Goal: Transaction & Acquisition: Purchase product/service

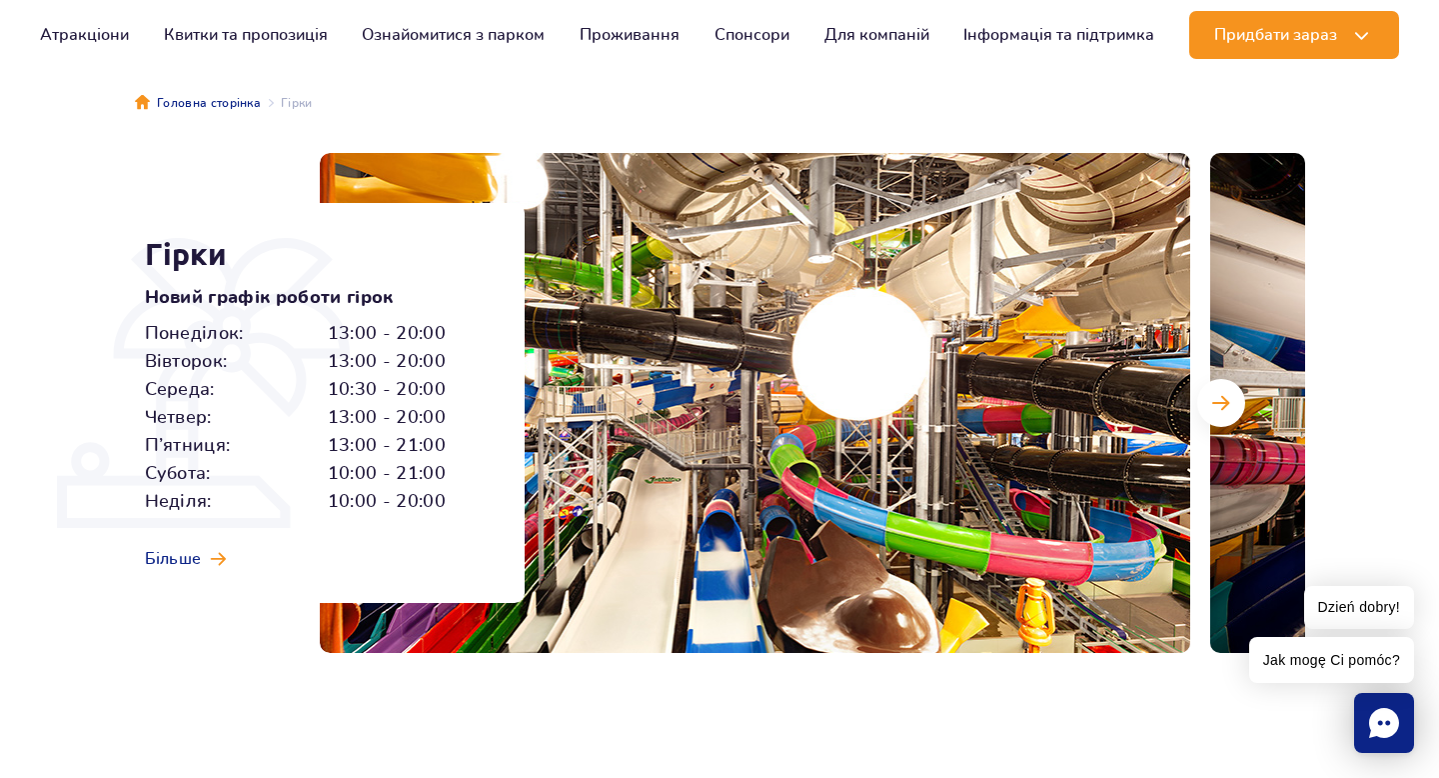
scroll to position [155, 0]
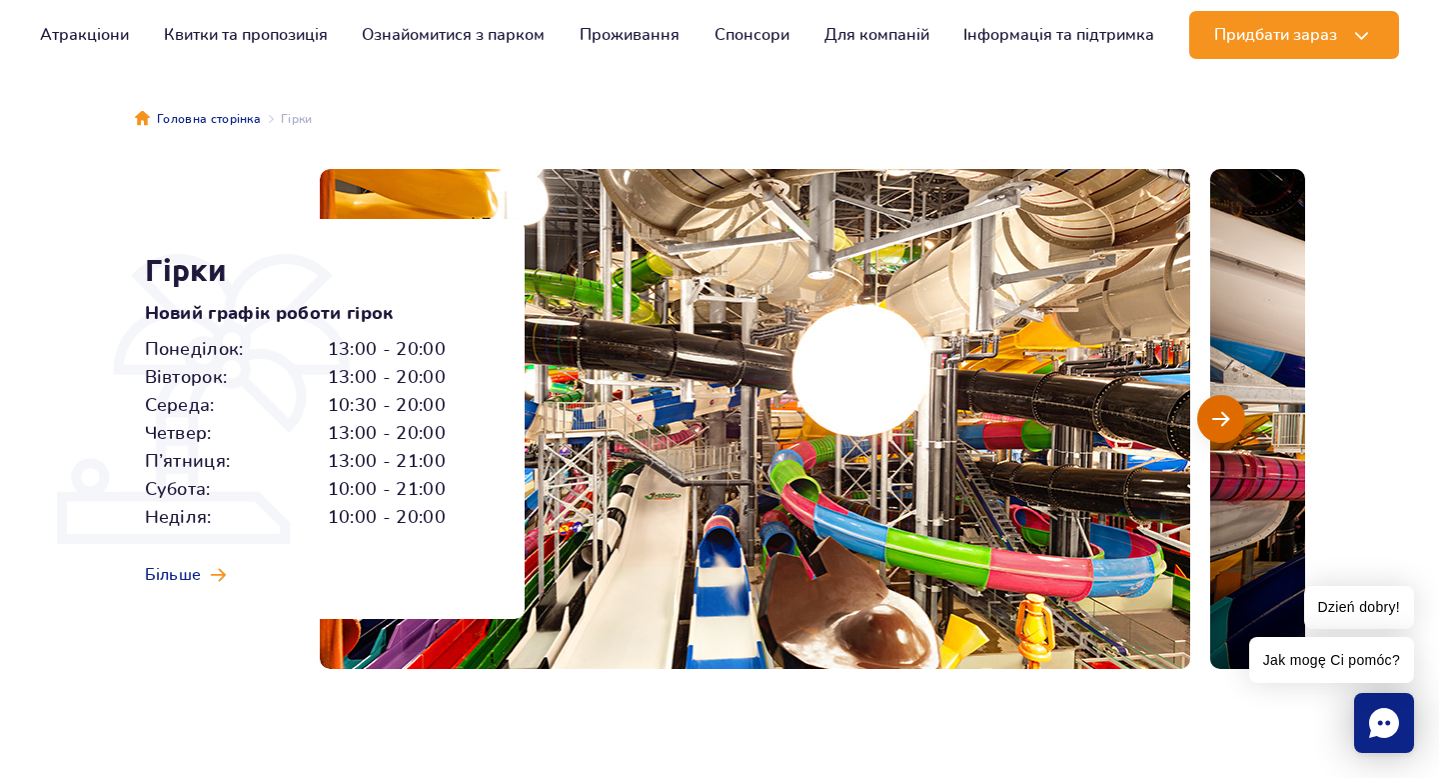
click at [1230, 412] on button "Наступний слайд" at bounding box center [1222, 419] width 48 height 48
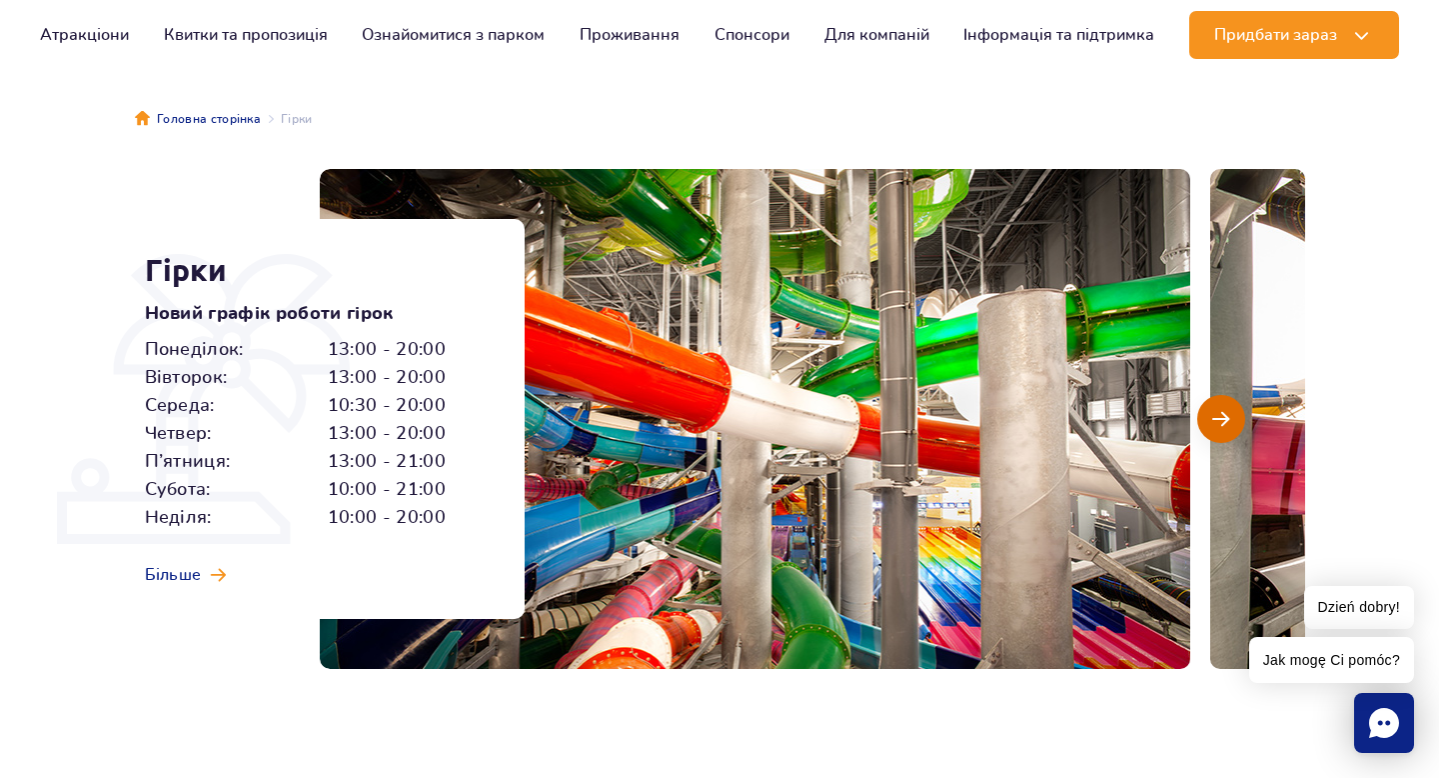
click at [1230, 412] on button "Наступний слайд" at bounding box center [1222, 419] width 48 height 48
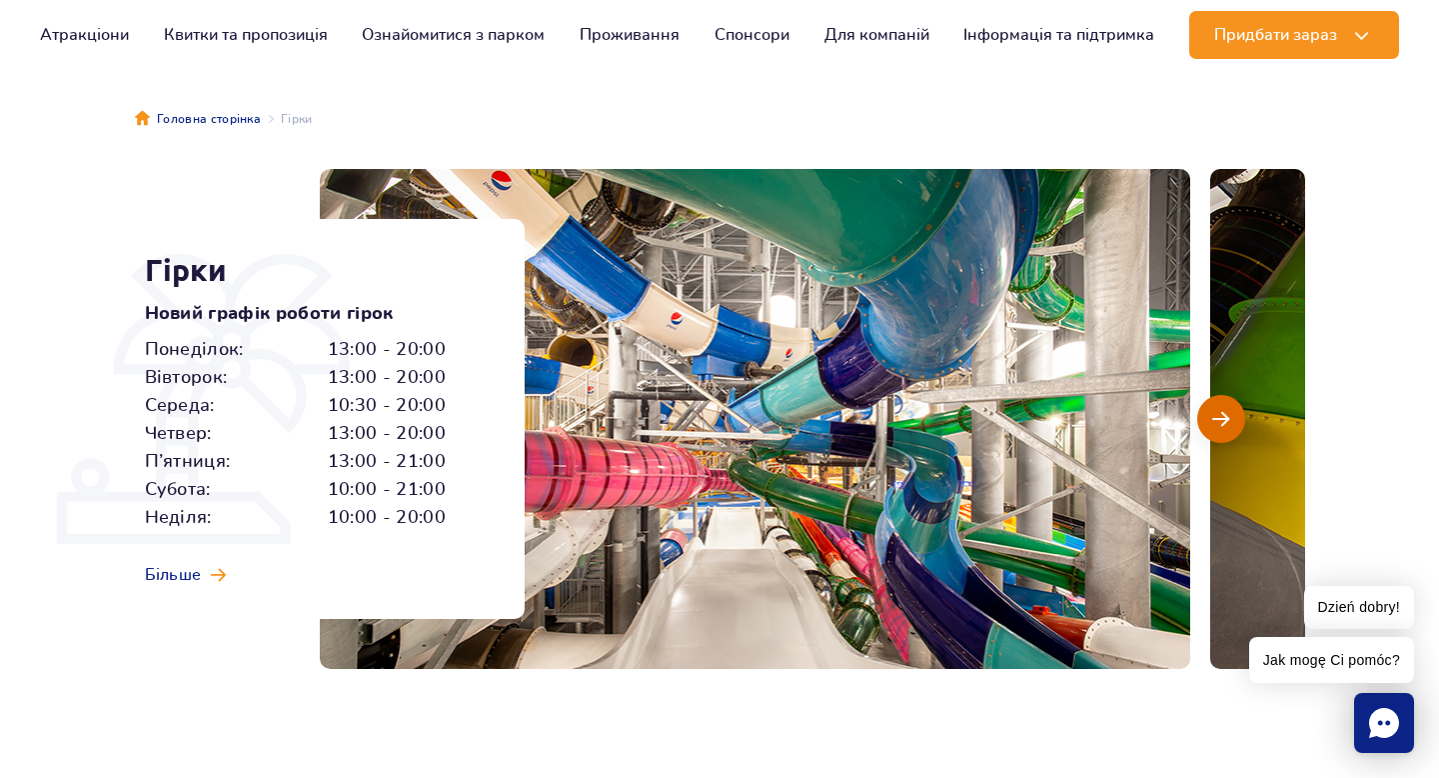
click at [1230, 412] on button "Наступний слайд" at bounding box center [1222, 419] width 48 height 48
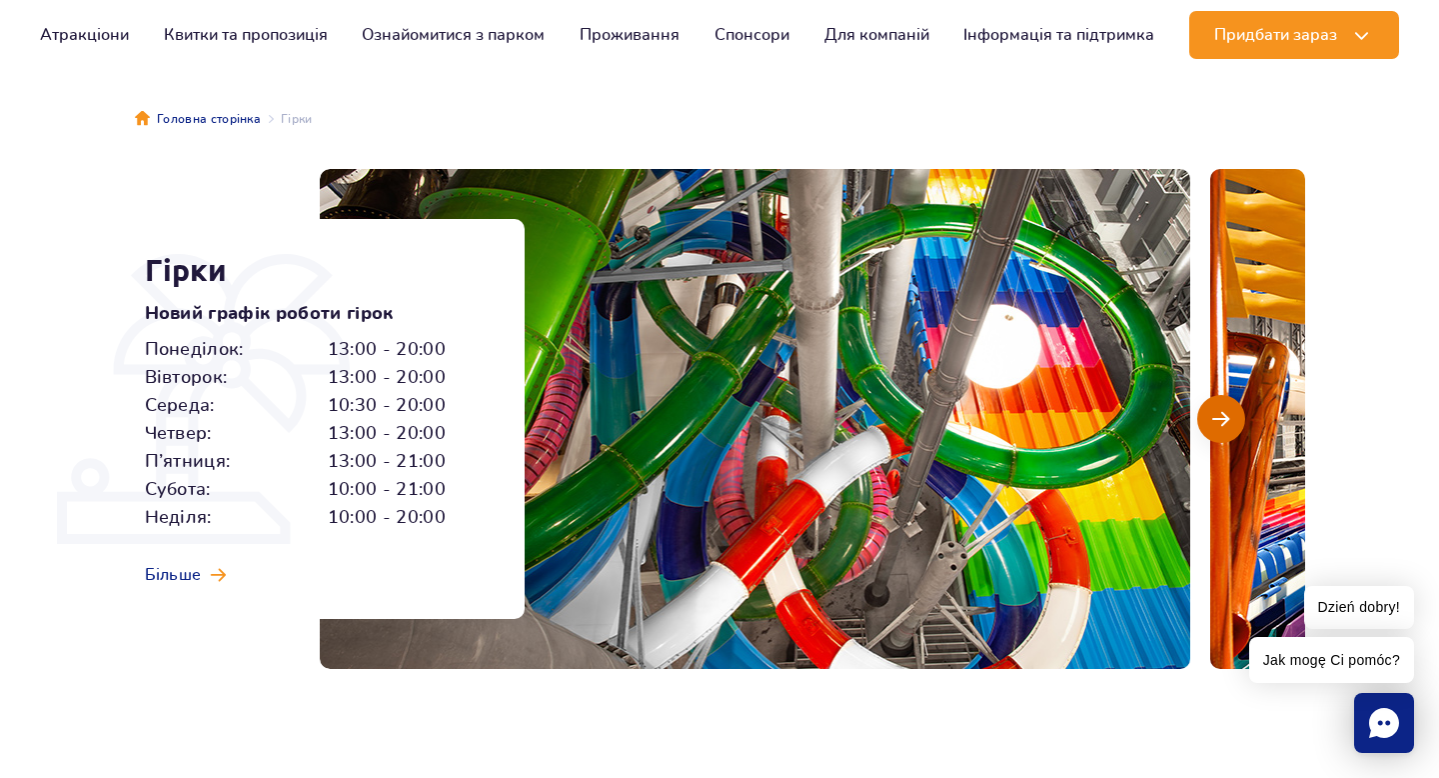
click at [1230, 412] on button "Наступний слайд" at bounding box center [1222, 419] width 48 height 48
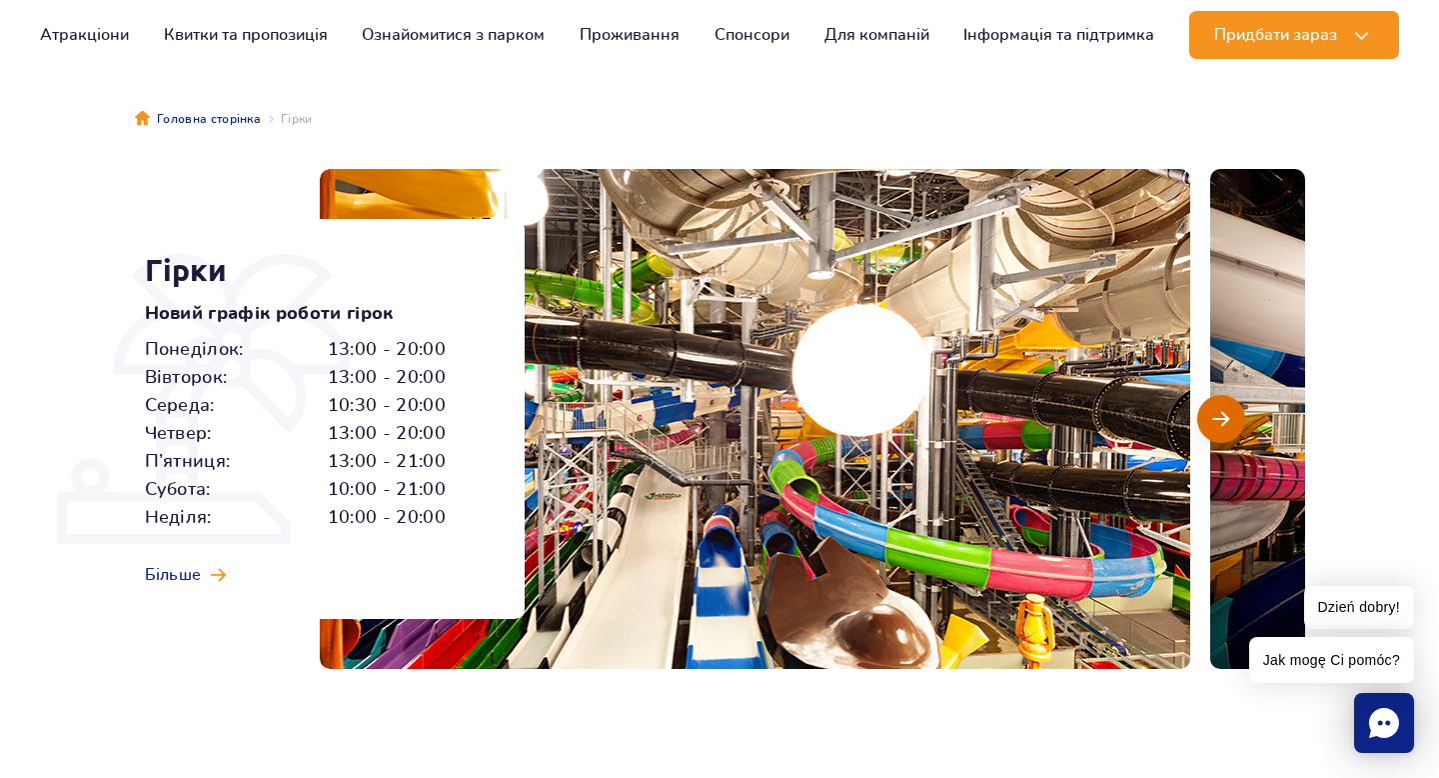
click at [1230, 412] on button "Наступний слайд" at bounding box center [1222, 419] width 48 height 48
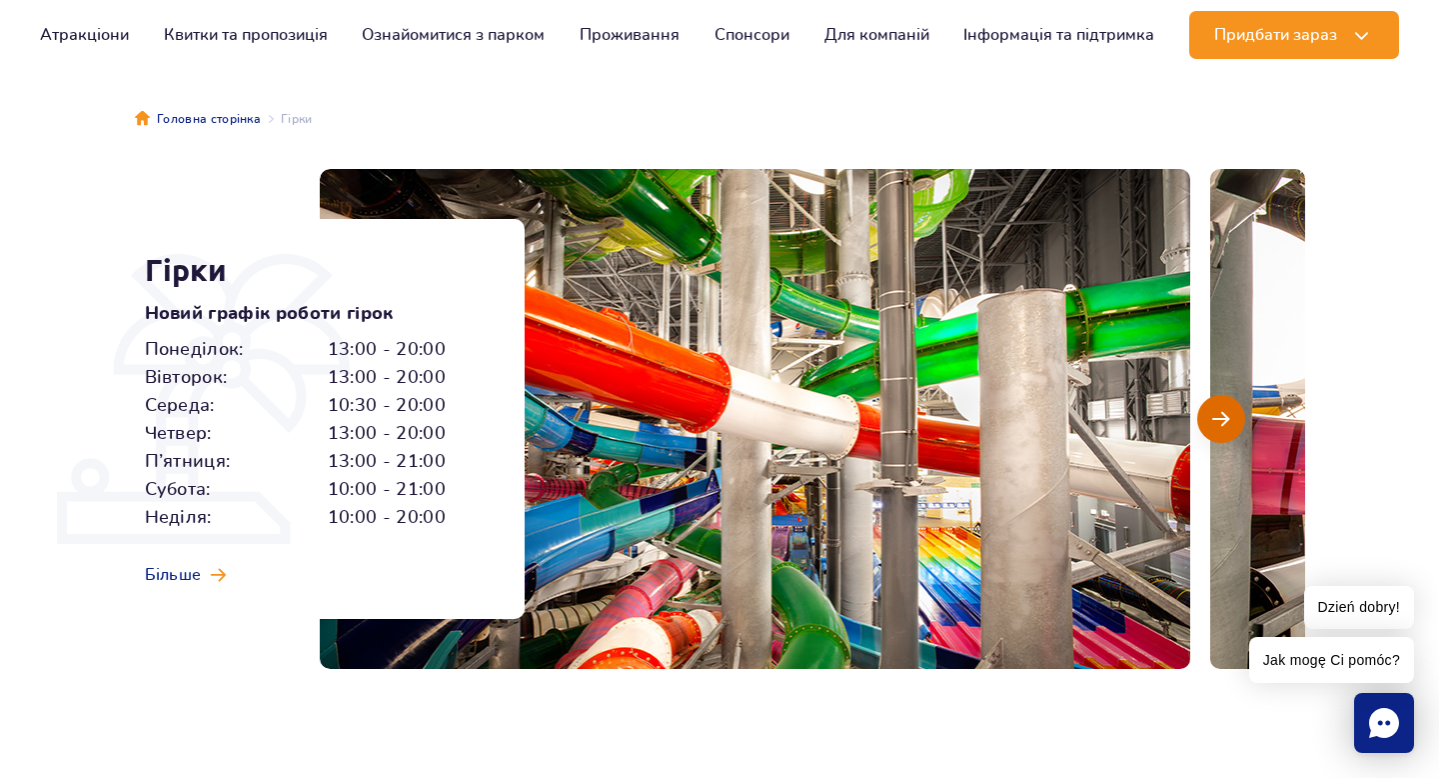
click at [1230, 412] on button "Наступний слайд" at bounding box center [1222, 419] width 48 height 48
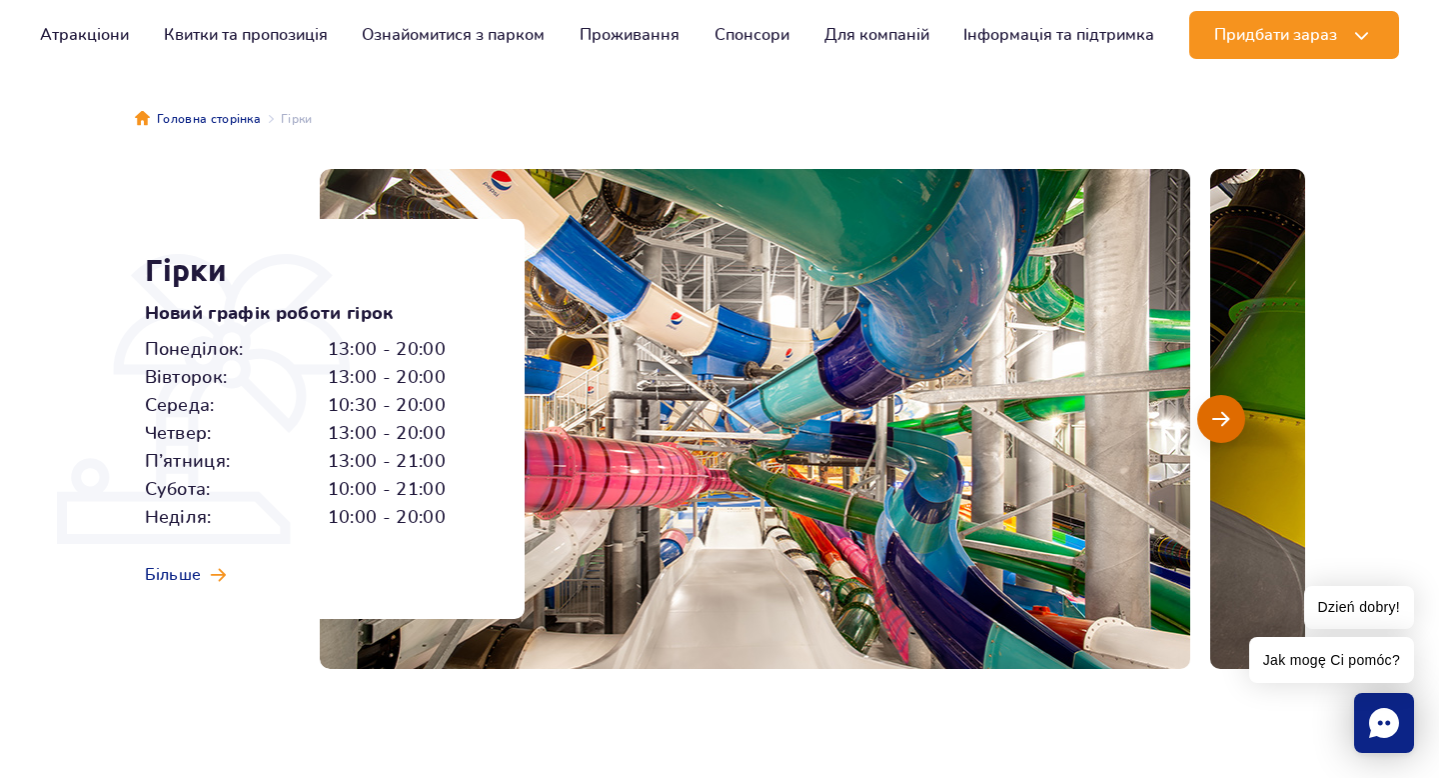
click at [1230, 412] on button "Наступний слайд" at bounding box center [1222, 419] width 48 height 48
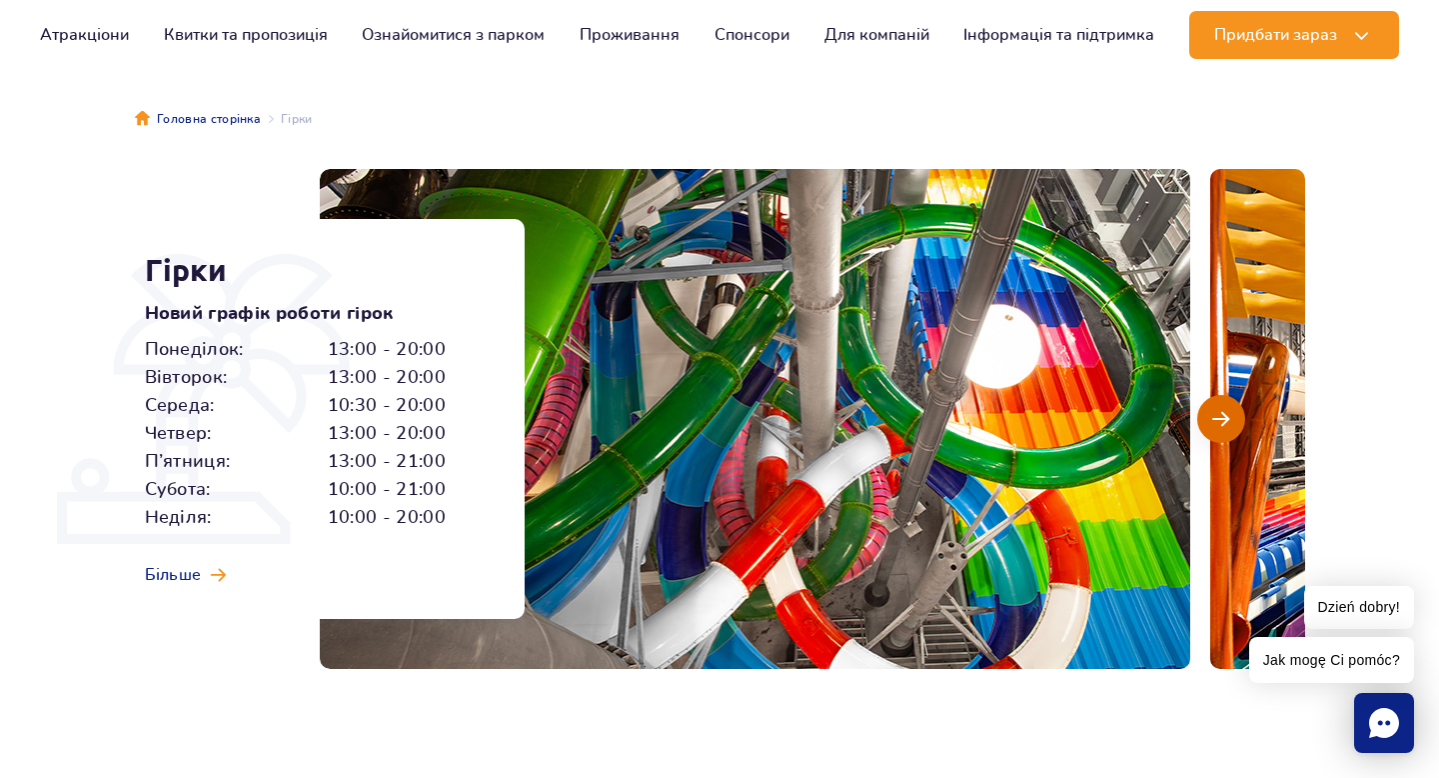
click at [1230, 412] on button "Наступний слайд" at bounding box center [1222, 419] width 48 height 48
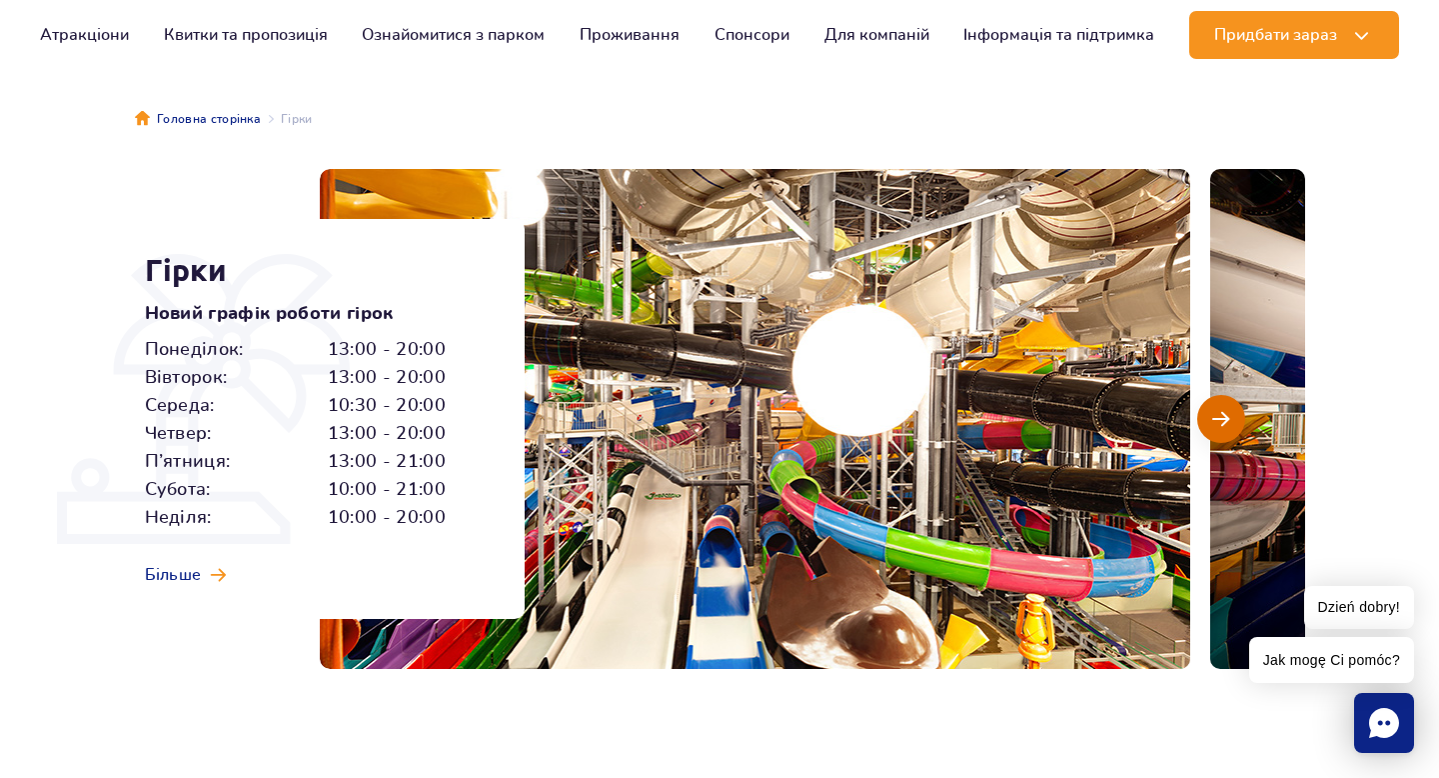
click at [1230, 412] on button "Наступний слайд" at bounding box center [1222, 419] width 48 height 48
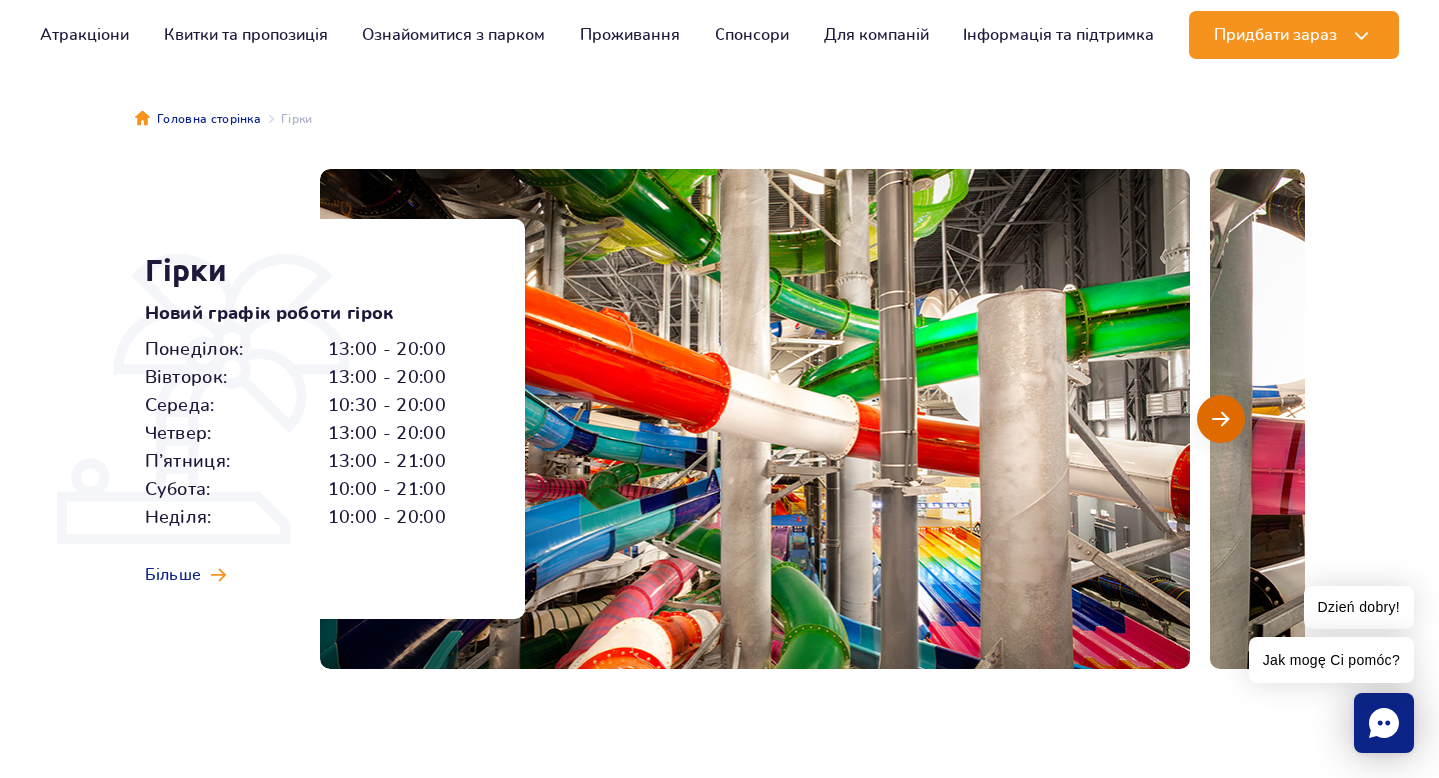
click at [1230, 412] on button "Наступний слайд" at bounding box center [1222, 419] width 48 height 48
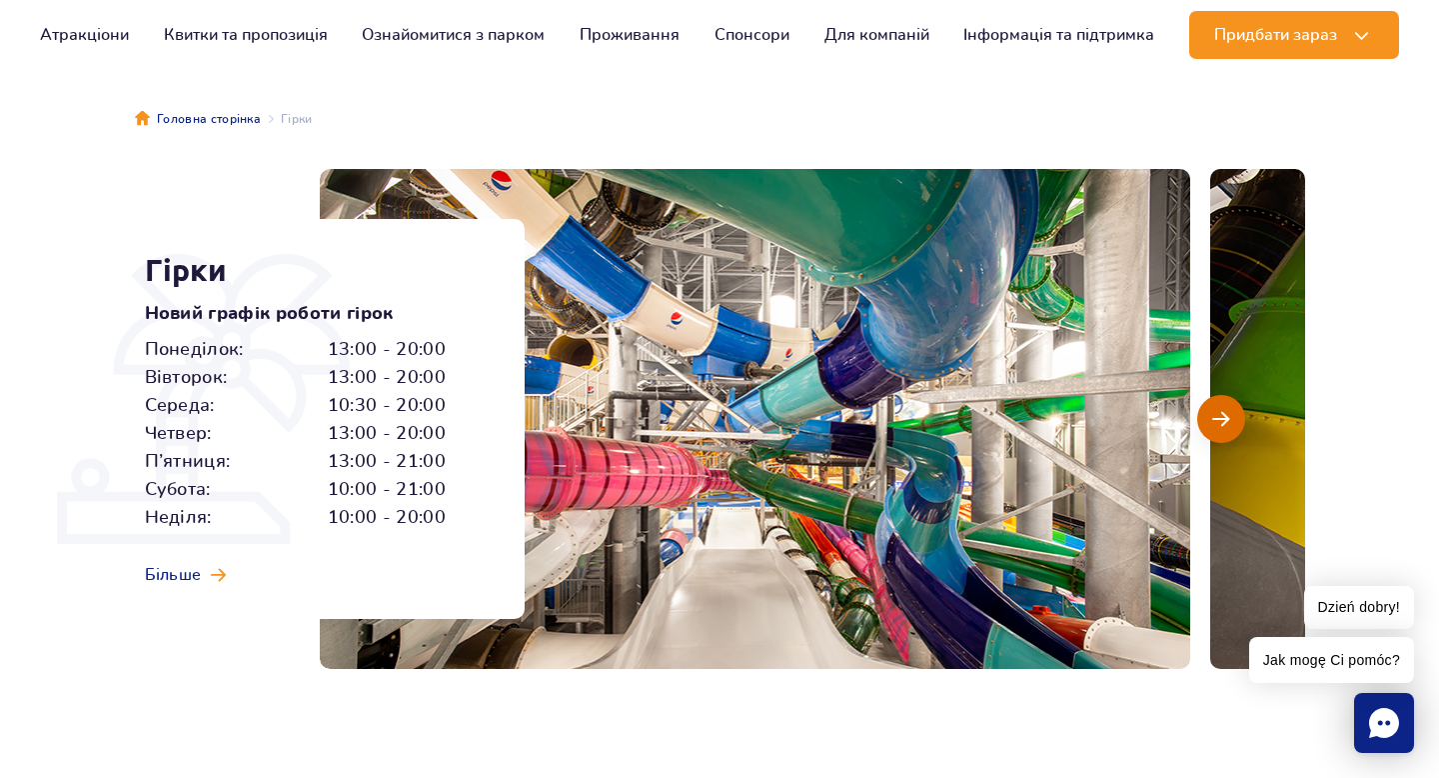
click at [1230, 412] on button "Наступний слайд" at bounding box center [1222, 419] width 48 height 48
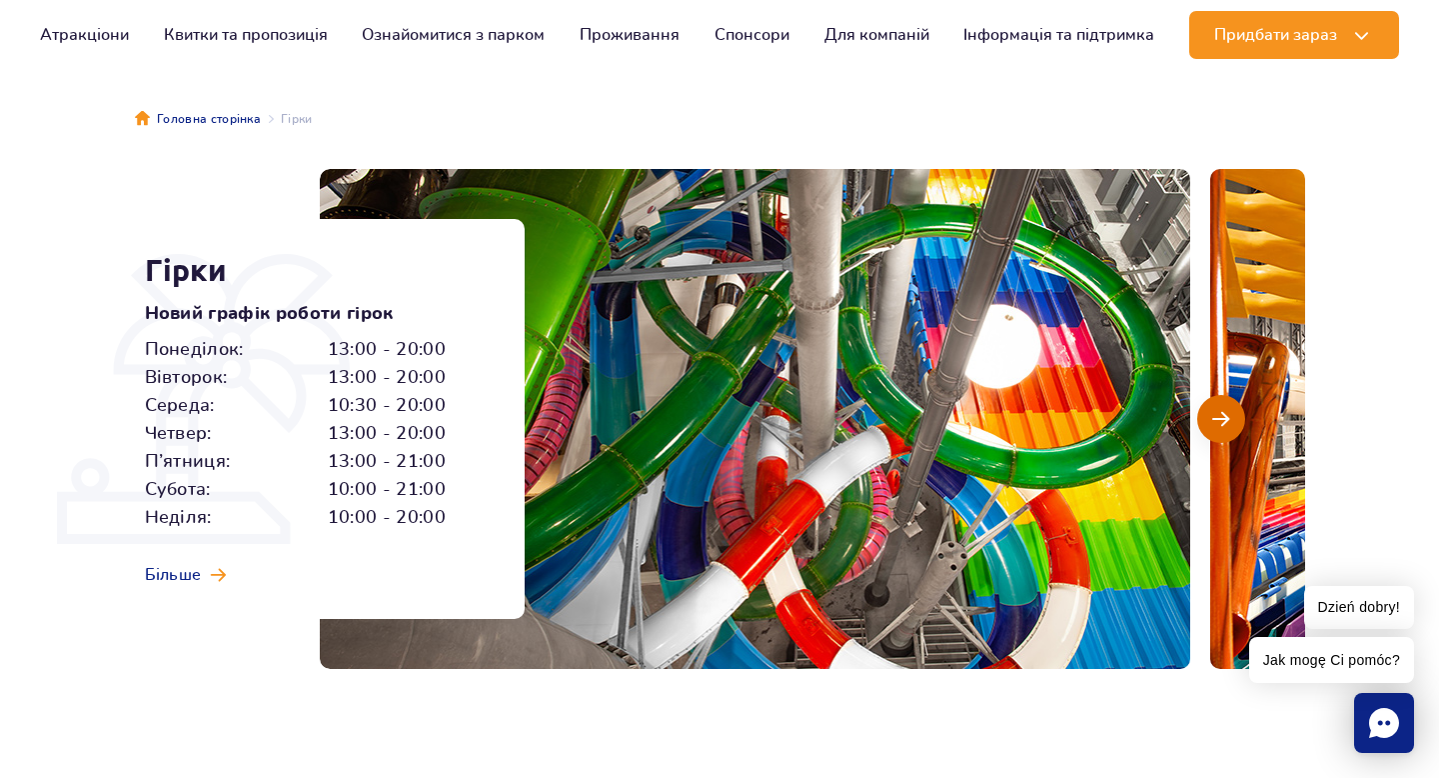
click at [1230, 412] on button "Наступний слайд" at bounding box center [1222, 419] width 48 height 48
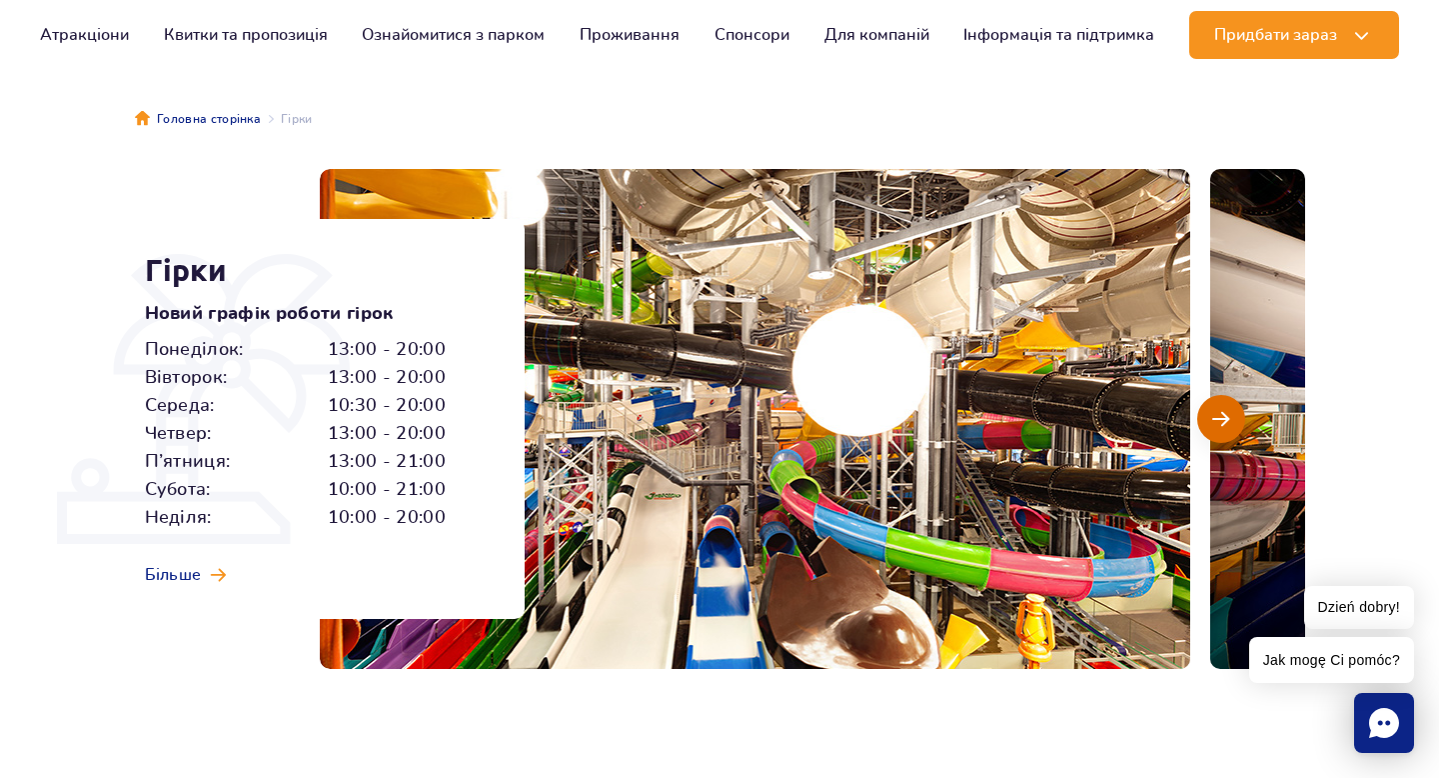
click at [1230, 412] on button "Наступний слайд" at bounding box center [1222, 419] width 48 height 48
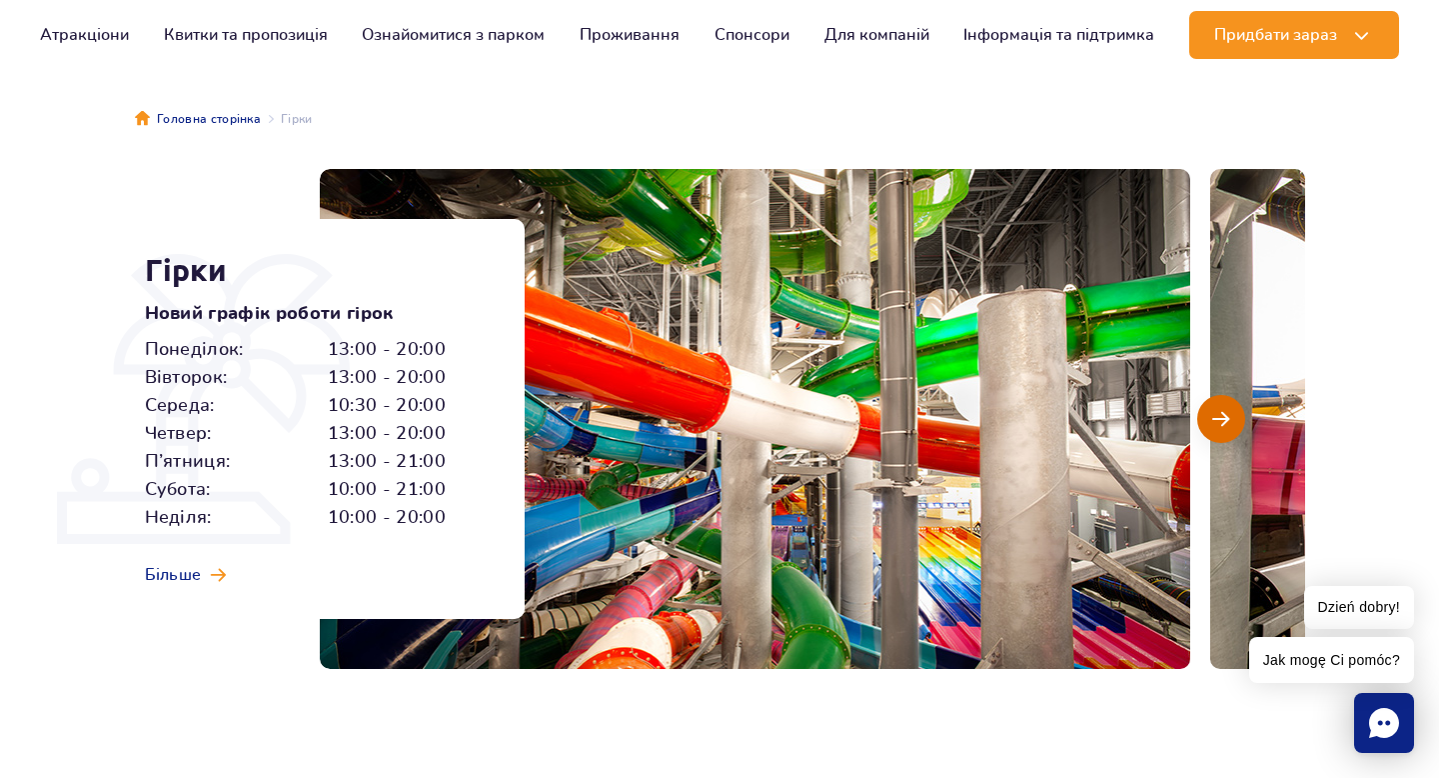
click at [1230, 412] on button "Наступний слайд" at bounding box center [1222, 419] width 48 height 48
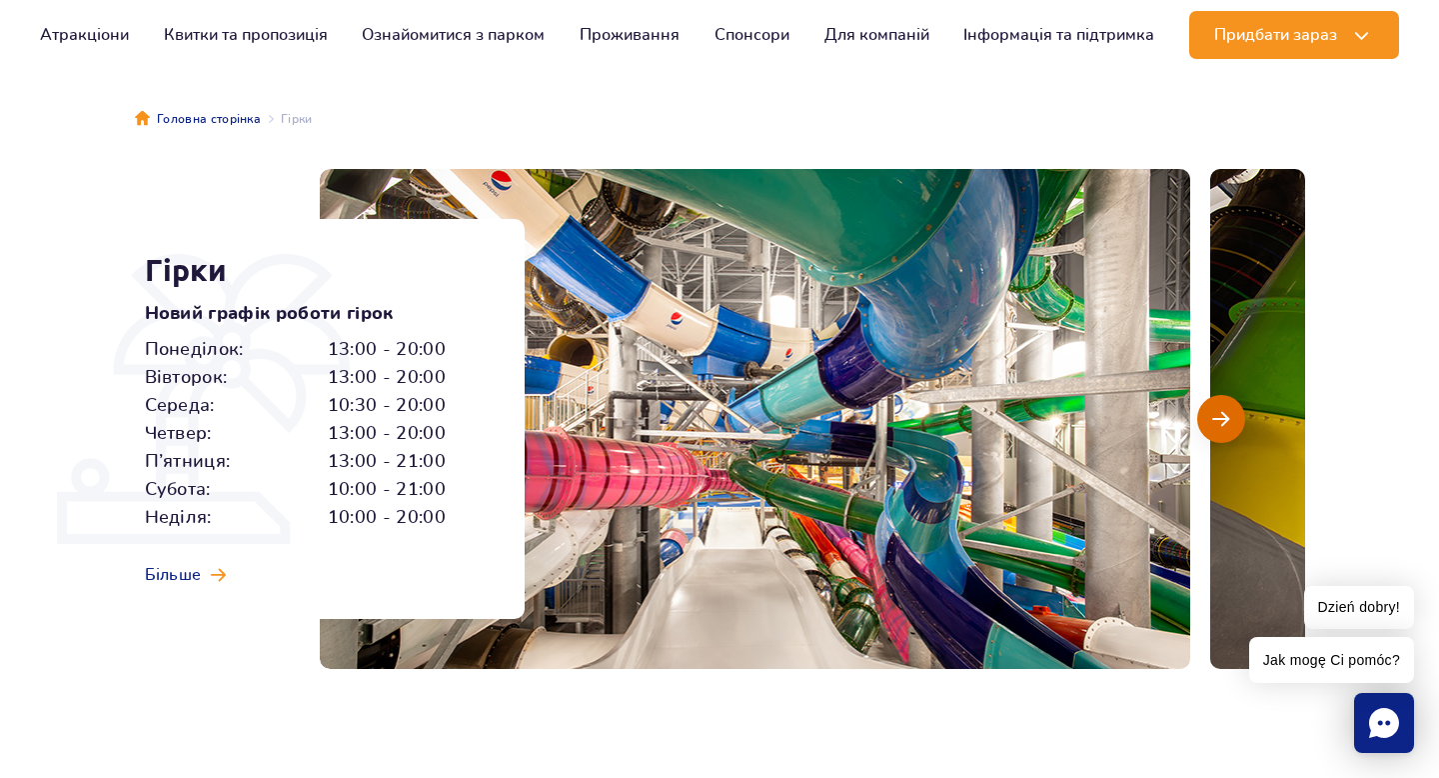
click at [1230, 412] on button "Наступний слайд" at bounding box center [1222, 419] width 48 height 48
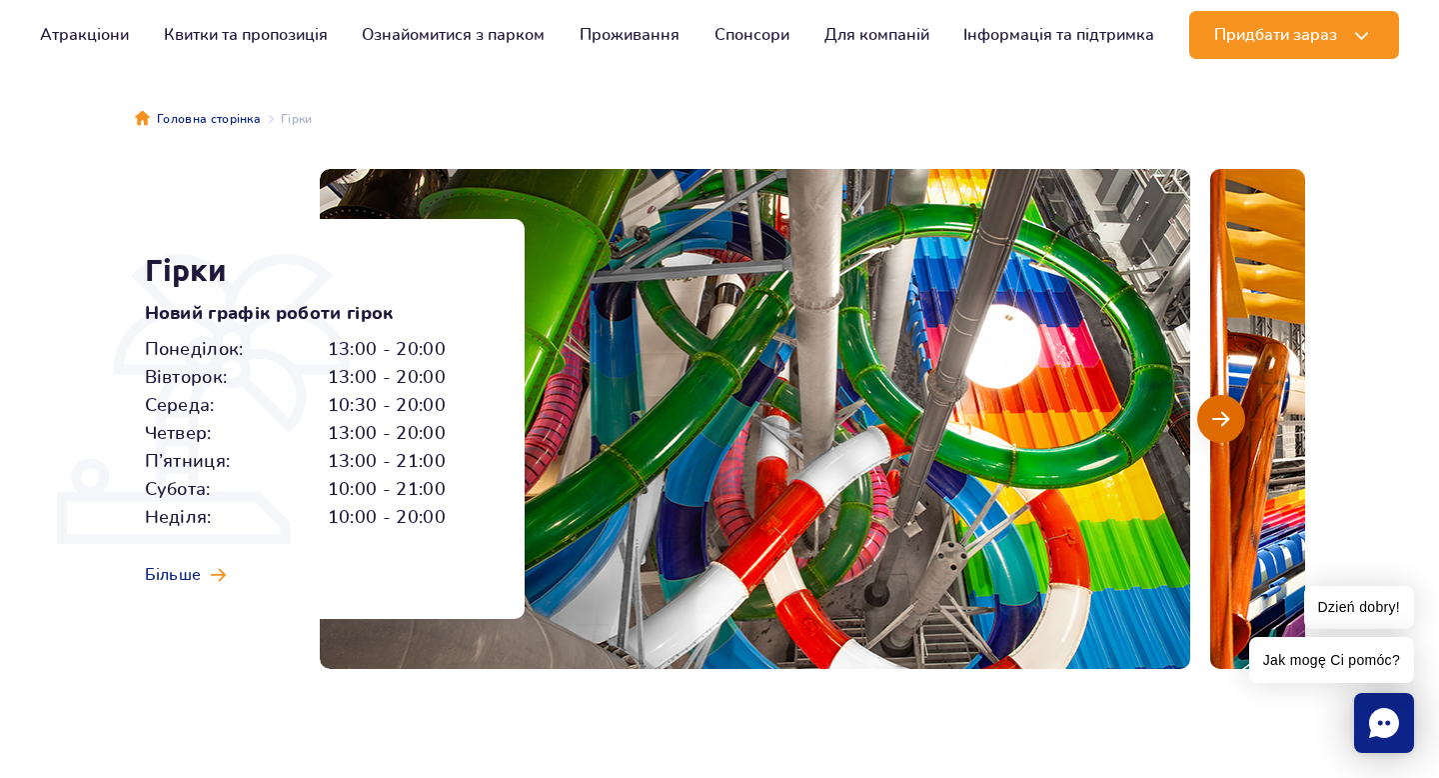
click at [1230, 412] on button "Наступний слайд" at bounding box center [1222, 419] width 48 height 48
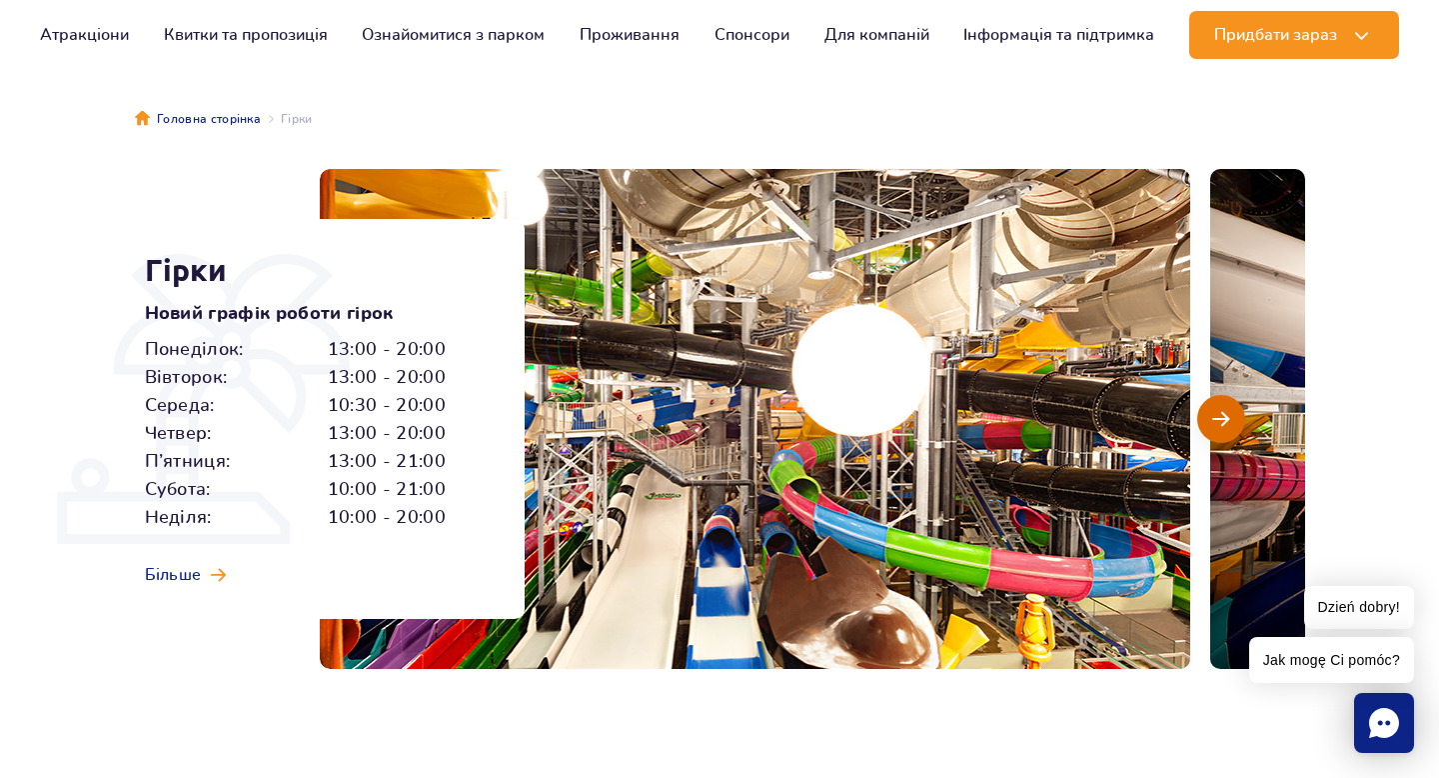
click at [1230, 412] on button "Наступний слайд" at bounding box center [1222, 419] width 48 height 48
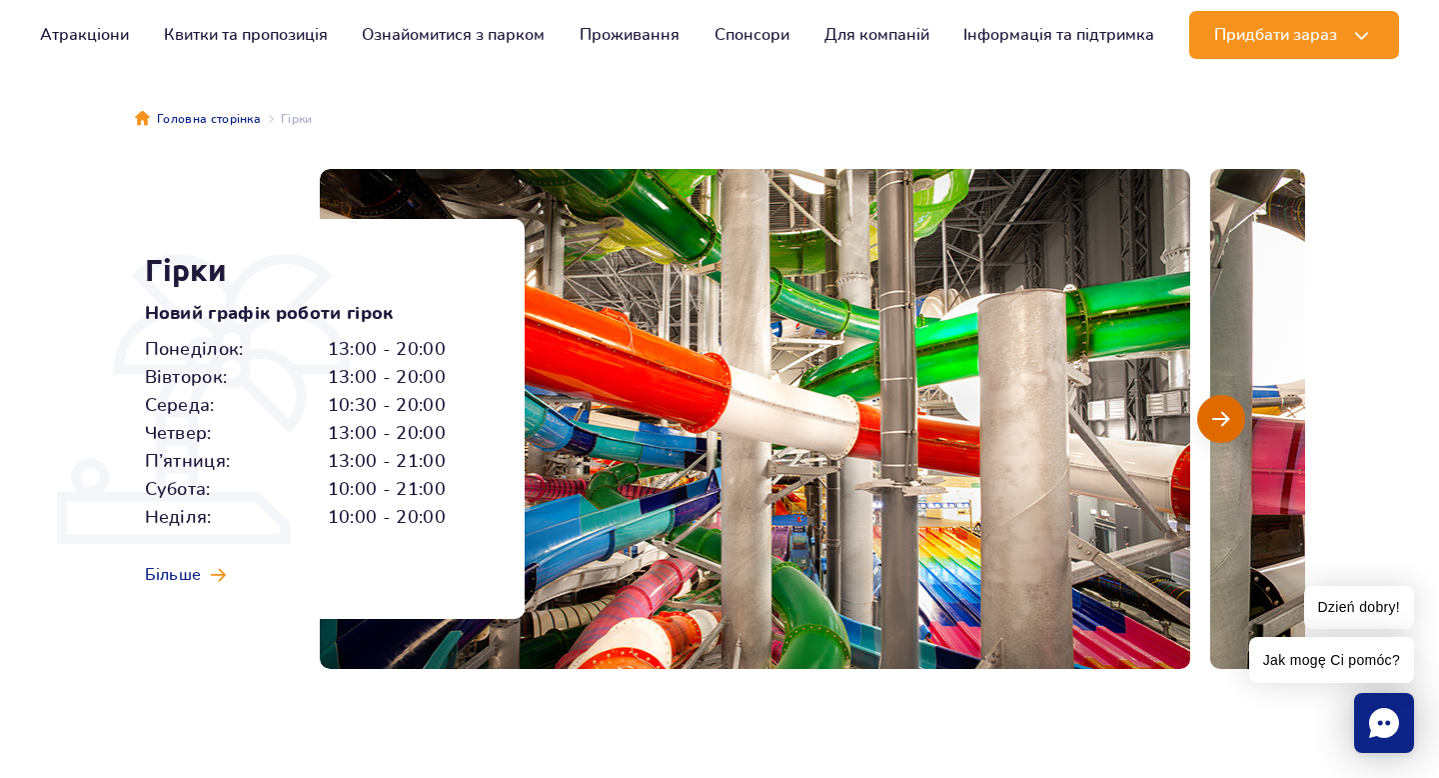
click at [1230, 412] on button "Наступний слайд" at bounding box center [1222, 419] width 48 height 48
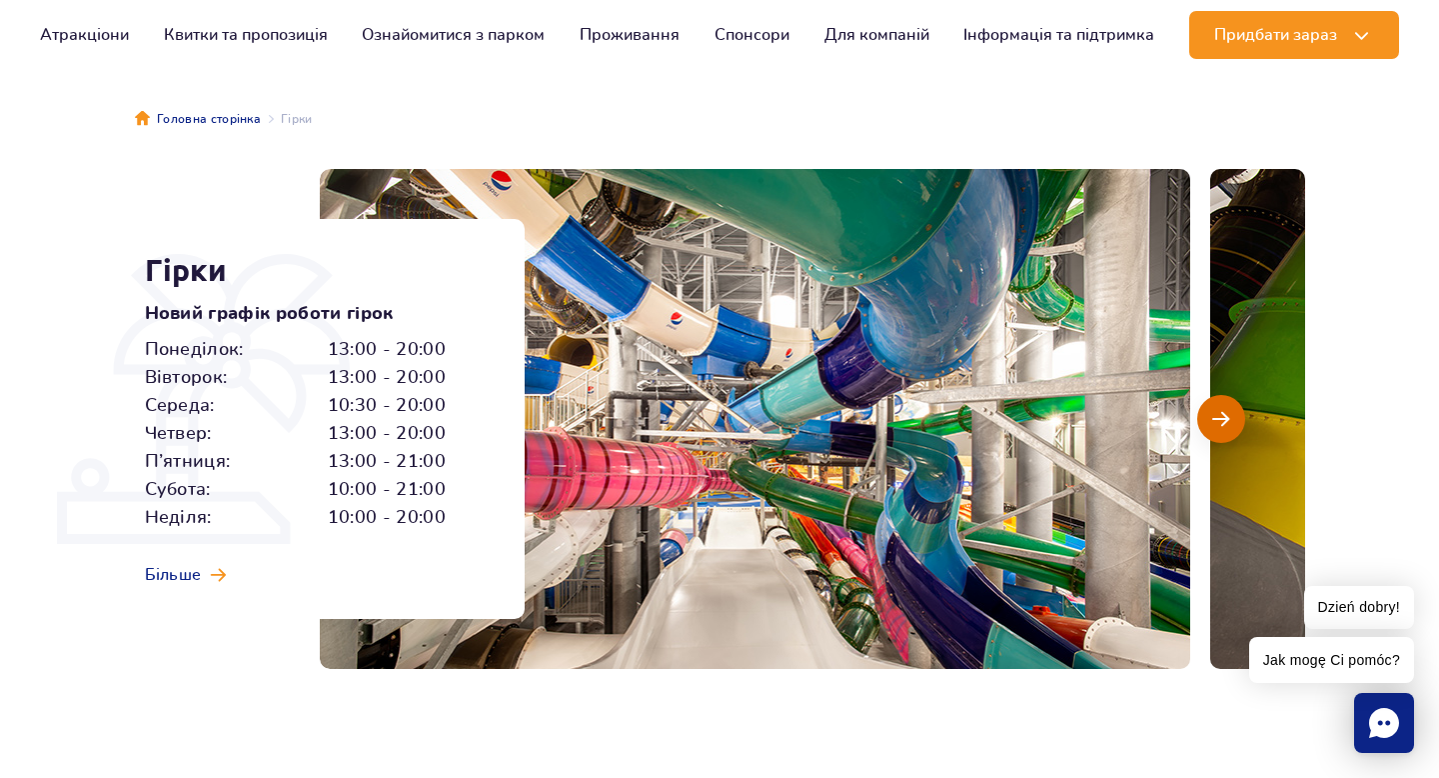
click at [1230, 412] on button "Наступний слайд" at bounding box center [1222, 419] width 48 height 48
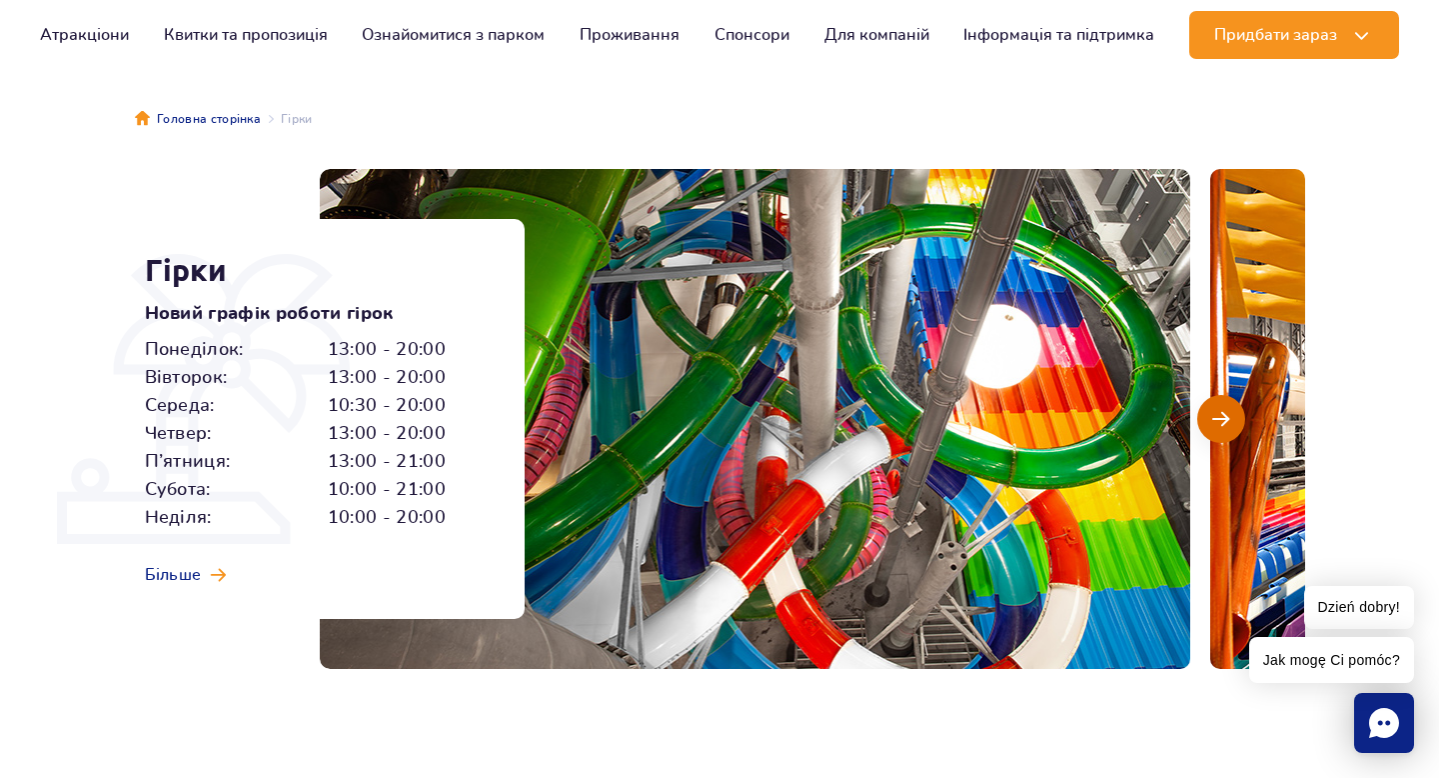
click at [1230, 412] on button "Наступний слайд" at bounding box center [1222, 419] width 48 height 48
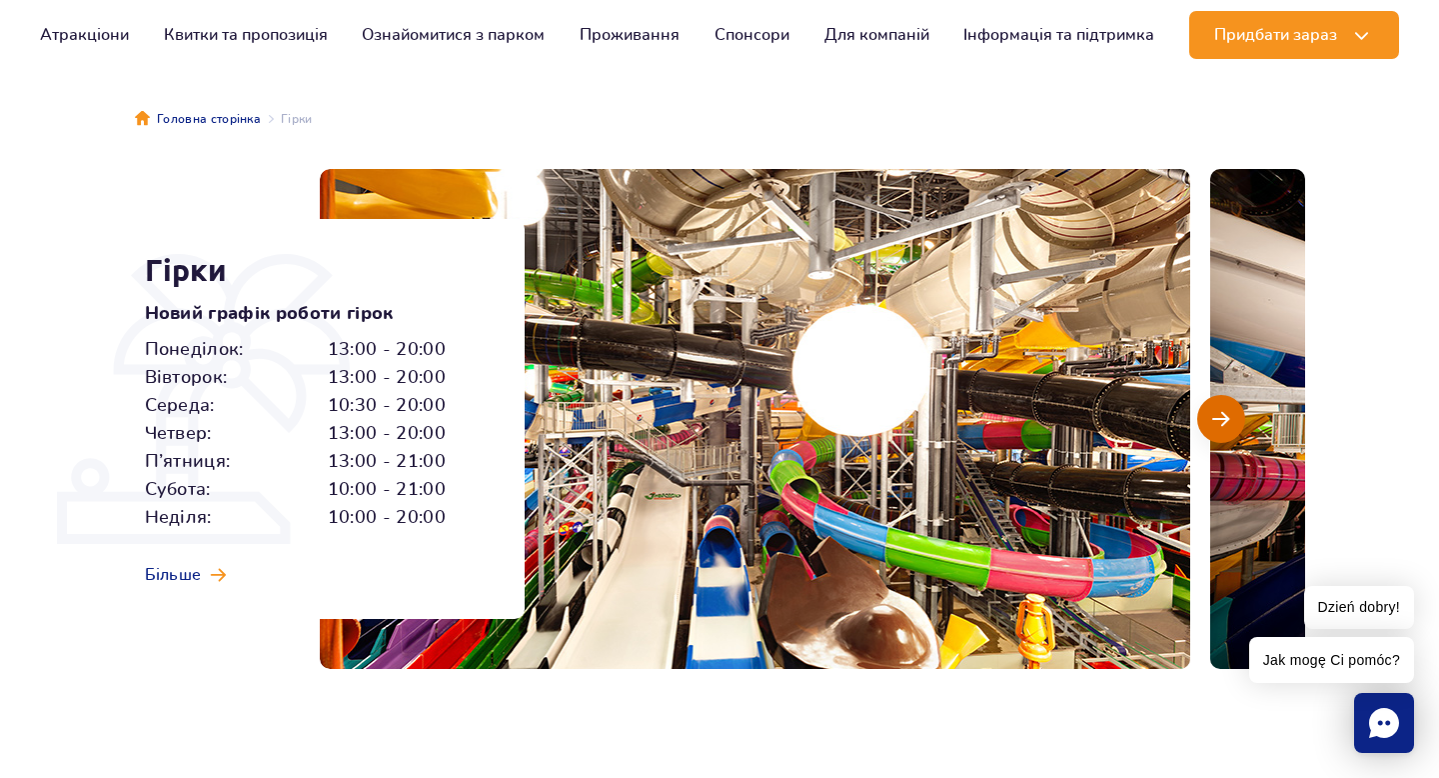
click at [1230, 412] on button "Наступний слайд" at bounding box center [1222, 419] width 48 height 48
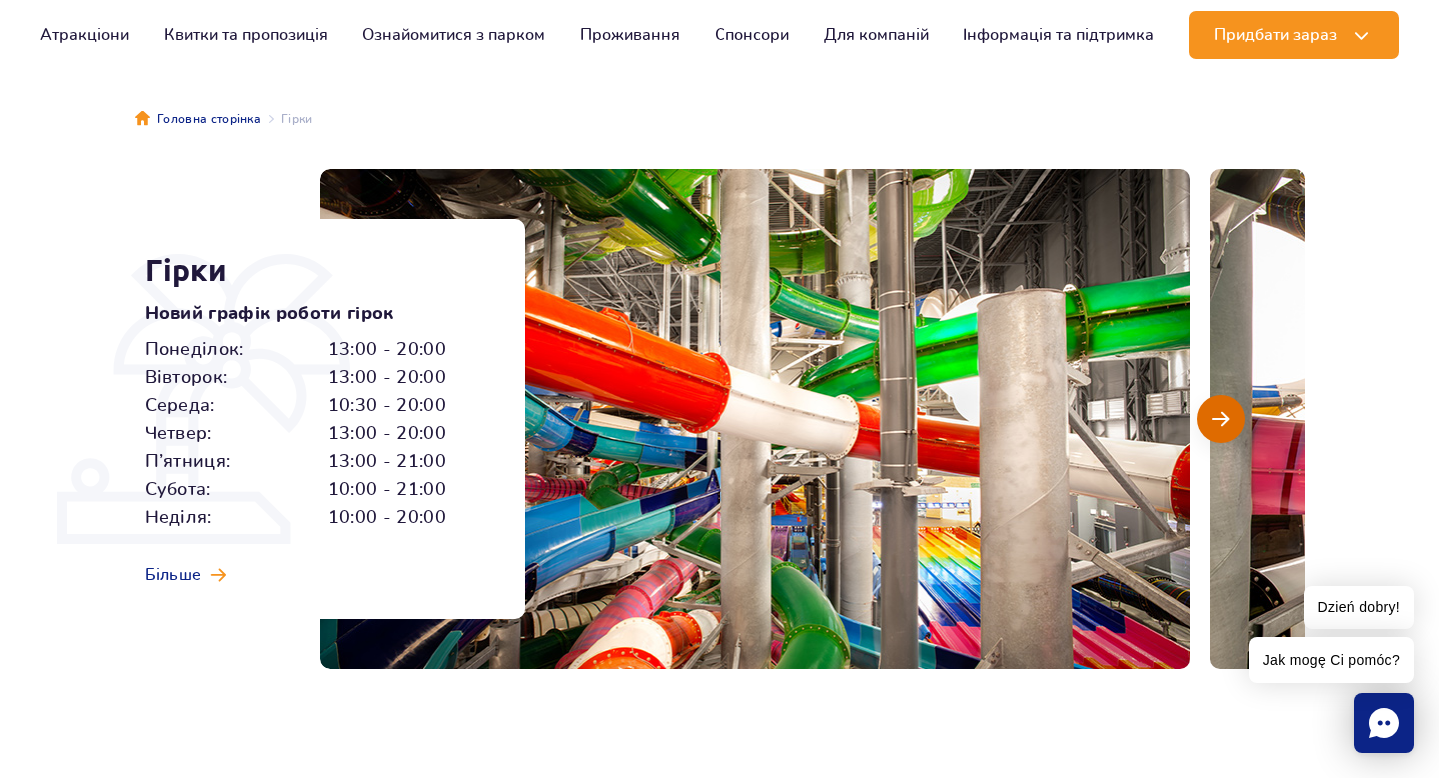
click at [1230, 412] on button "Наступний слайд" at bounding box center [1222, 419] width 48 height 48
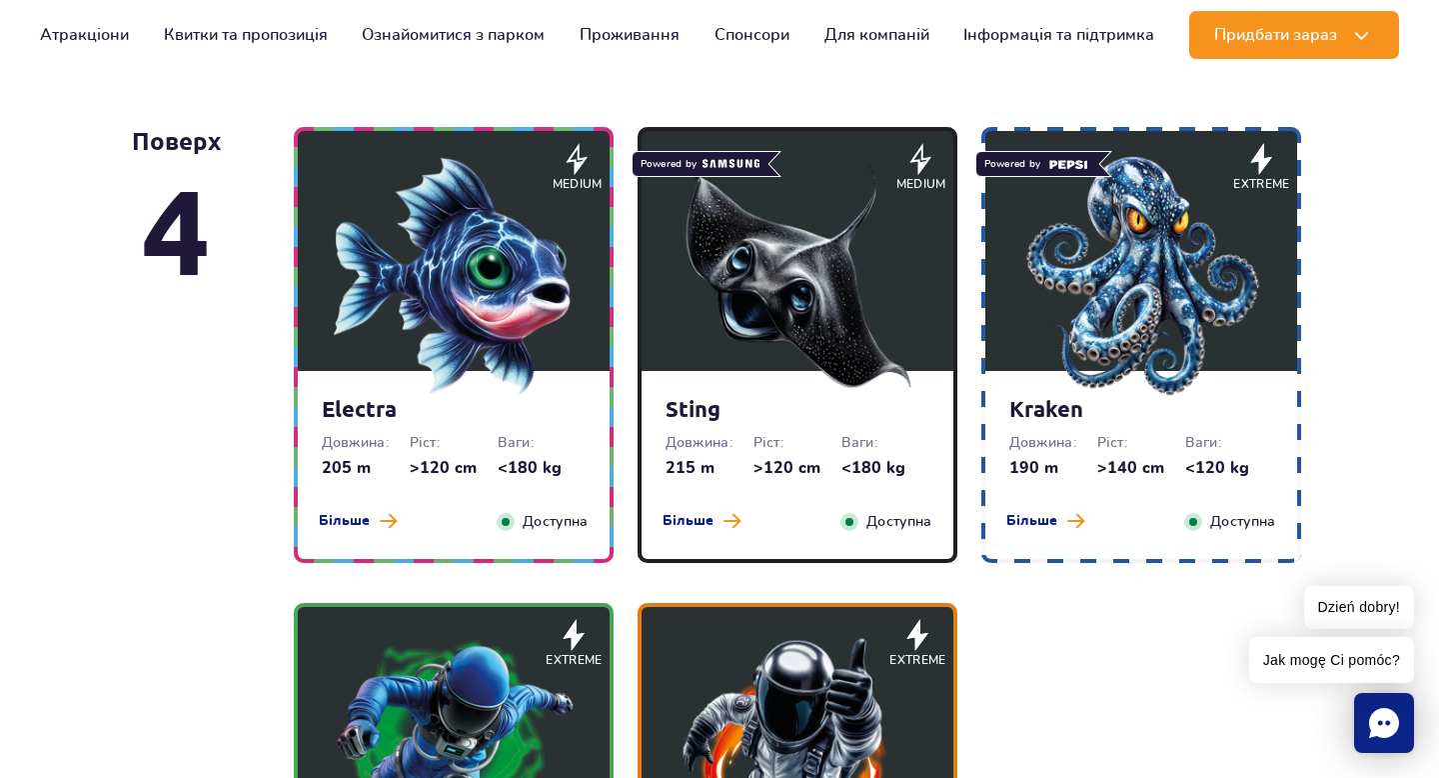
scroll to position [1753, 0]
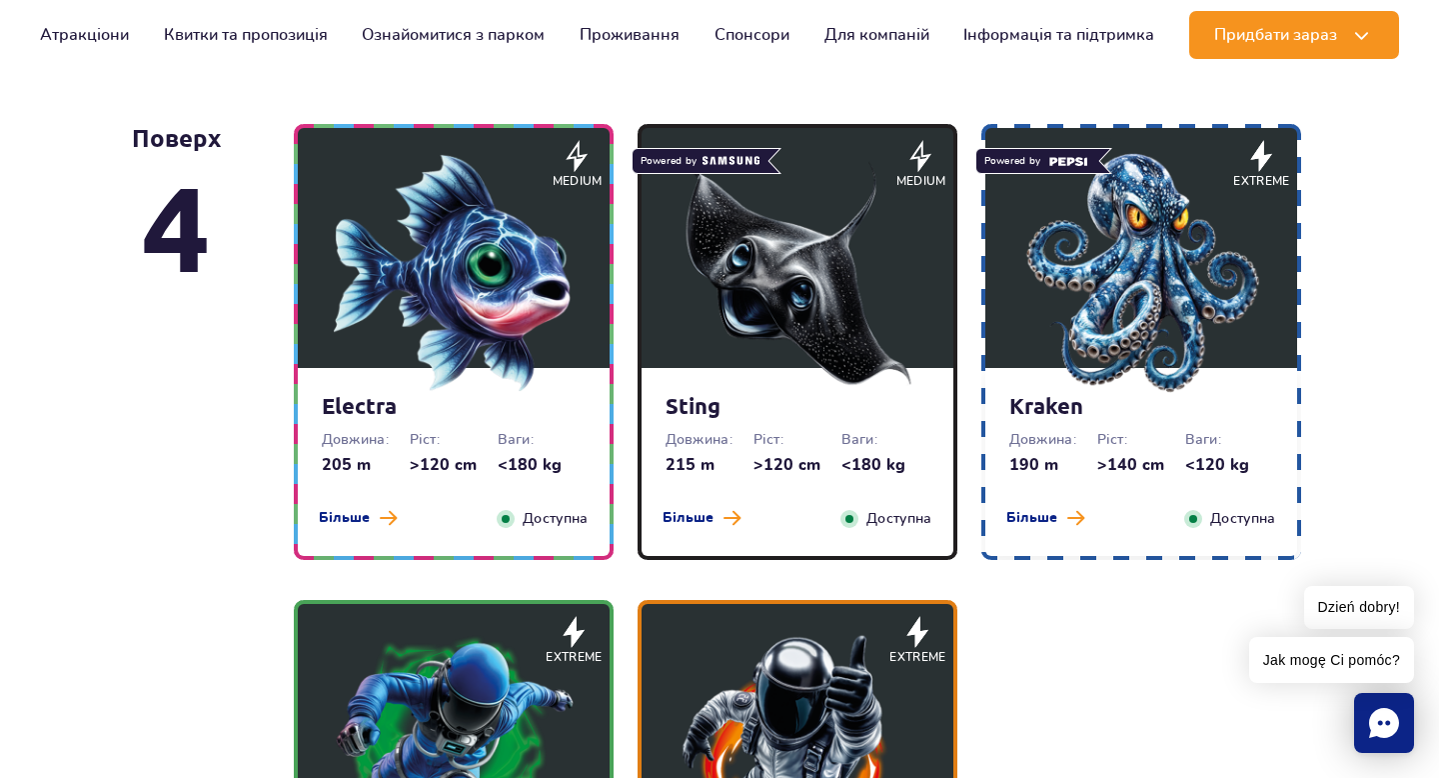
click at [813, 333] on img at bounding box center [798, 273] width 240 height 240
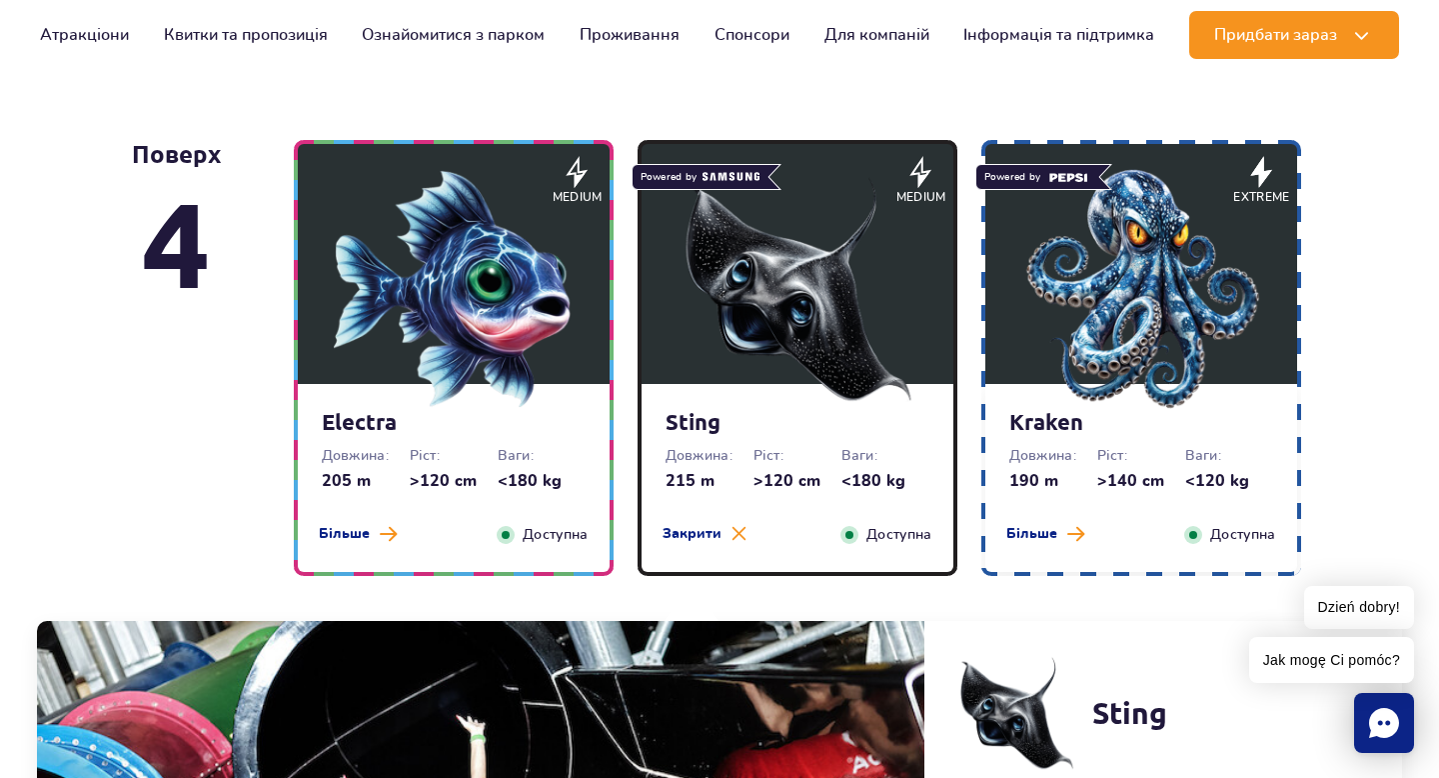
click at [1066, 333] on img at bounding box center [1142, 289] width 240 height 240
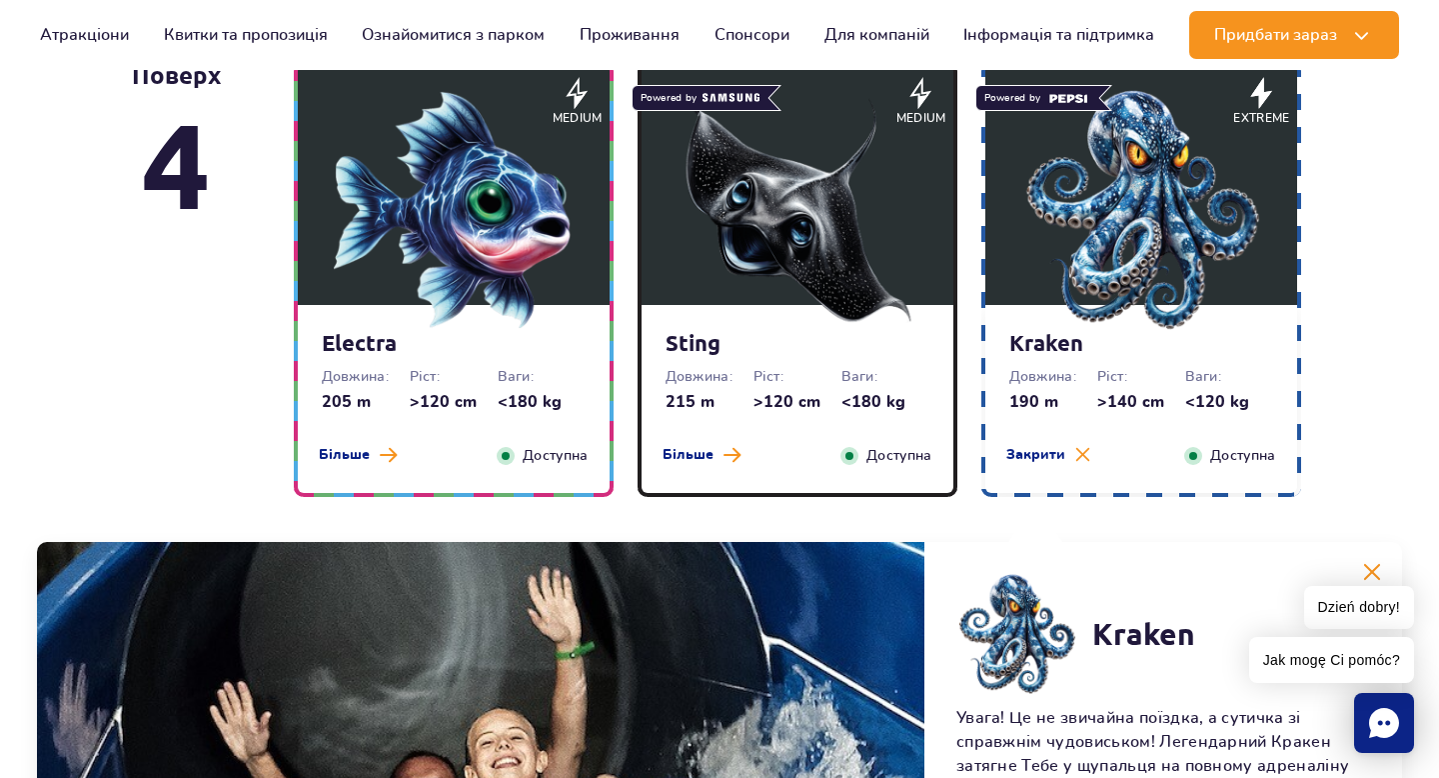
click at [817, 339] on strong "Sting" at bounding box center [798, 343] width 264 height 28
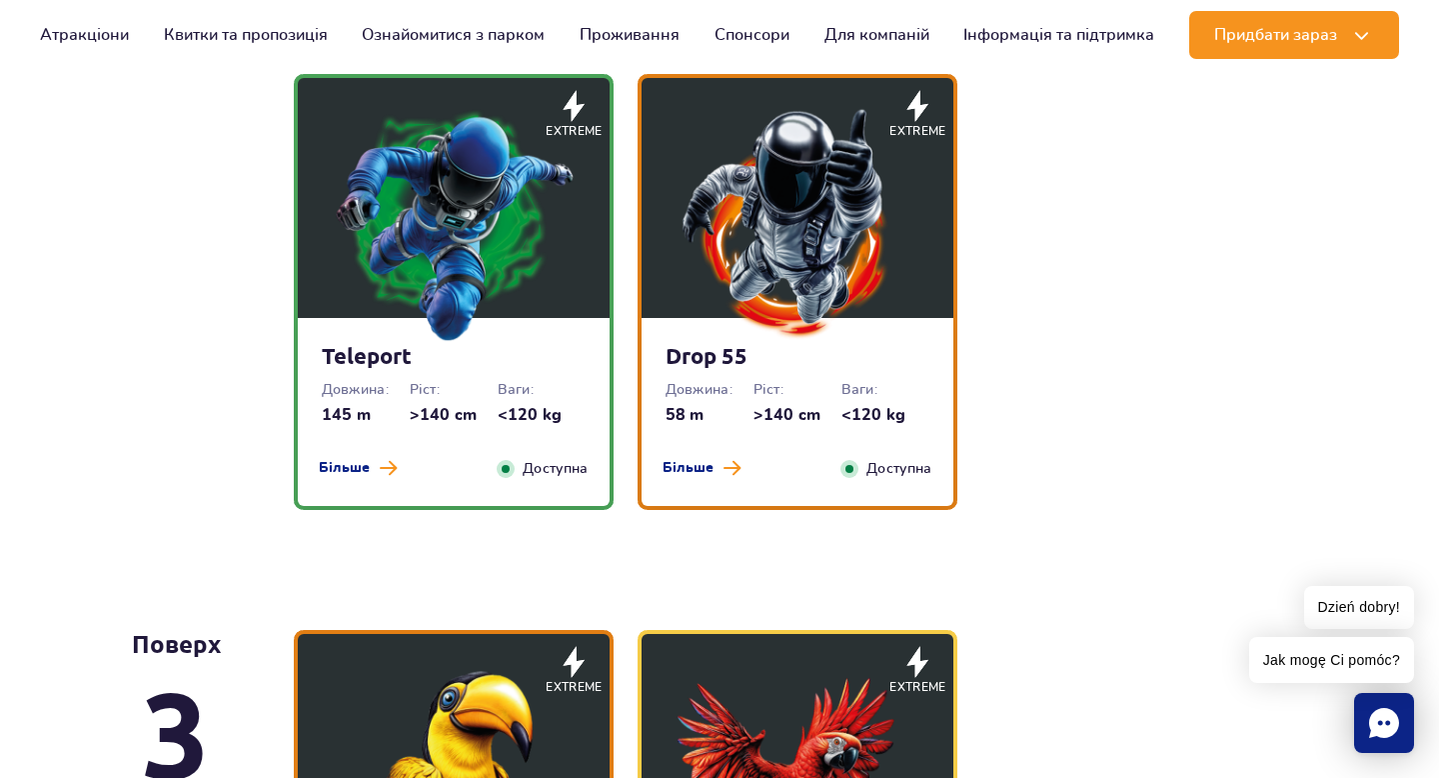
click at [517, 261] on img at bounding box center [454, 223] width 240 height 240
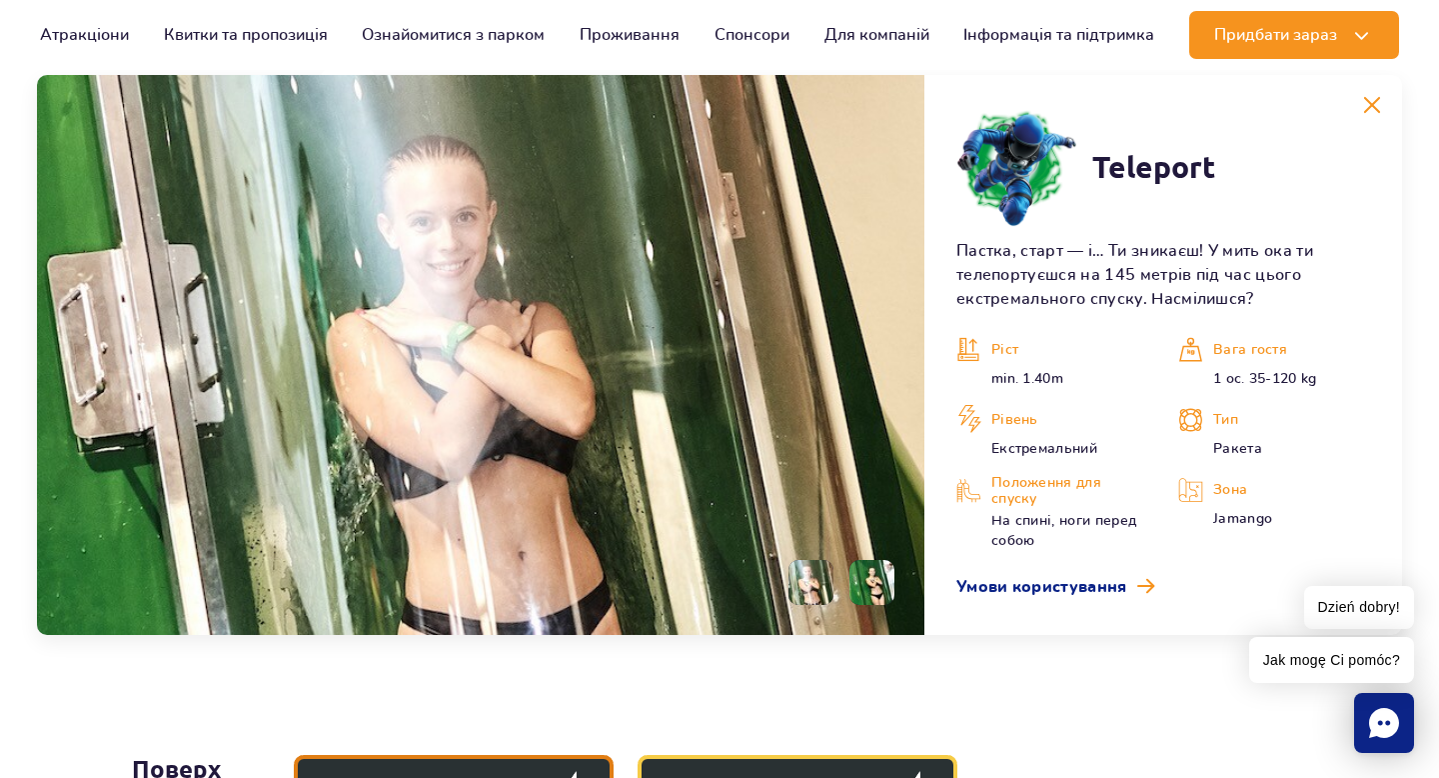
scroll to position [2715, 0]
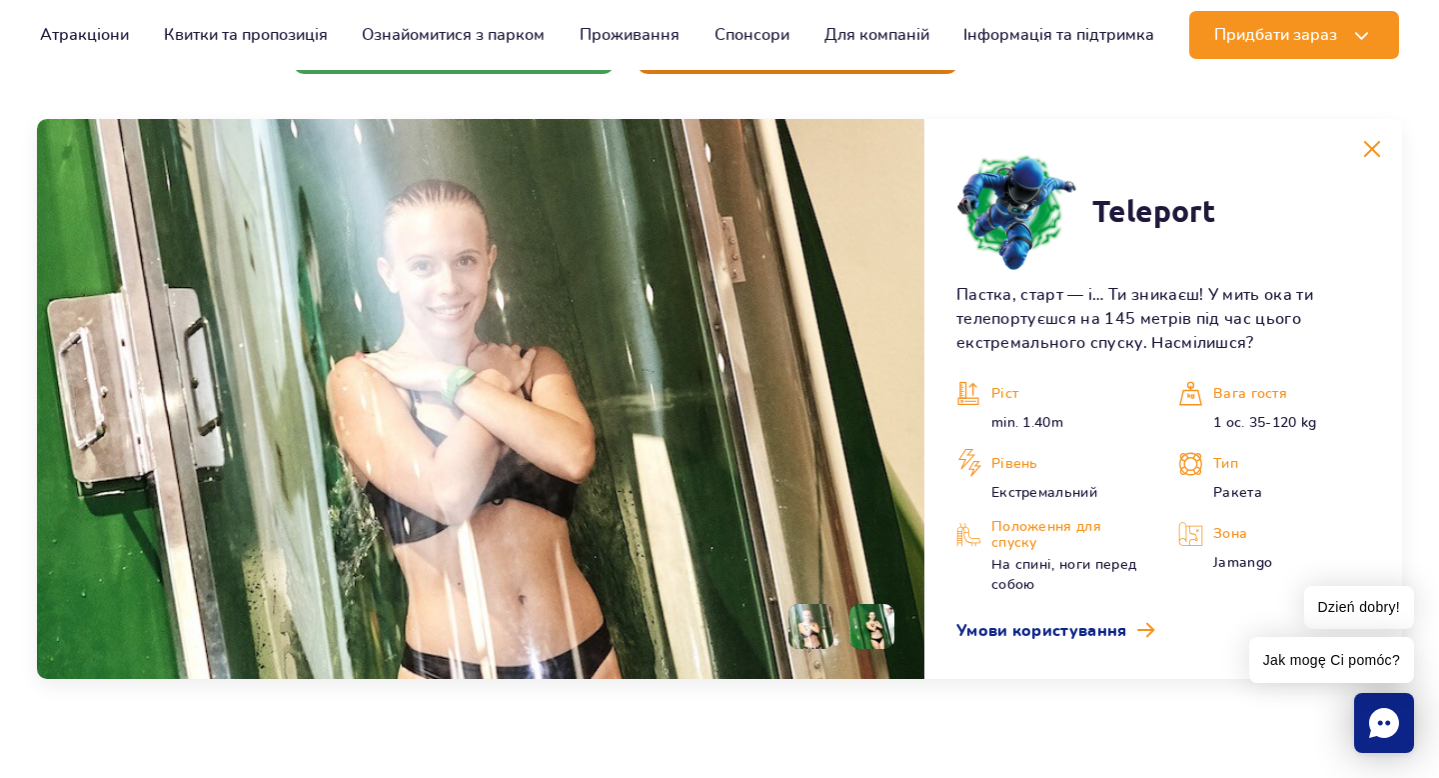
click at [1367, 138] on button at bounding box center [1372, 149] width 40 height 40
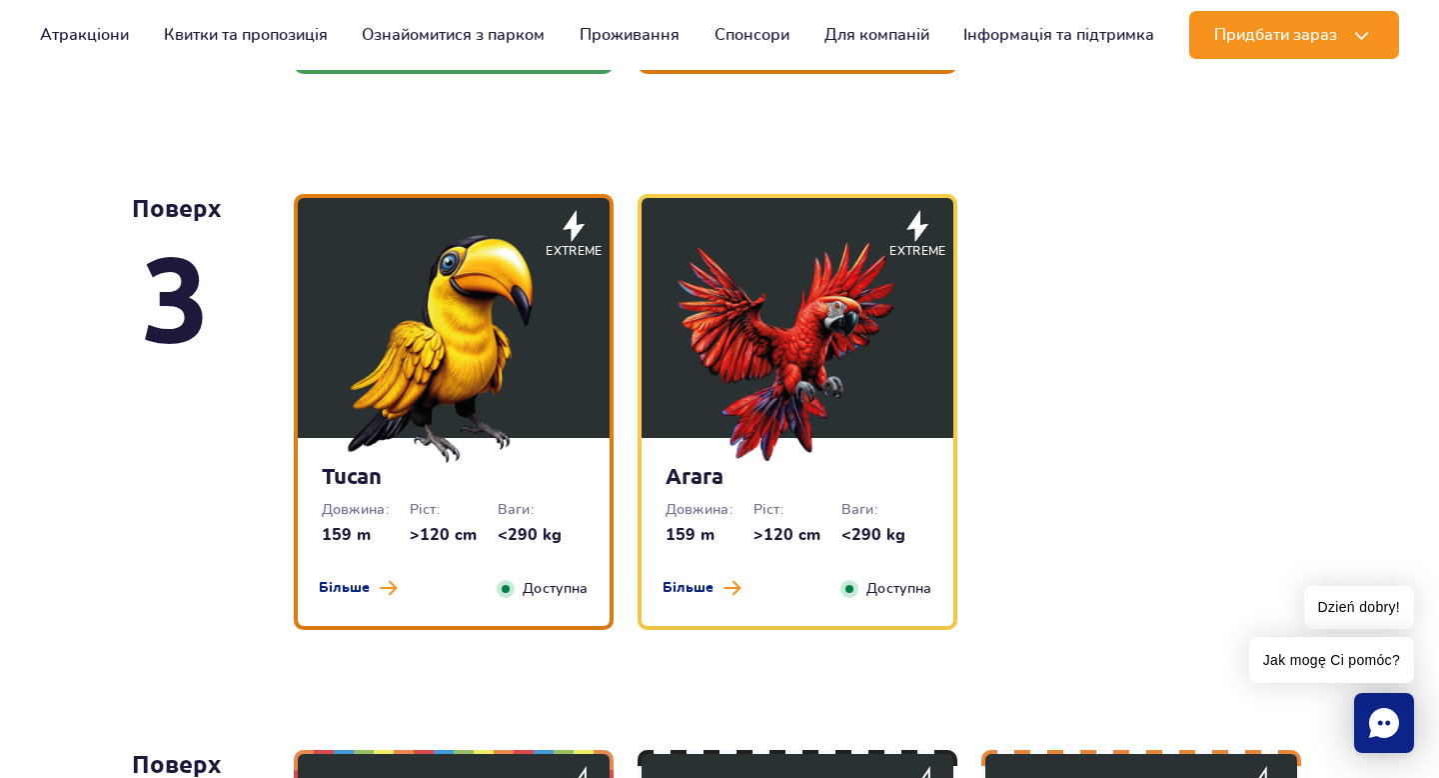
click at [917, 345] on img at bounding box center [798, 343] width 240 height 240
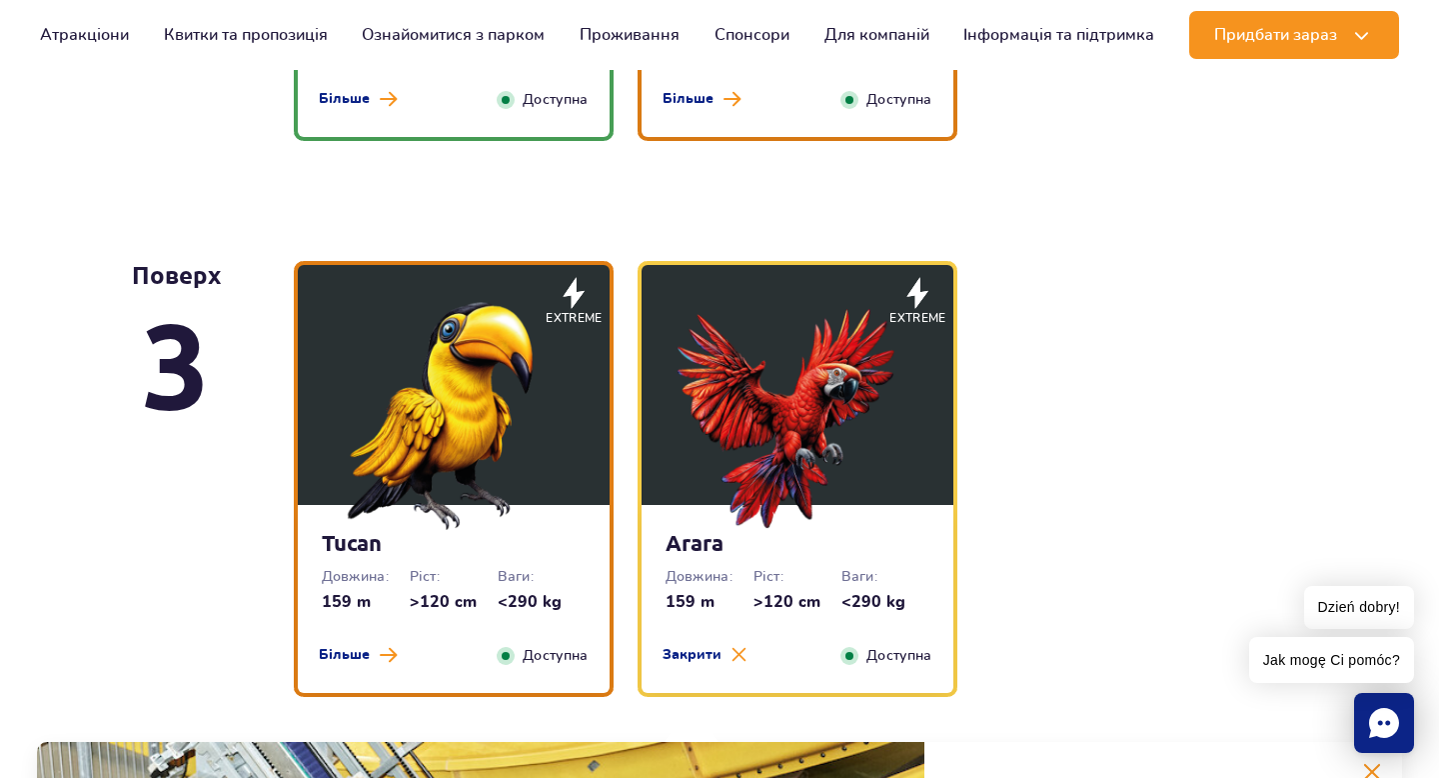
click at [910, 342] on img at bounding box center [798, 410] width 240 height 240
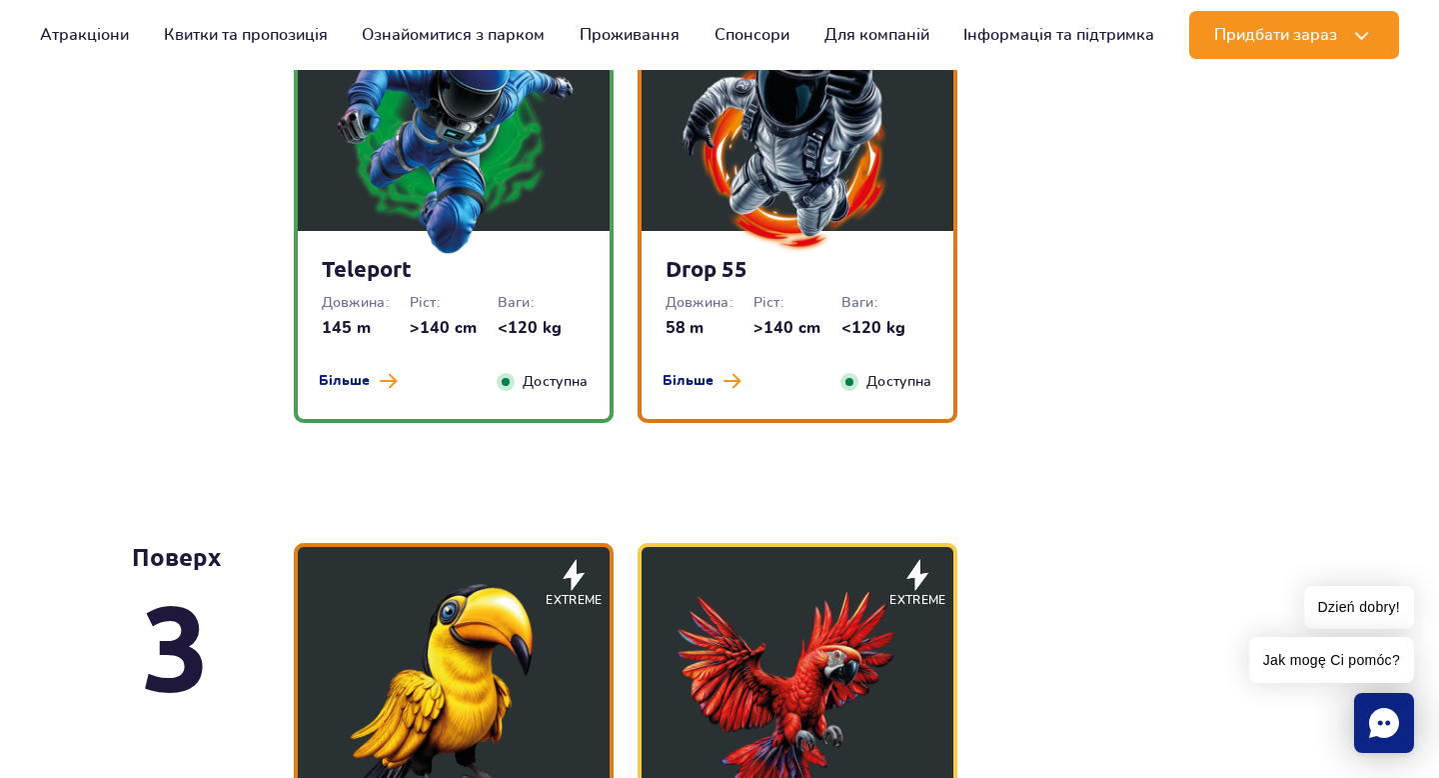
click at [838, 235] on img at bounding box center [798, 136] width 240 height 240
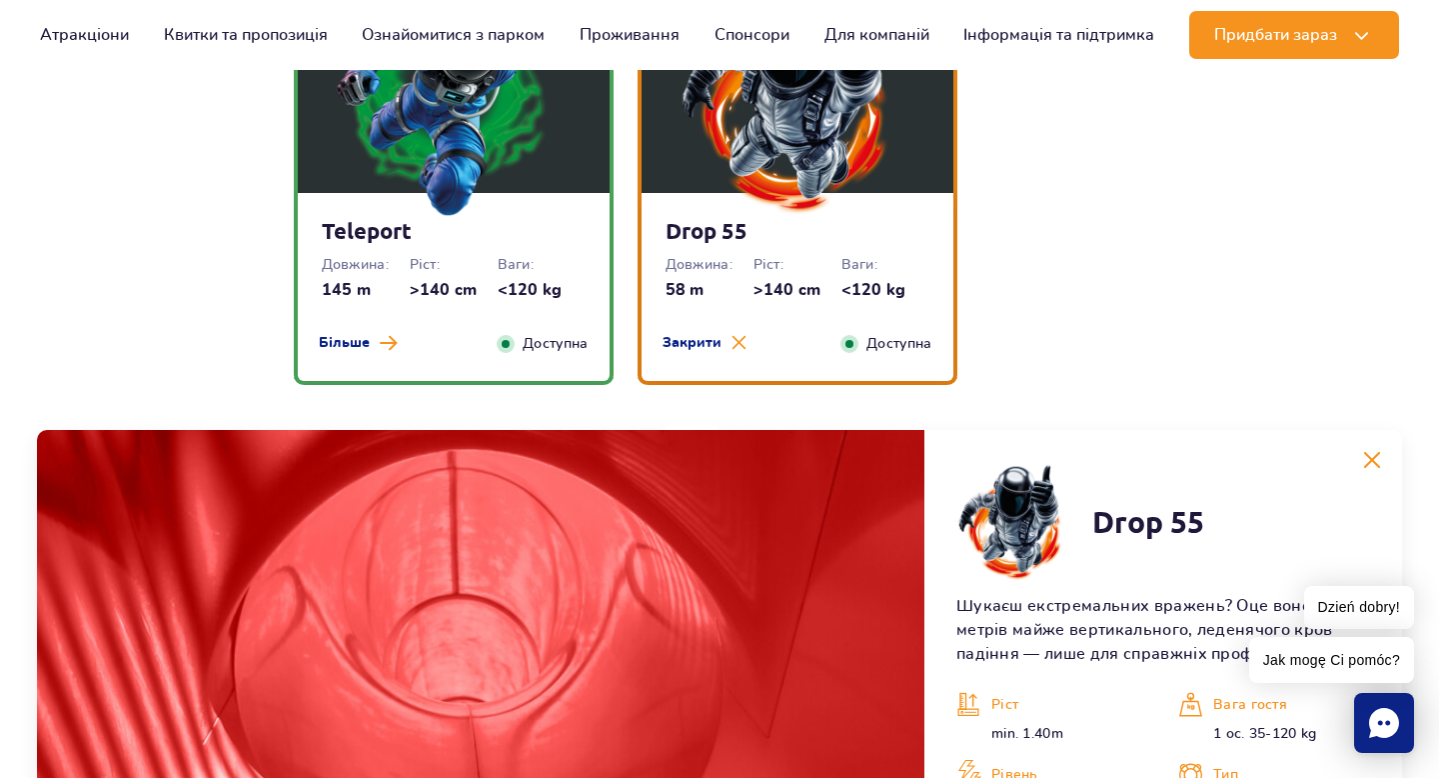
scroll to position [2390, 0]
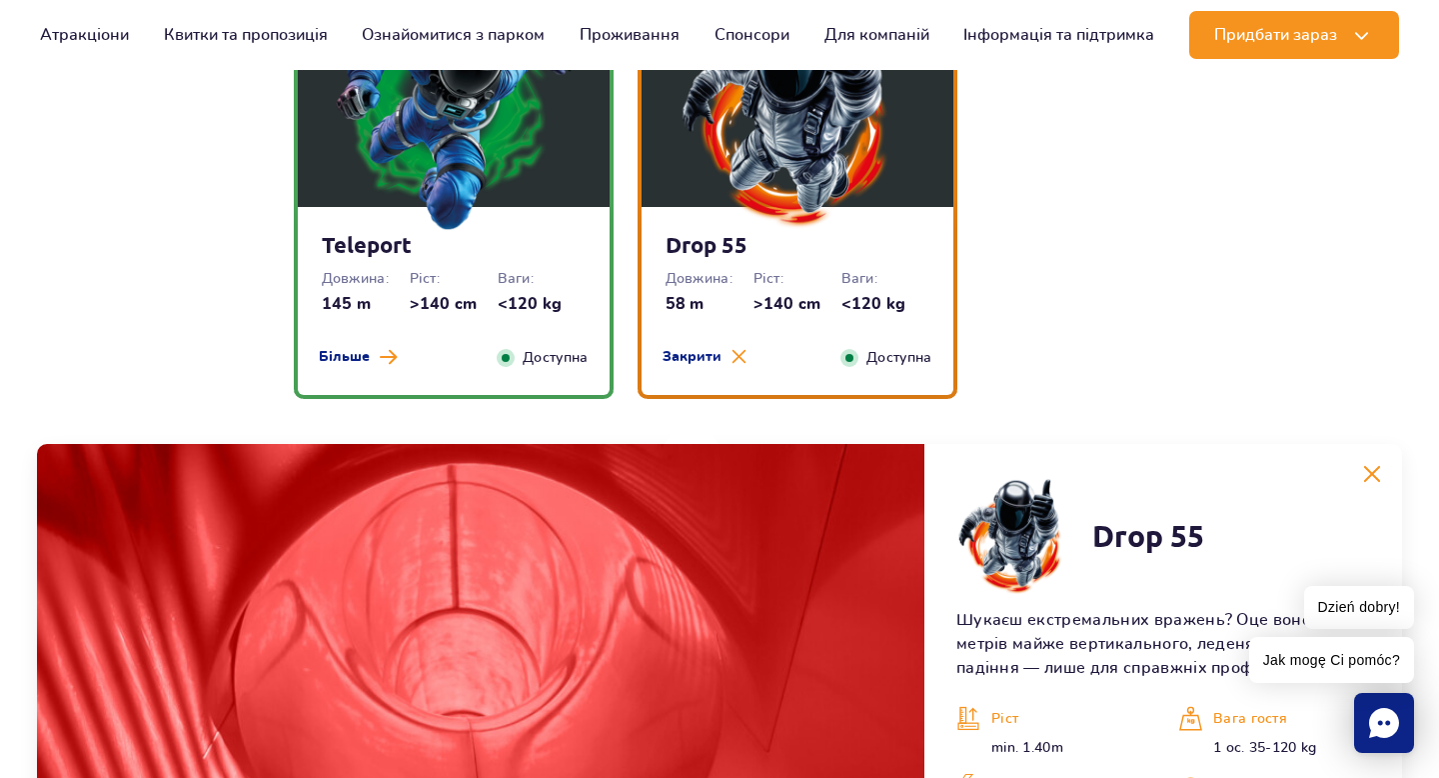
click at [386, 235] on strong "Teleport" at bounding box center [454, 245] width 264 height 28
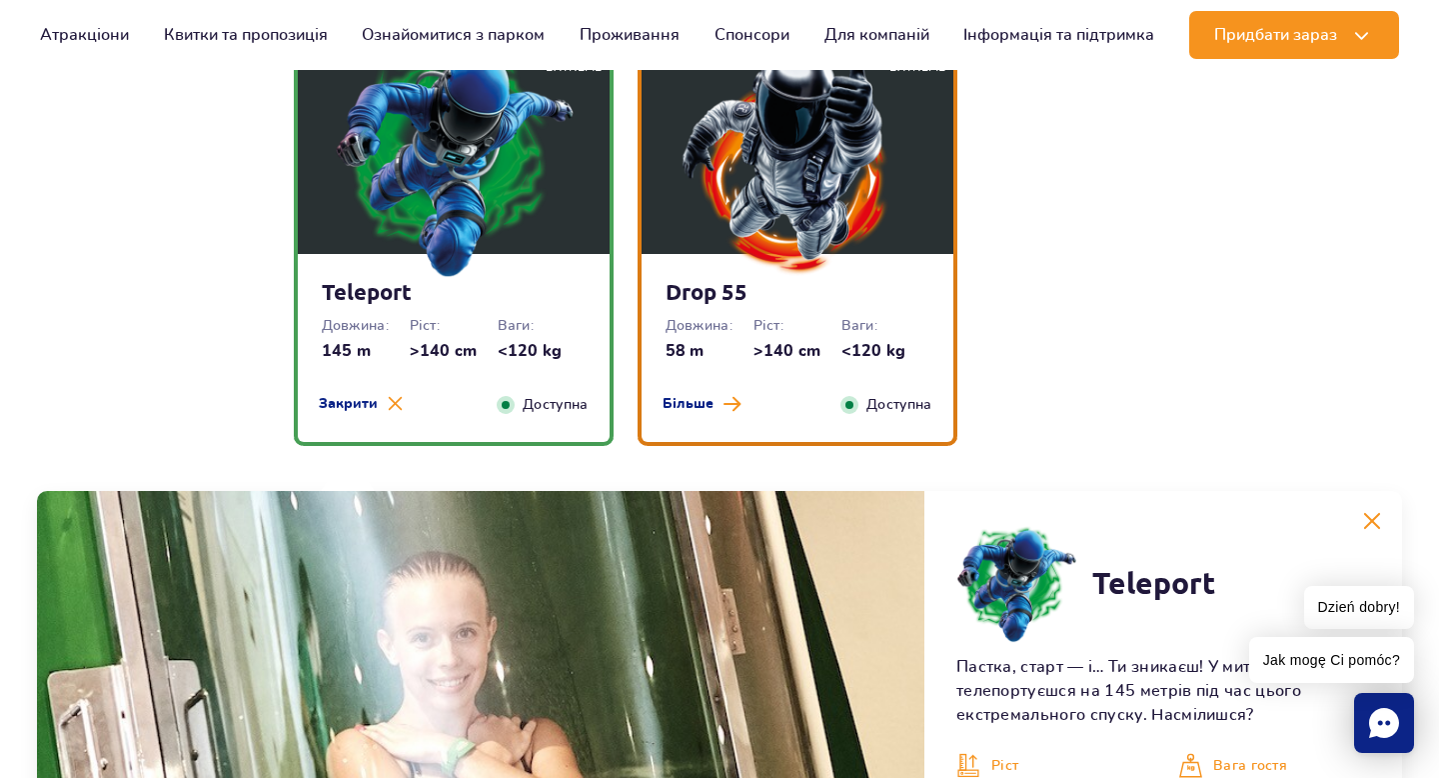
click at [640, 234] on div "Drop 55 Довжина: 58 m Ріст: >140 cm Ваги: <120 kg Більше Закрити Доступна" at bounding box center [798, 228] width 320 height 436
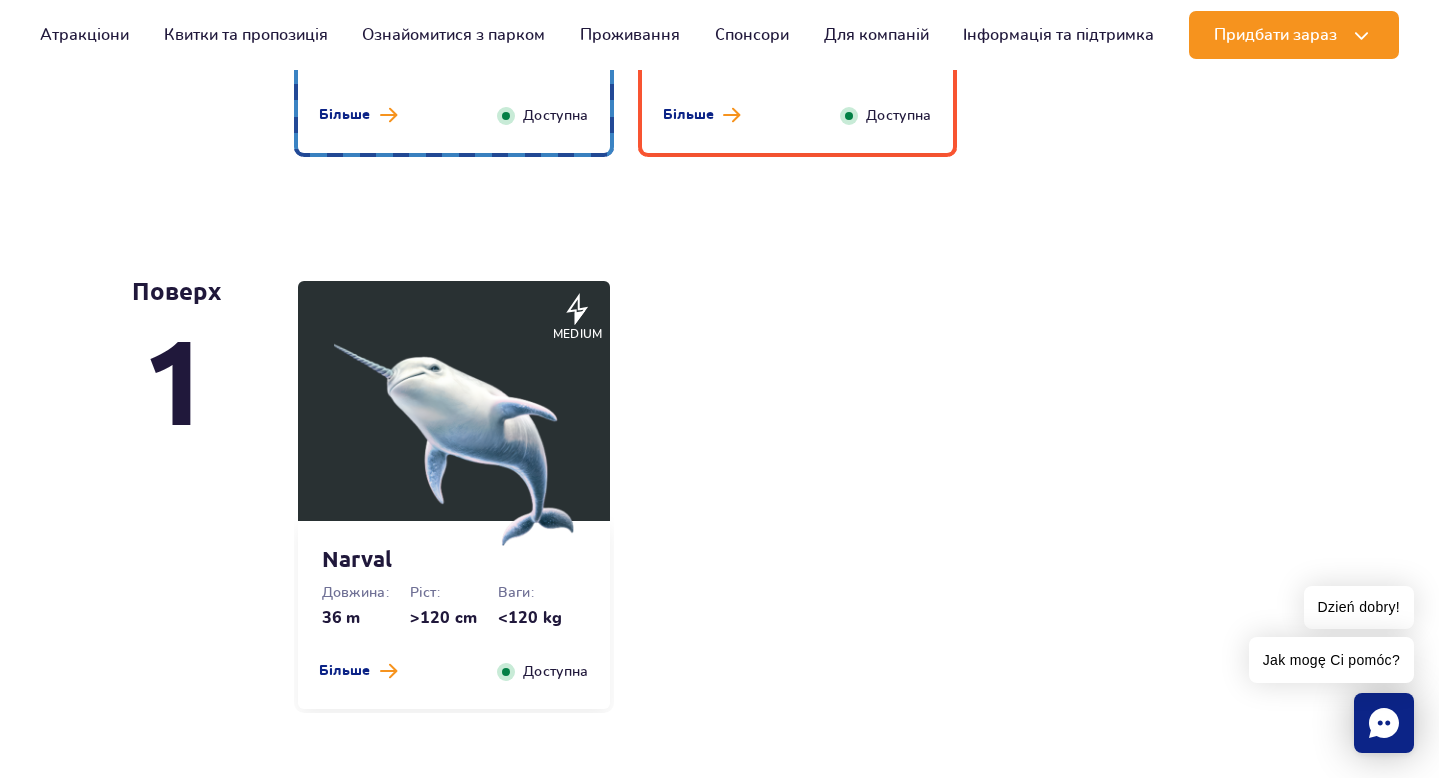
click at [480, 410] on img at bounding box center [454, 426] width 240 height 240
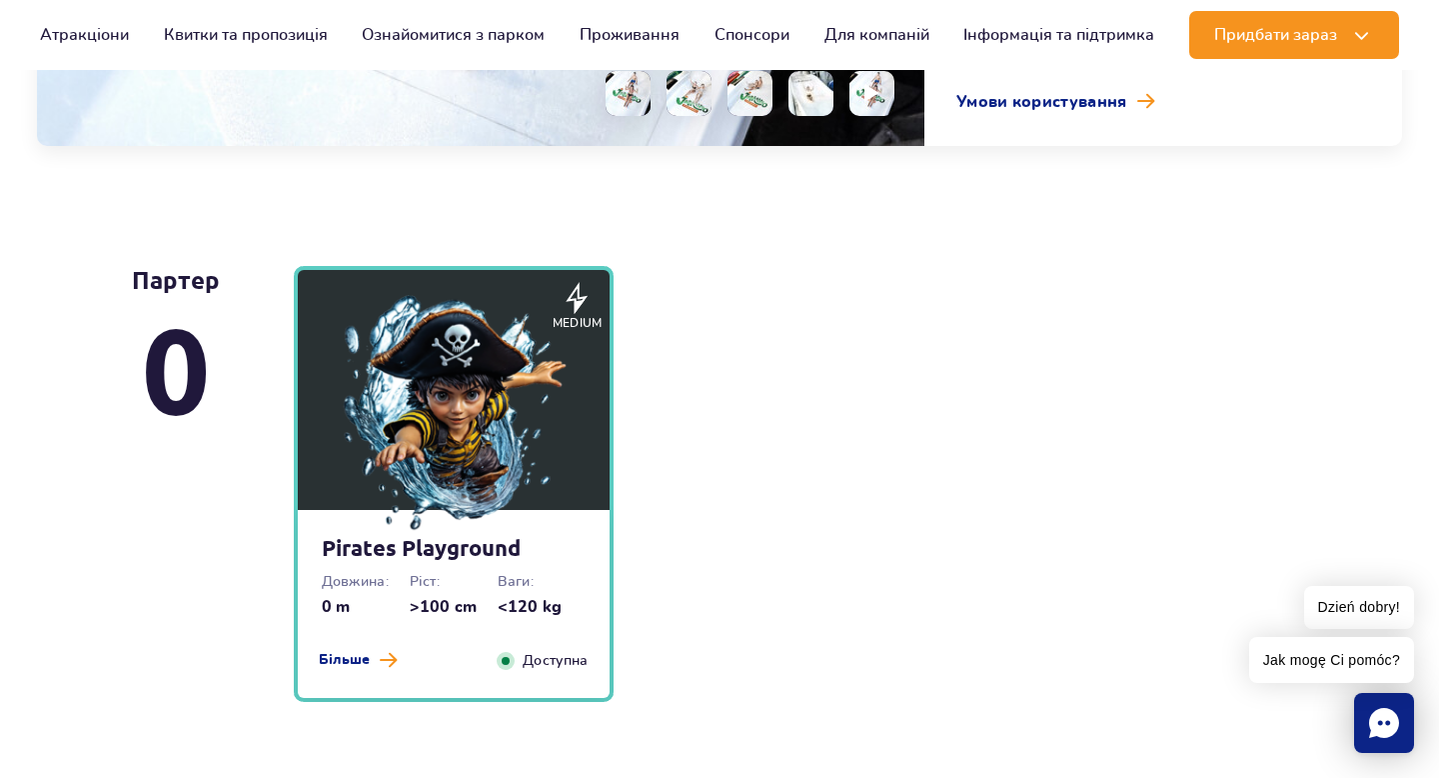
click at [480, 410] on img at bounding box center [454, 415] width 240 height 240
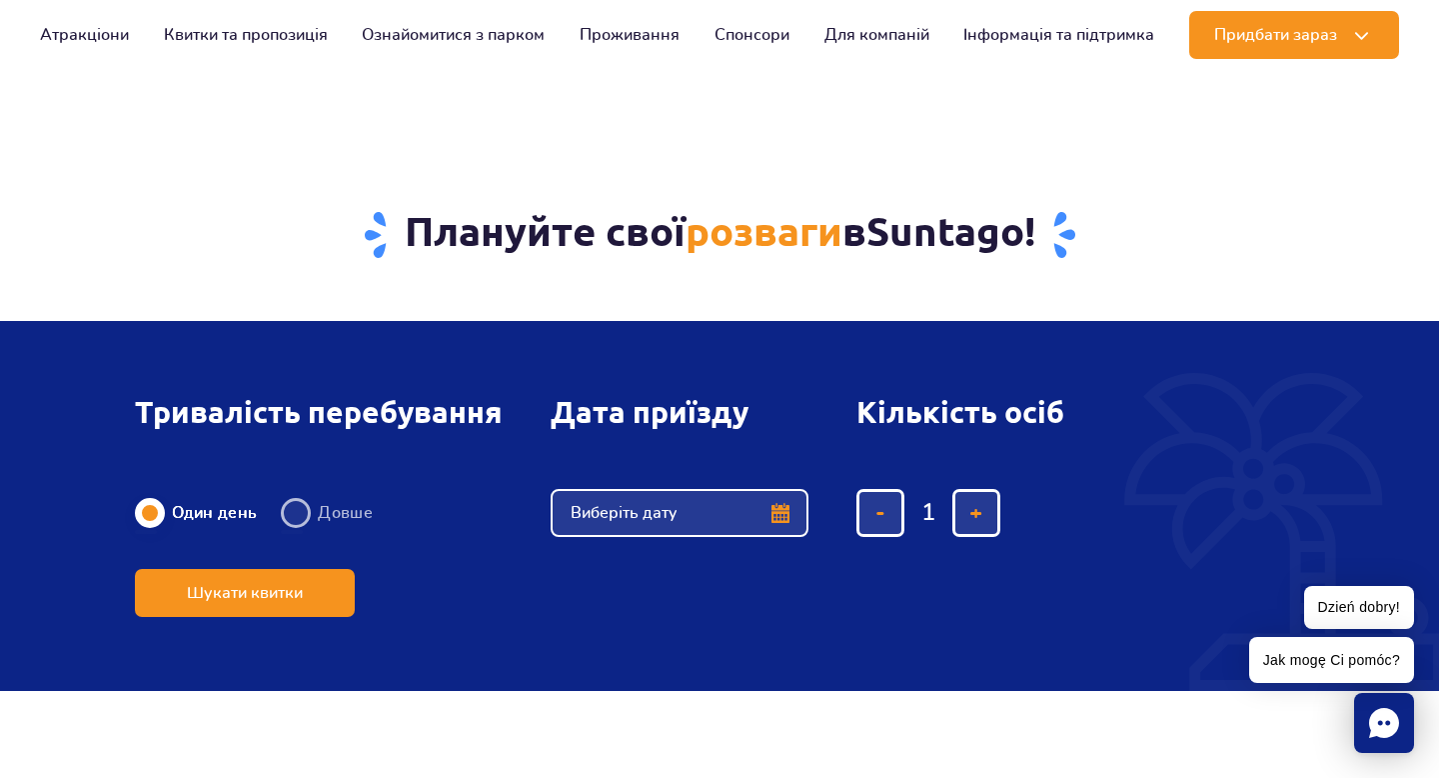
scroll to position [6034, 0]
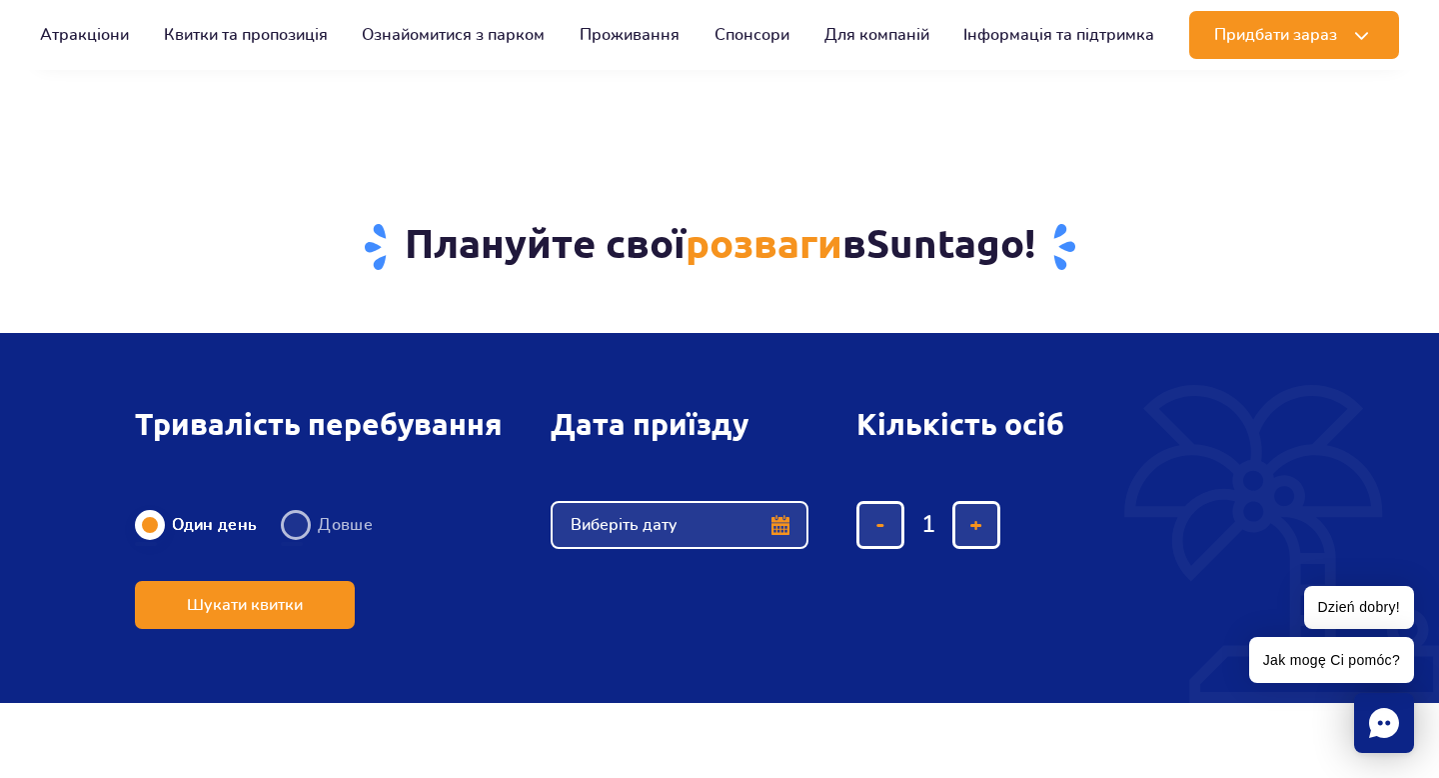
click at [723, 513] on button "Виберіть дату" at bounding box center [680, 525] width 258 height 48
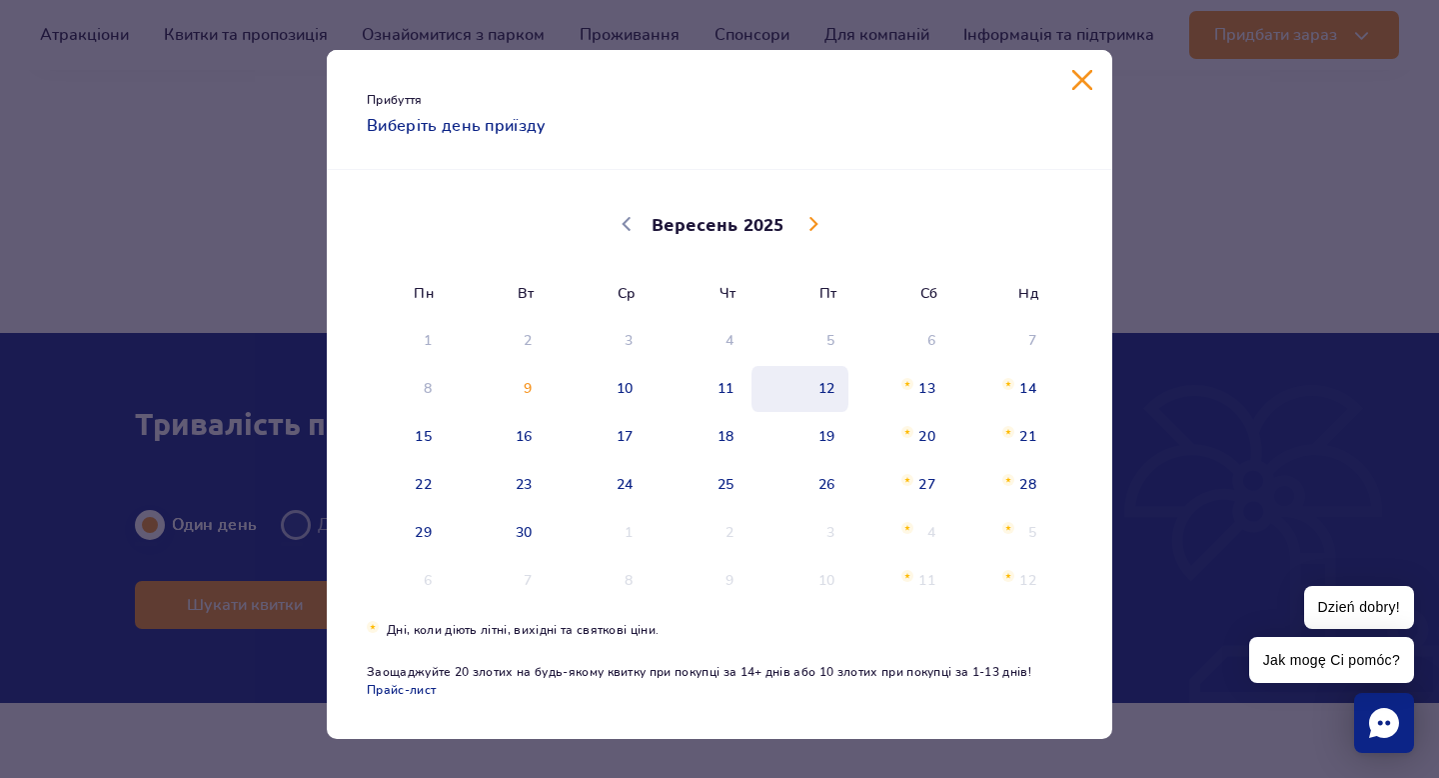
click at [818, 391] on span "12" at bounding box center [800, 389] width 101 height 46
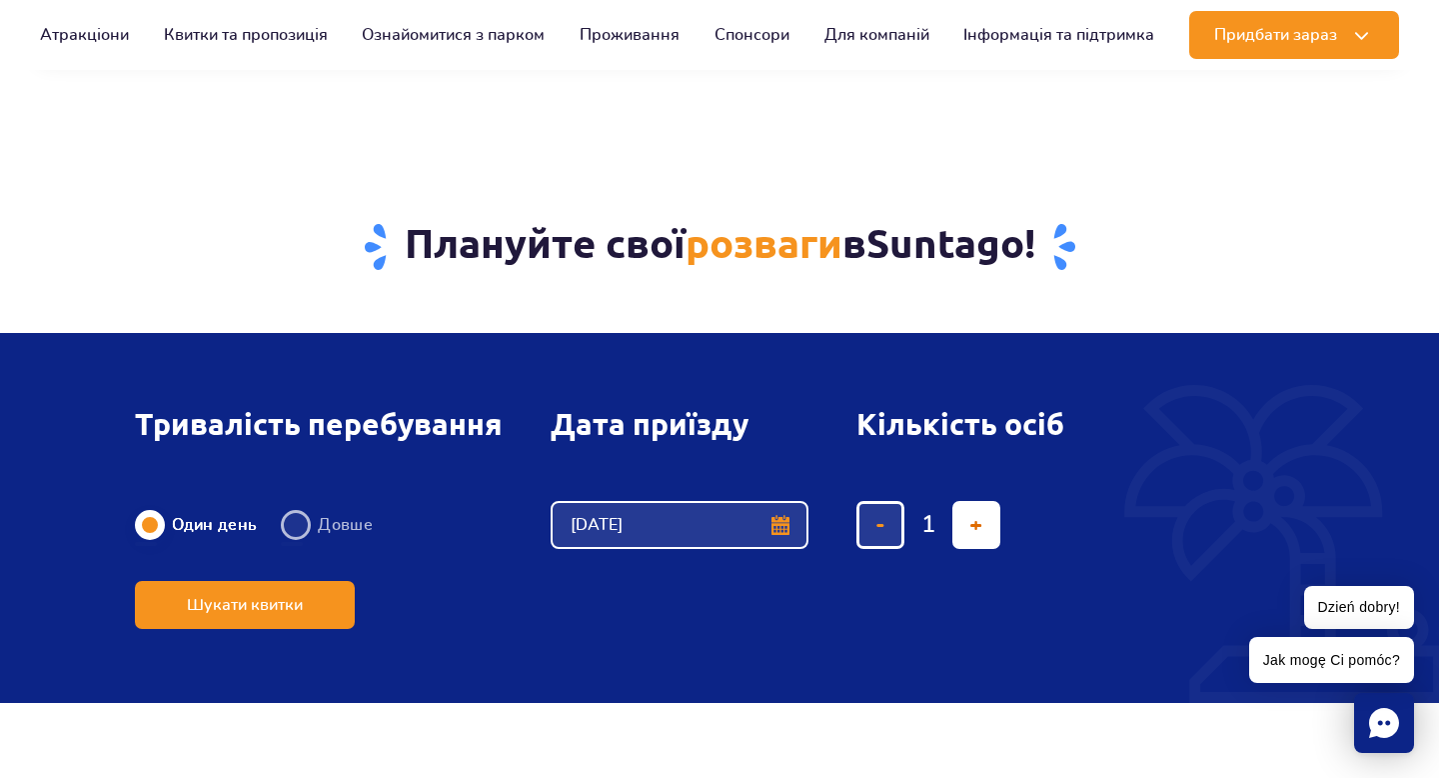
click at [979, 525] on span "додати квиток" at bounding box center [976, 525] width 13 height 0
click at [976, 525] on span "додати квиток" at bounding box center [976, 525] width 13 height 0
type input "5"
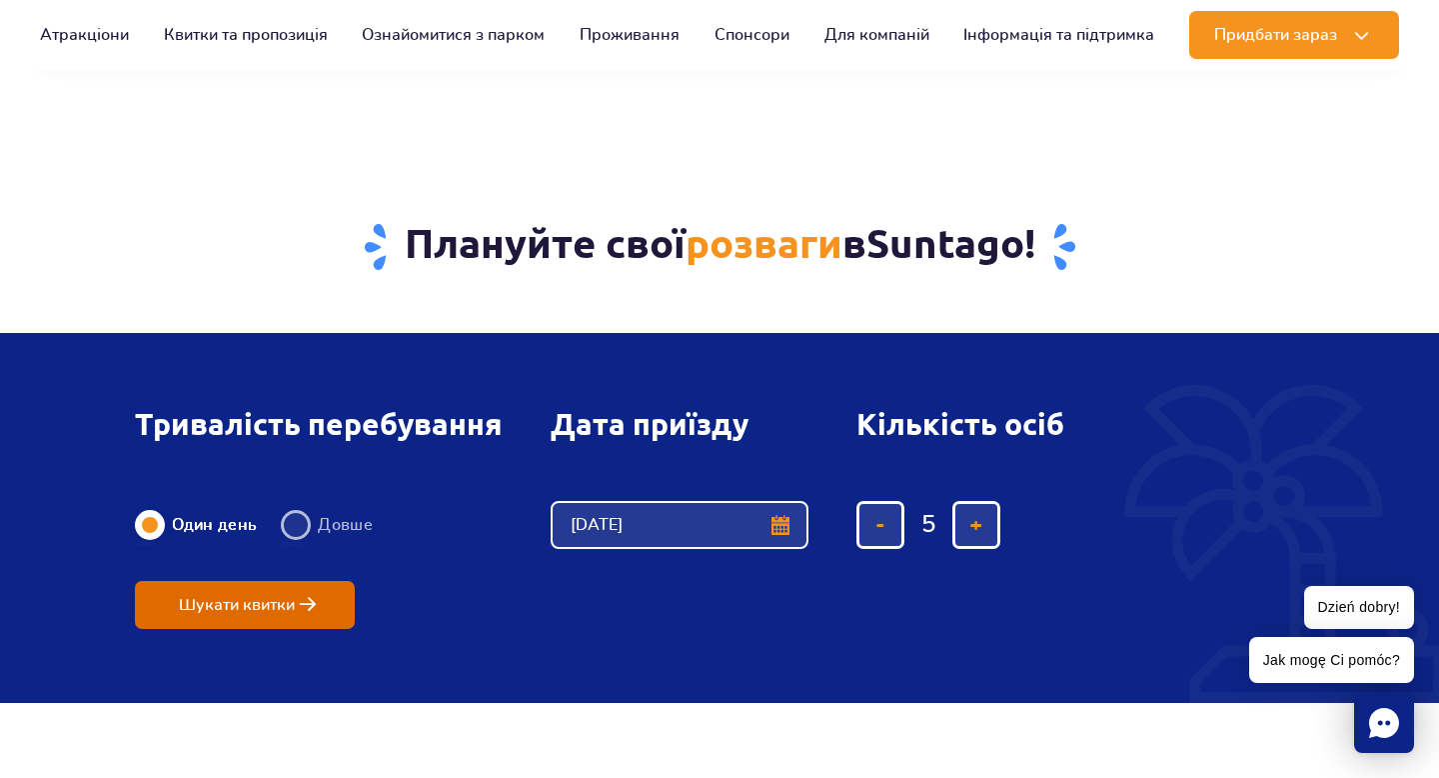
click at [216, 620] on button "Шукати квитки" at bounding box center [245, 605] width 220 height 48
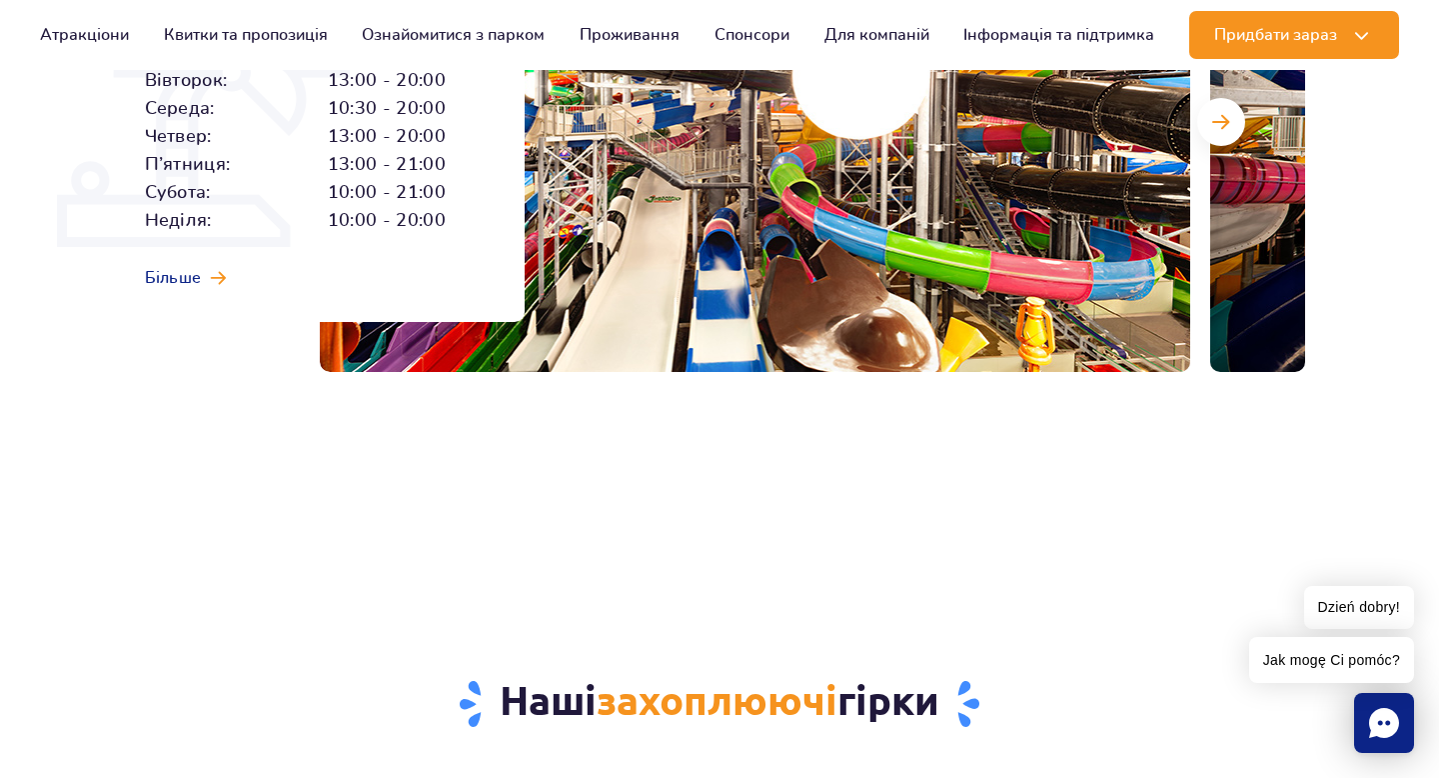
scroll to position [286, 0]
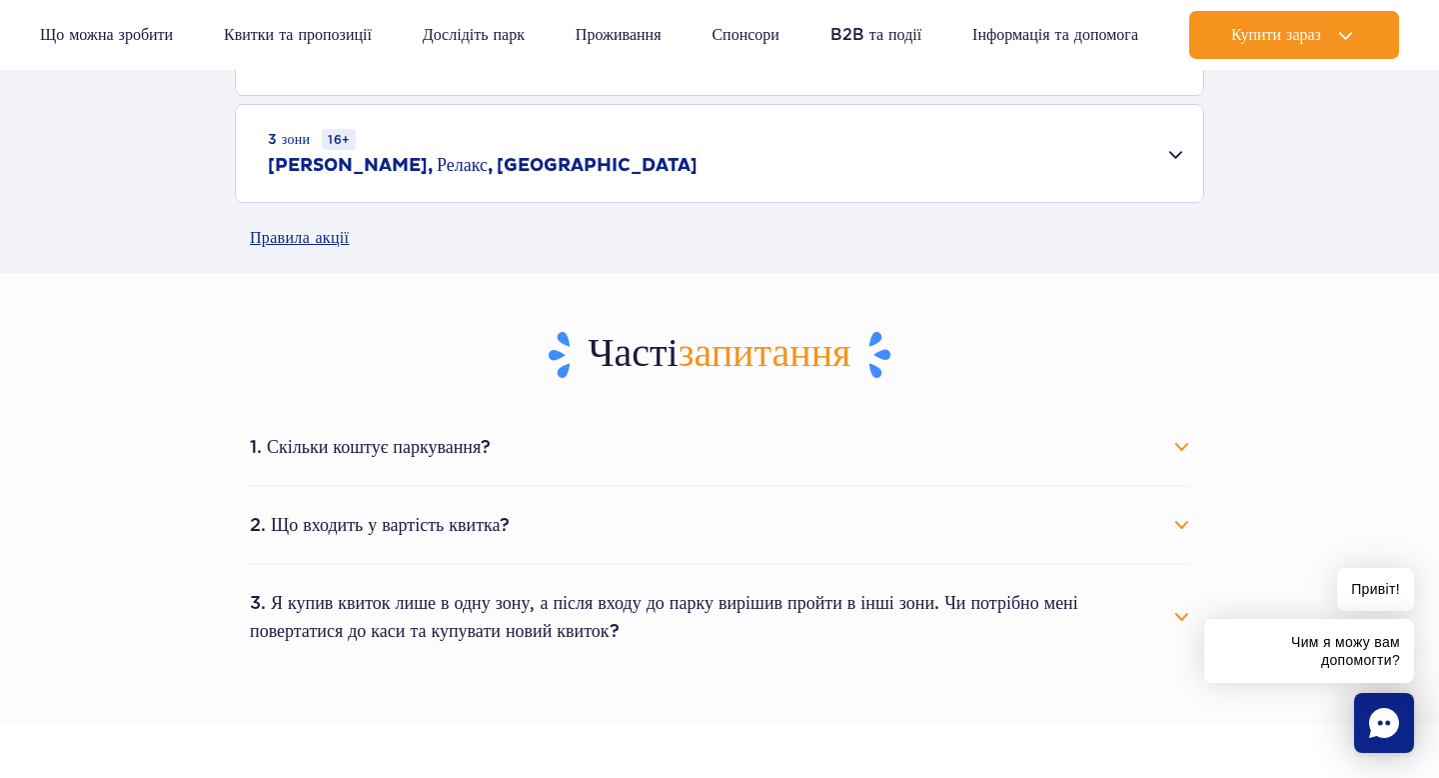
scroll to position [860, 0]
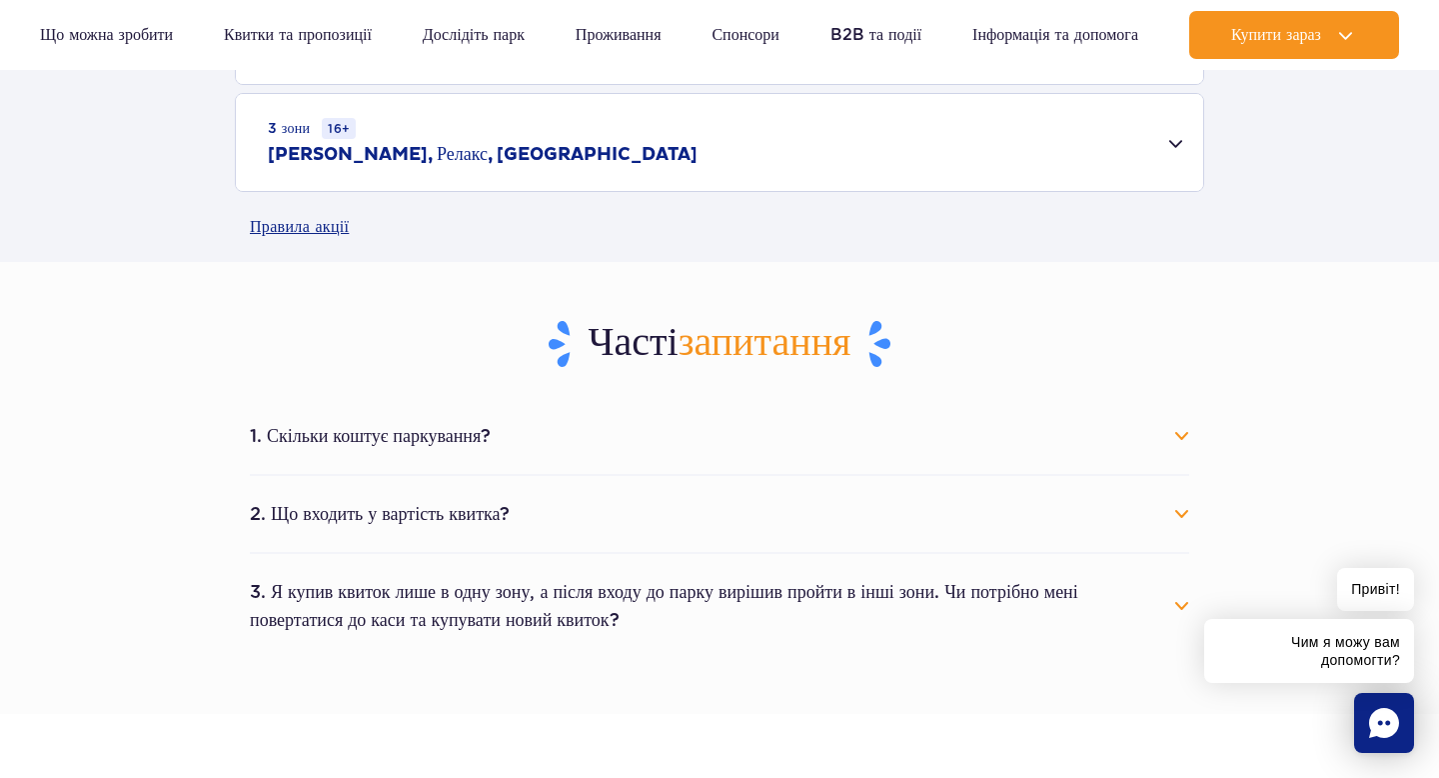
click at [598, 428] on button "1. Скільки коштує паркування?" at bounding box center [720, 436] width 940 height 44
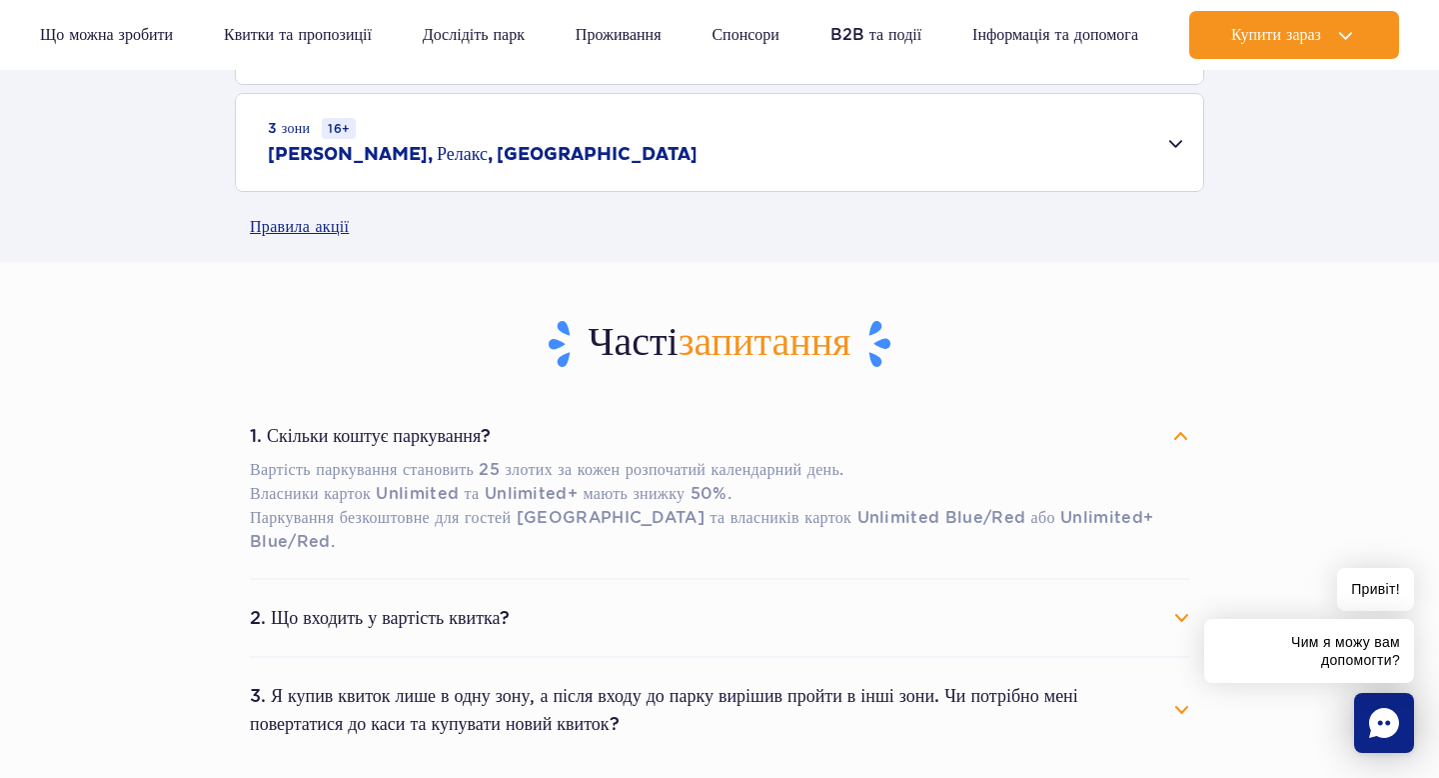
click at [598, 432] on button "1. Скільки коштує паркування?" at bounding box center [720, 436] width 940 height 44
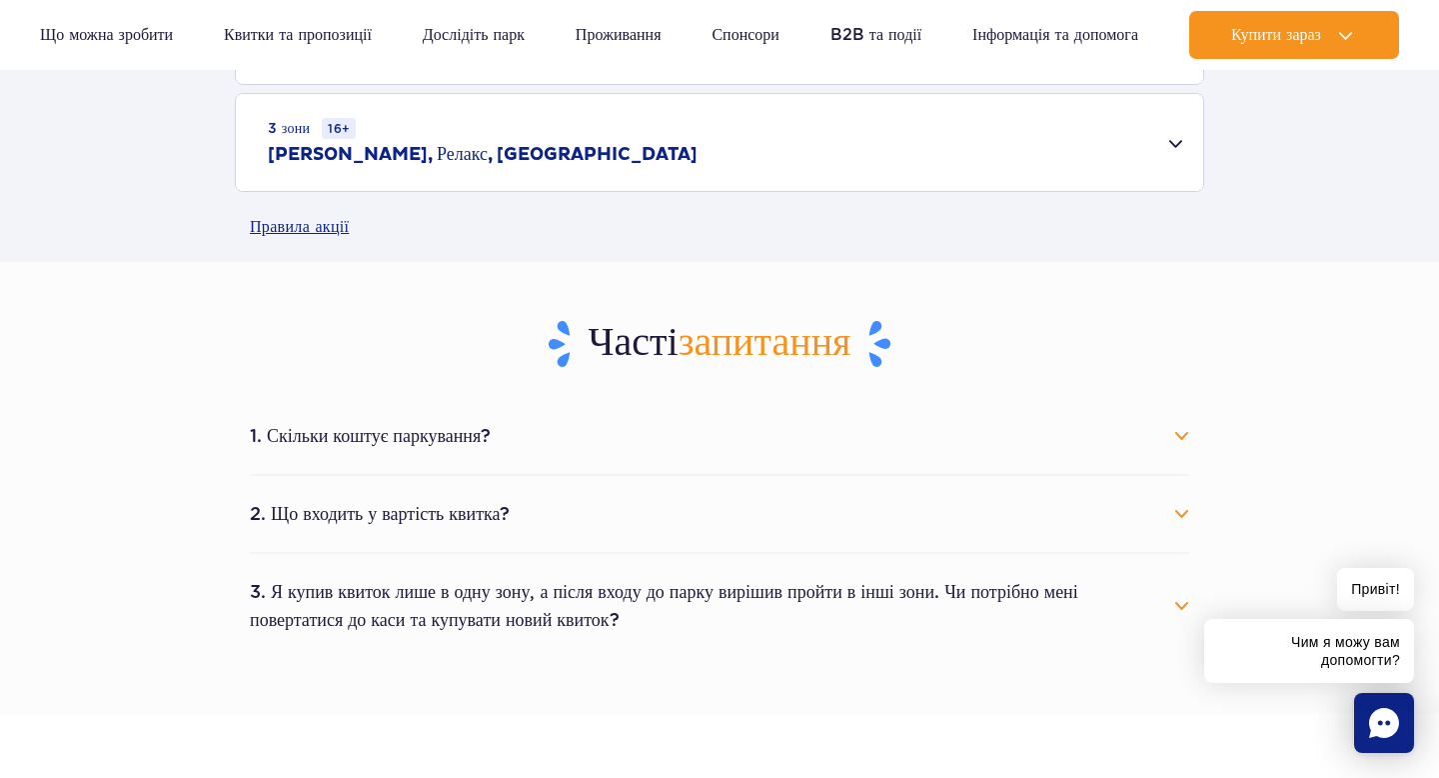
click at [557, 502] on button "2. Що входить у вартість квитка?" at bounding box center [720, 514] width 940 height 44
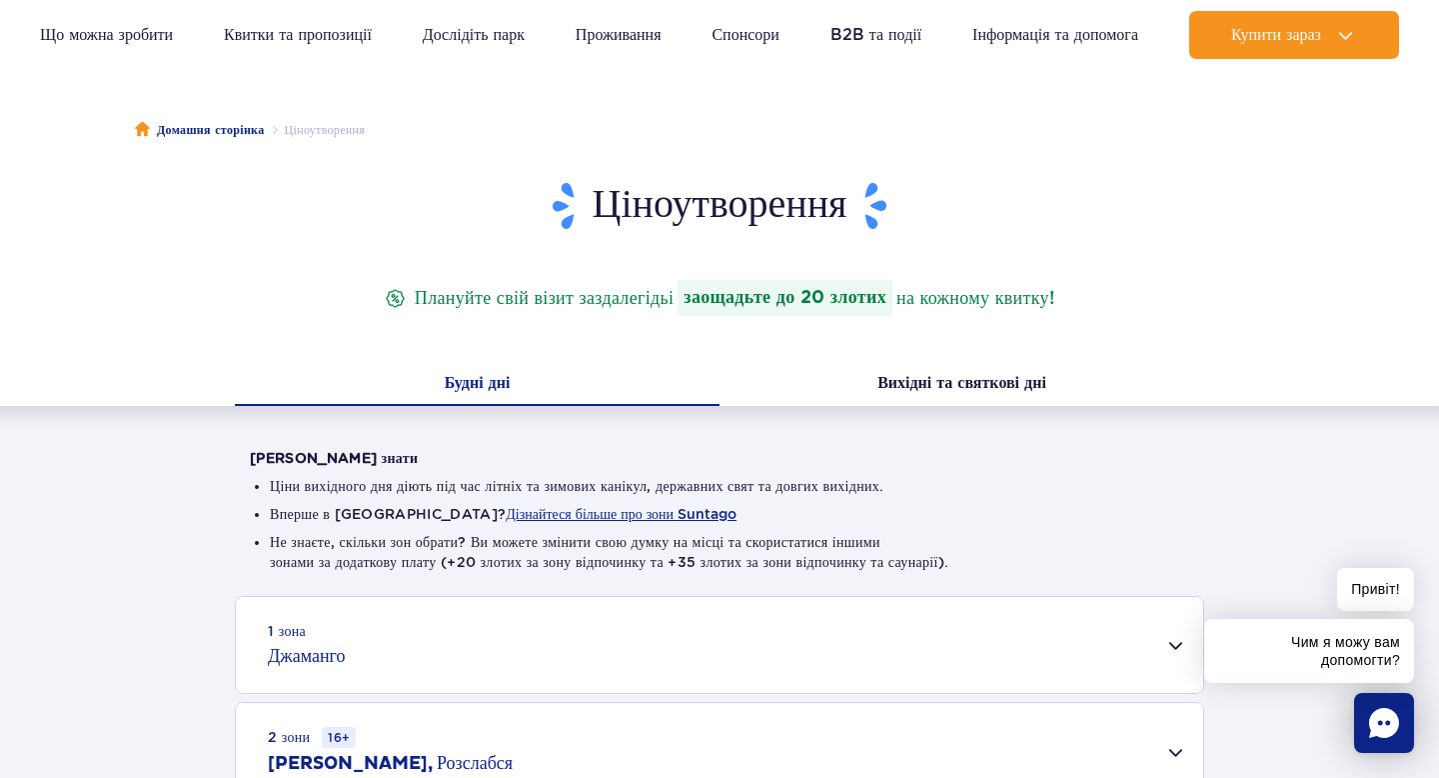
scroll to position [129, 0]
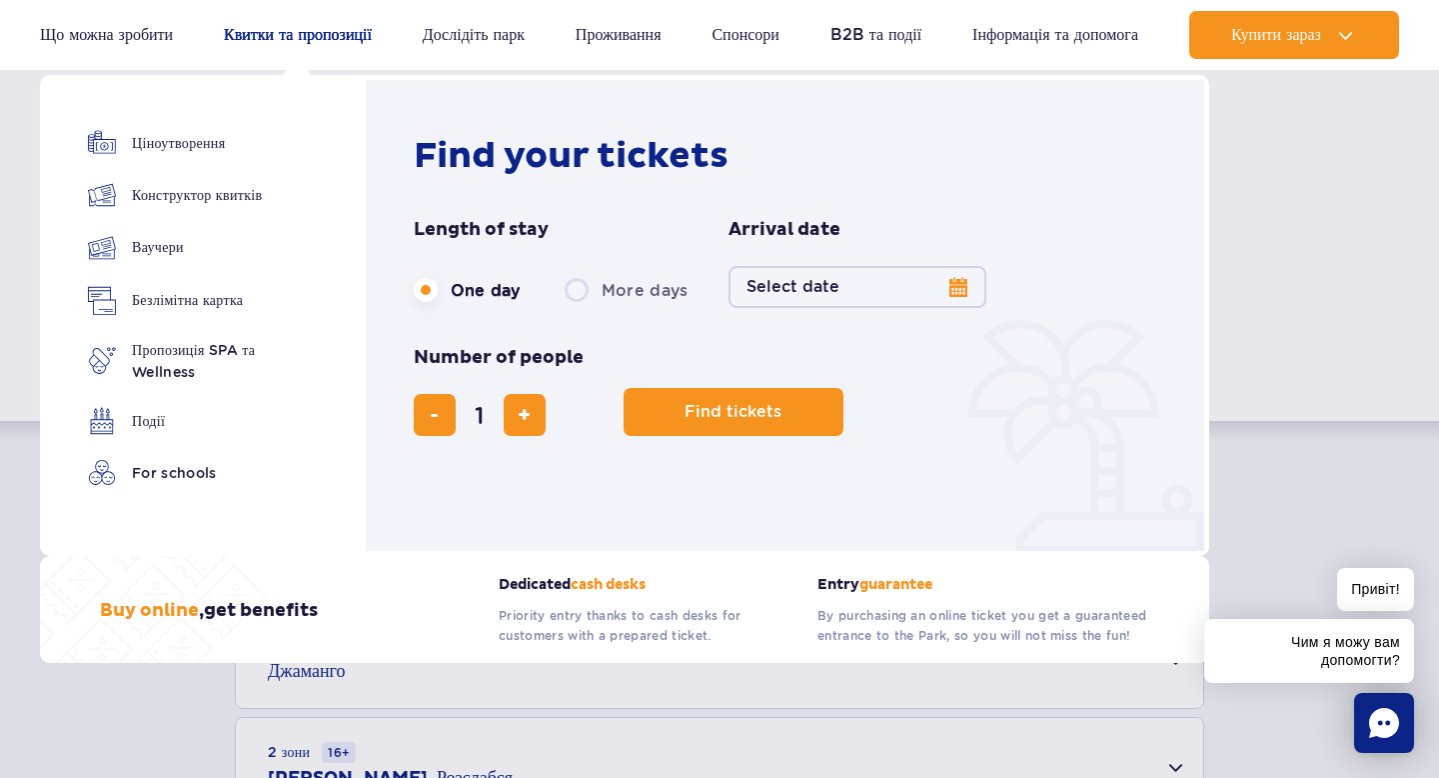
click at [317, 28] on font "Квитки та пропозиції" at bounding box center [298, 34] width 148 height 19
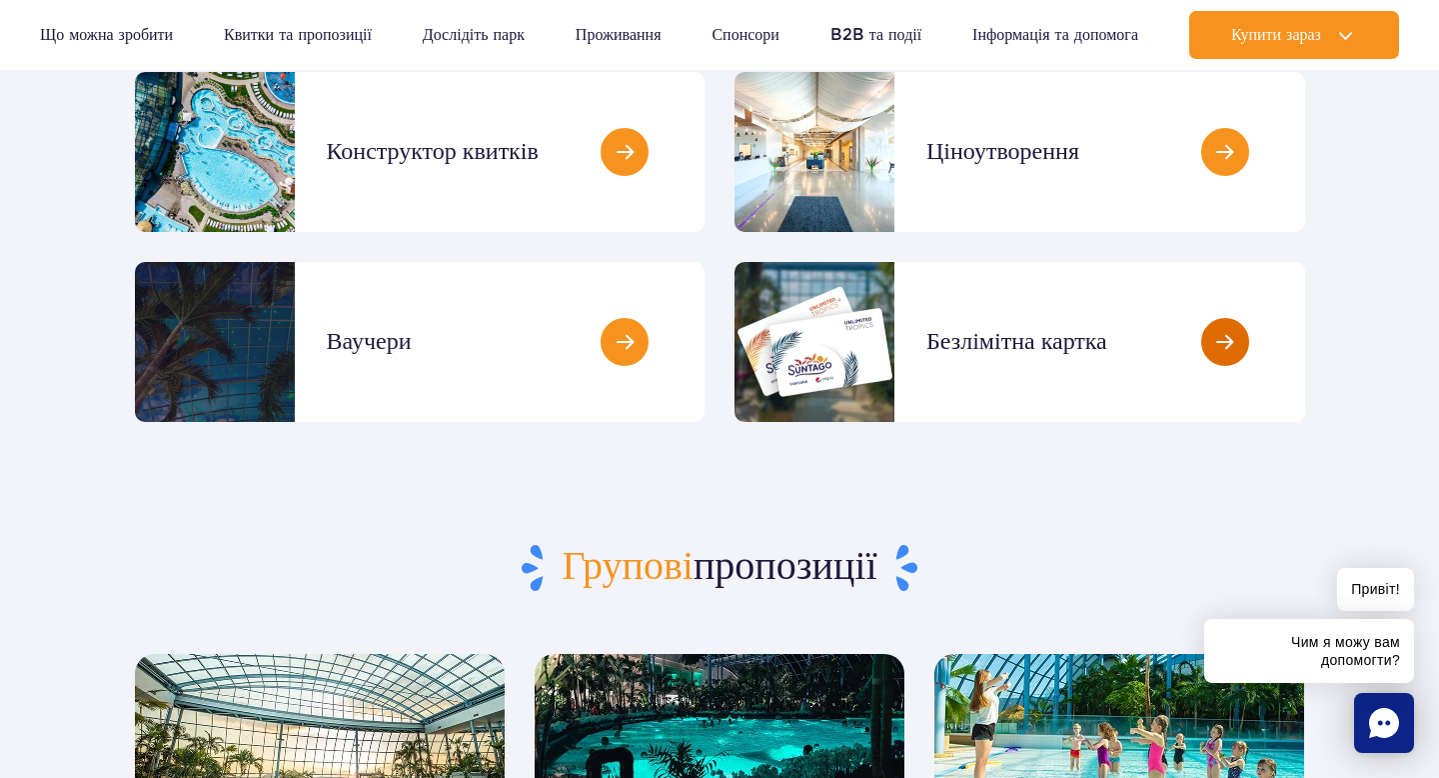
scroll to position [283, 0]
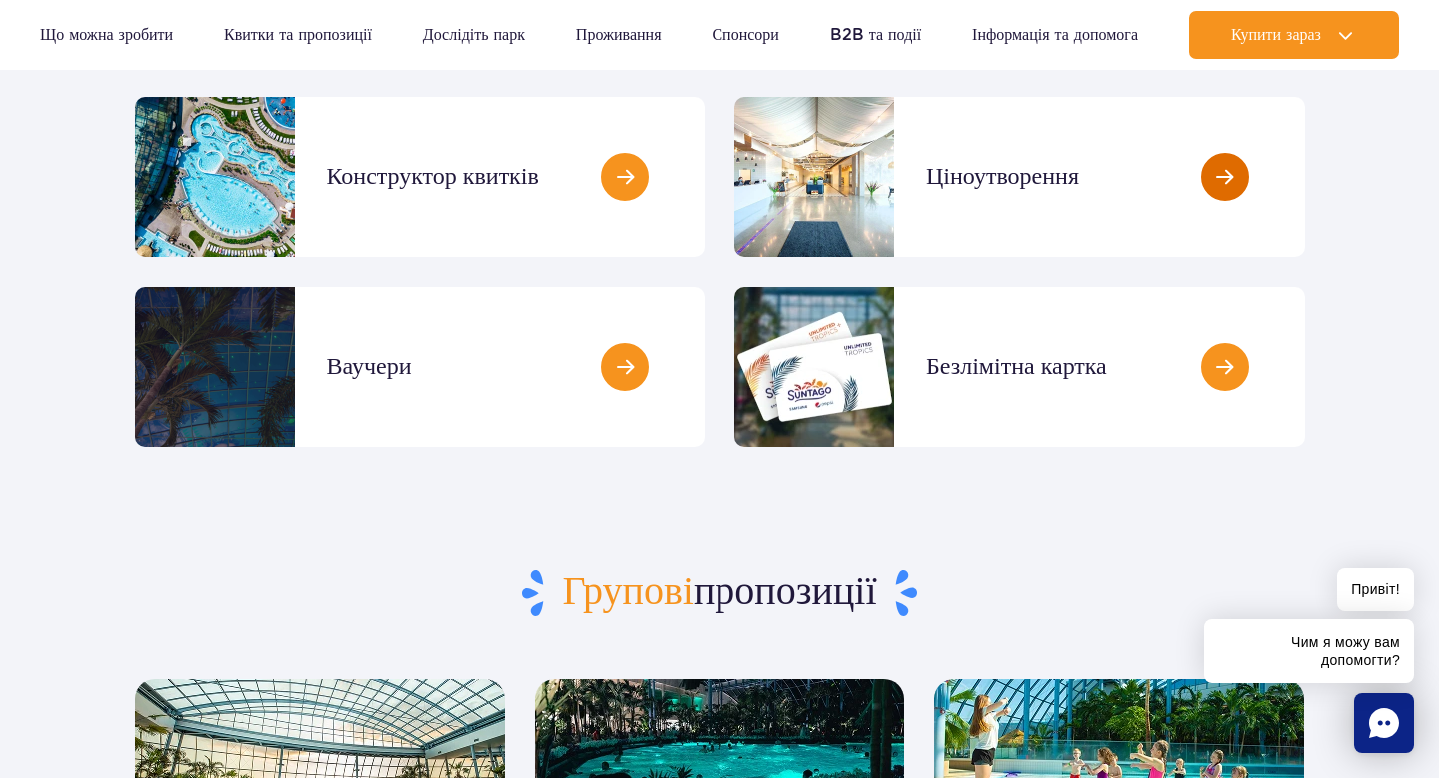
click at [1305, 187] on link at bounding box center [1305, 177] width 0 height 160
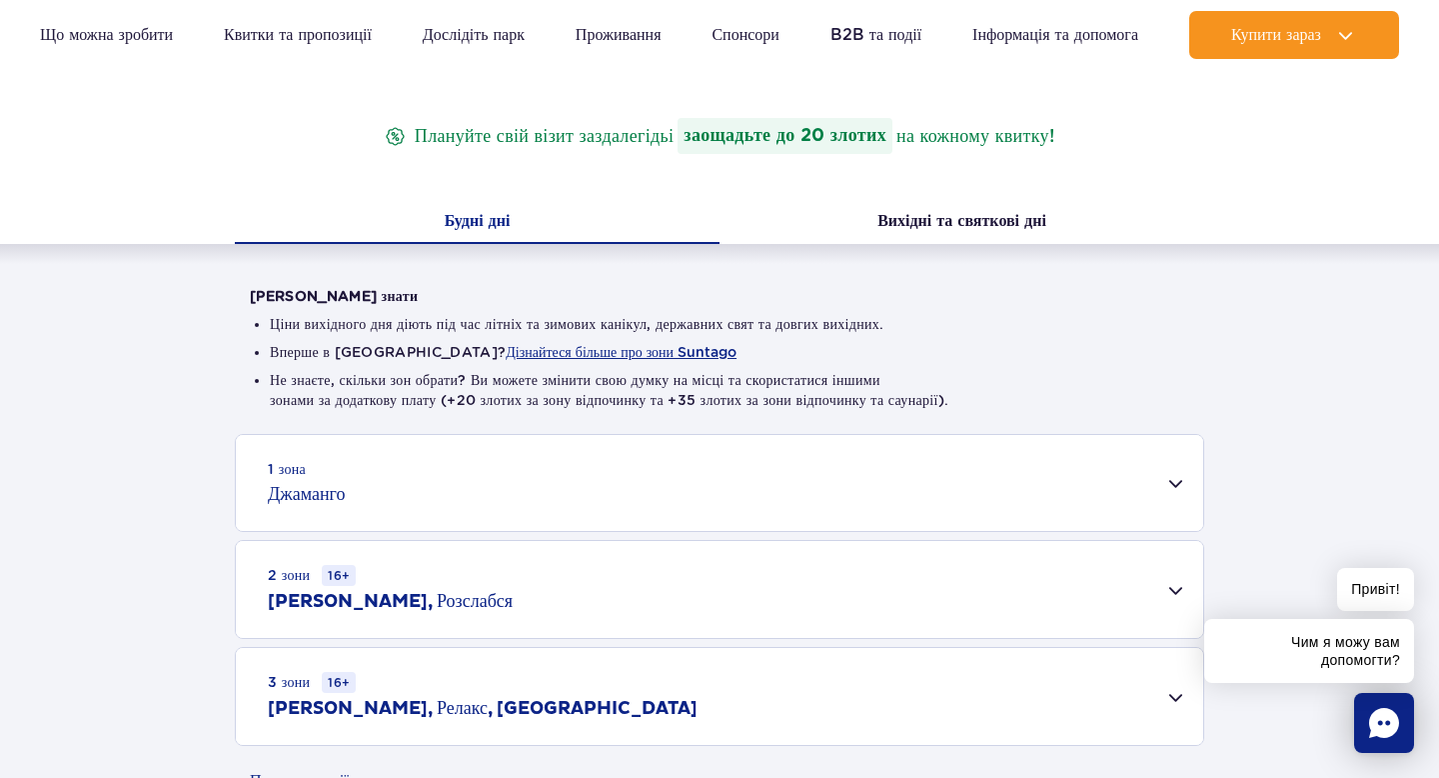
scroll to position [328, 0]
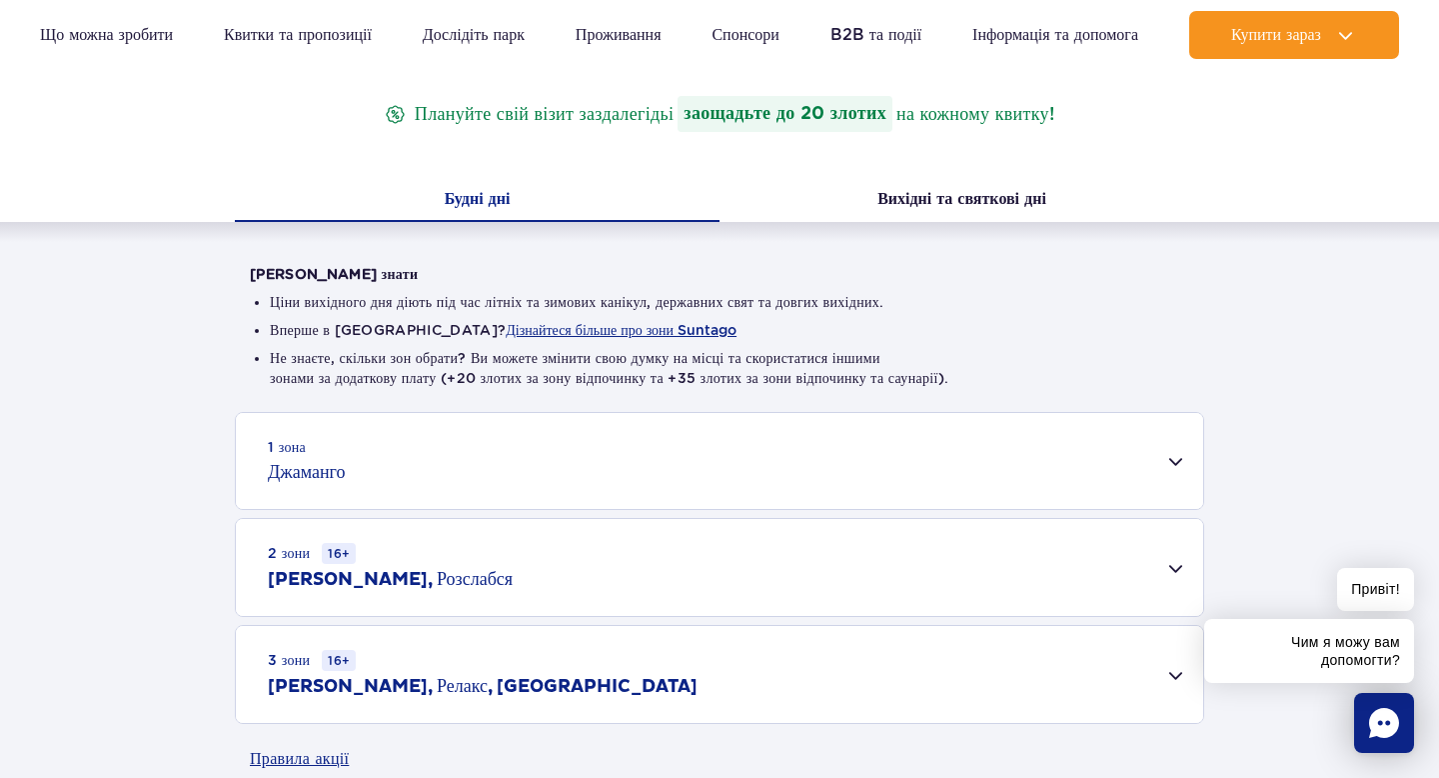
click at [898, 450] on div "1 зона Джаманго" at bounding box center [720, 461] width 968 height 96
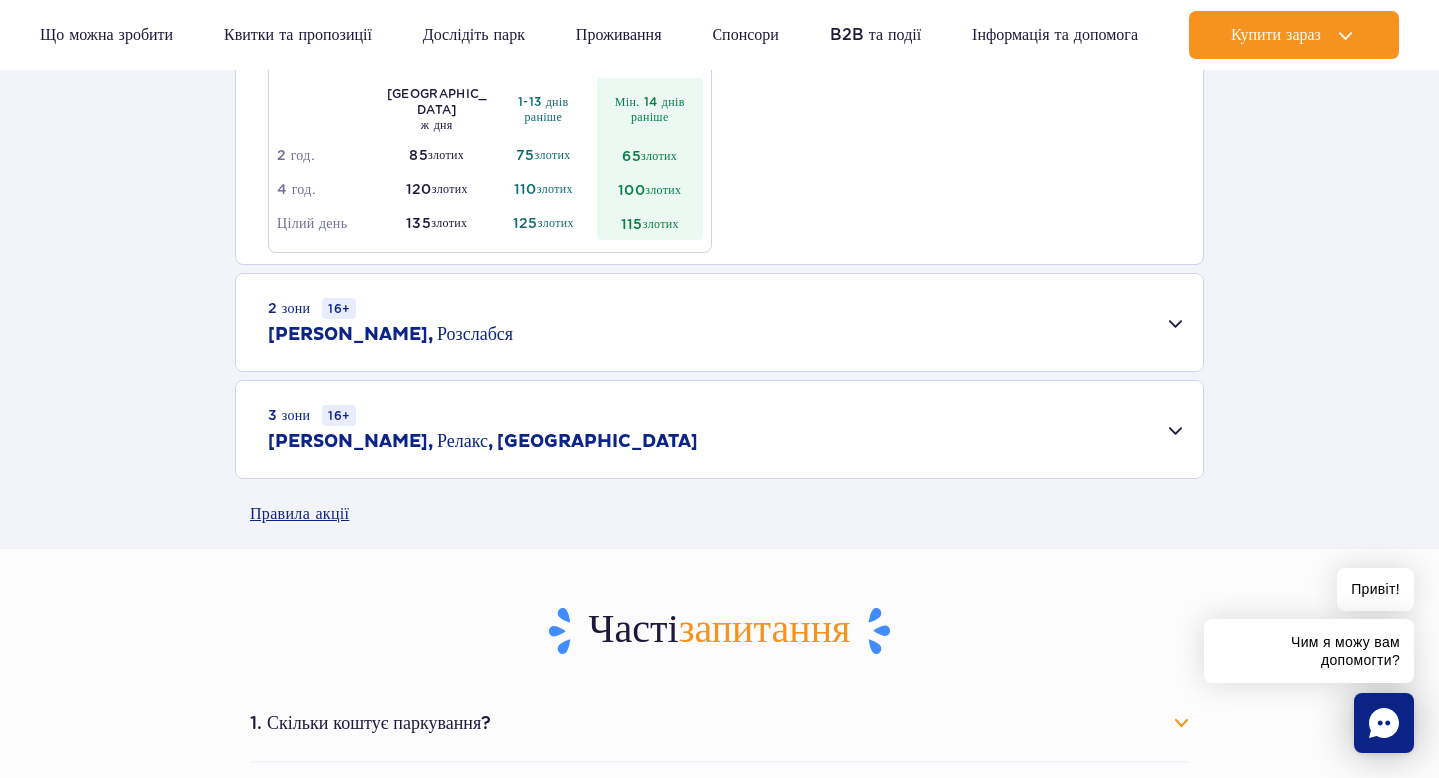
scroll to position [1331, 0]
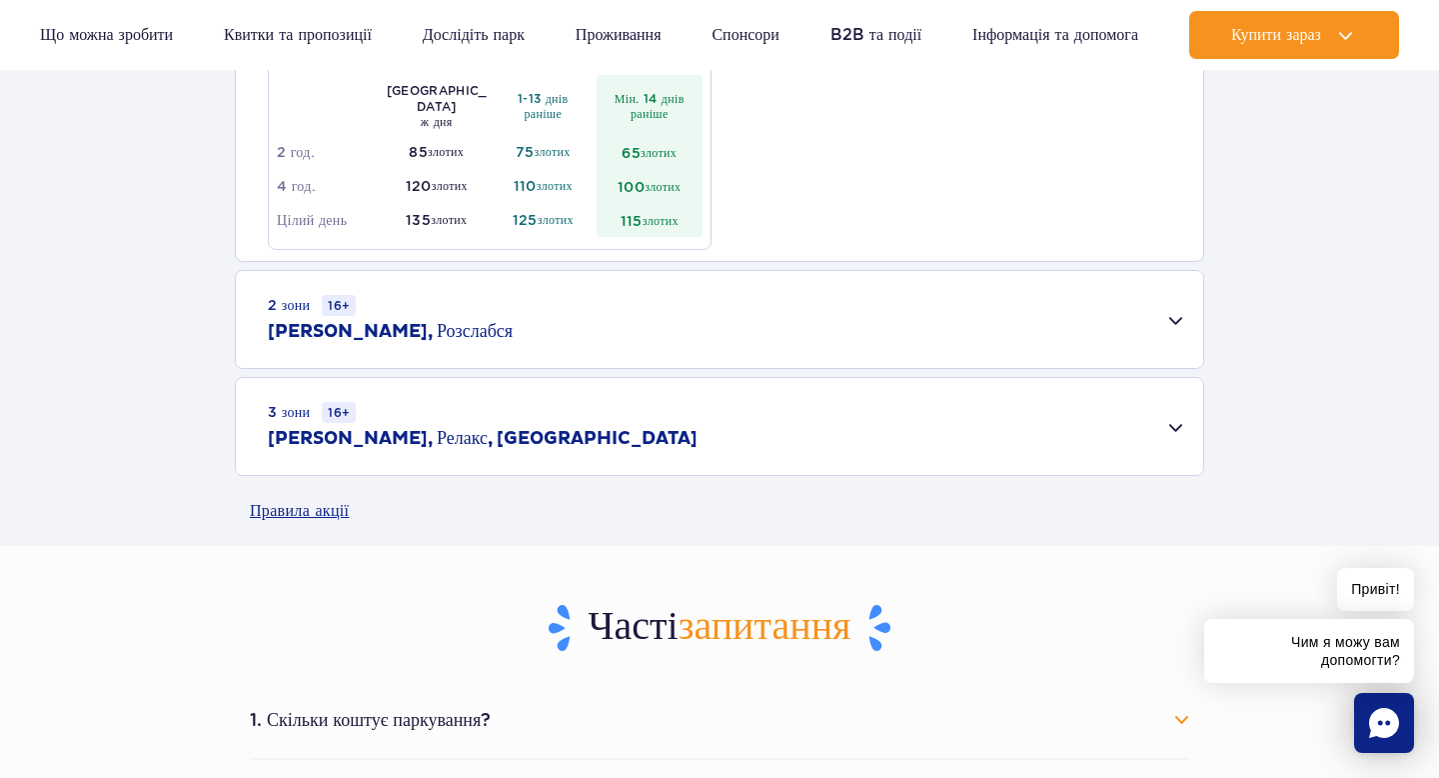
click at [926, 304] on div "2 зони 16+ Джаманго, Розслабся" at bounding box center [720, 319] width 968 height 97
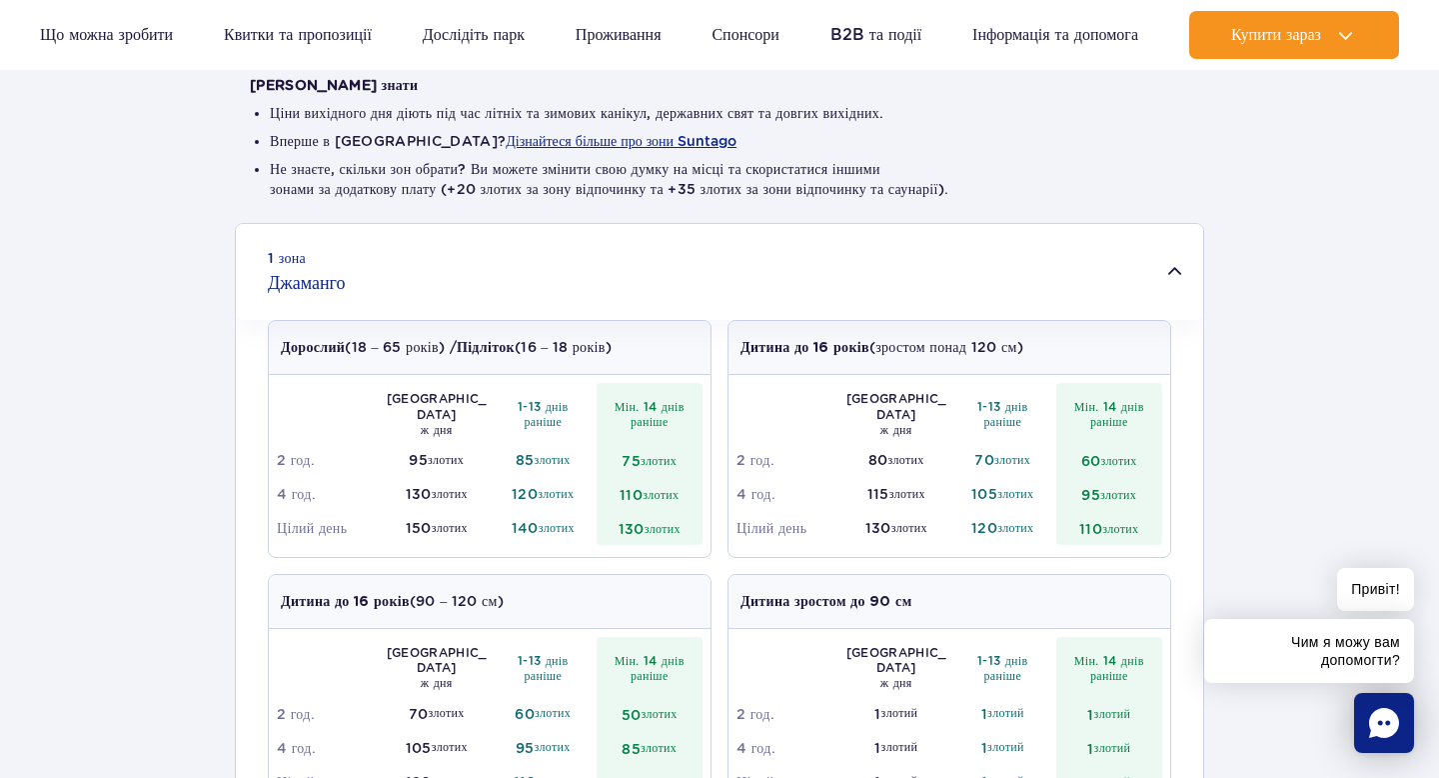
scroll to position [514, 0]
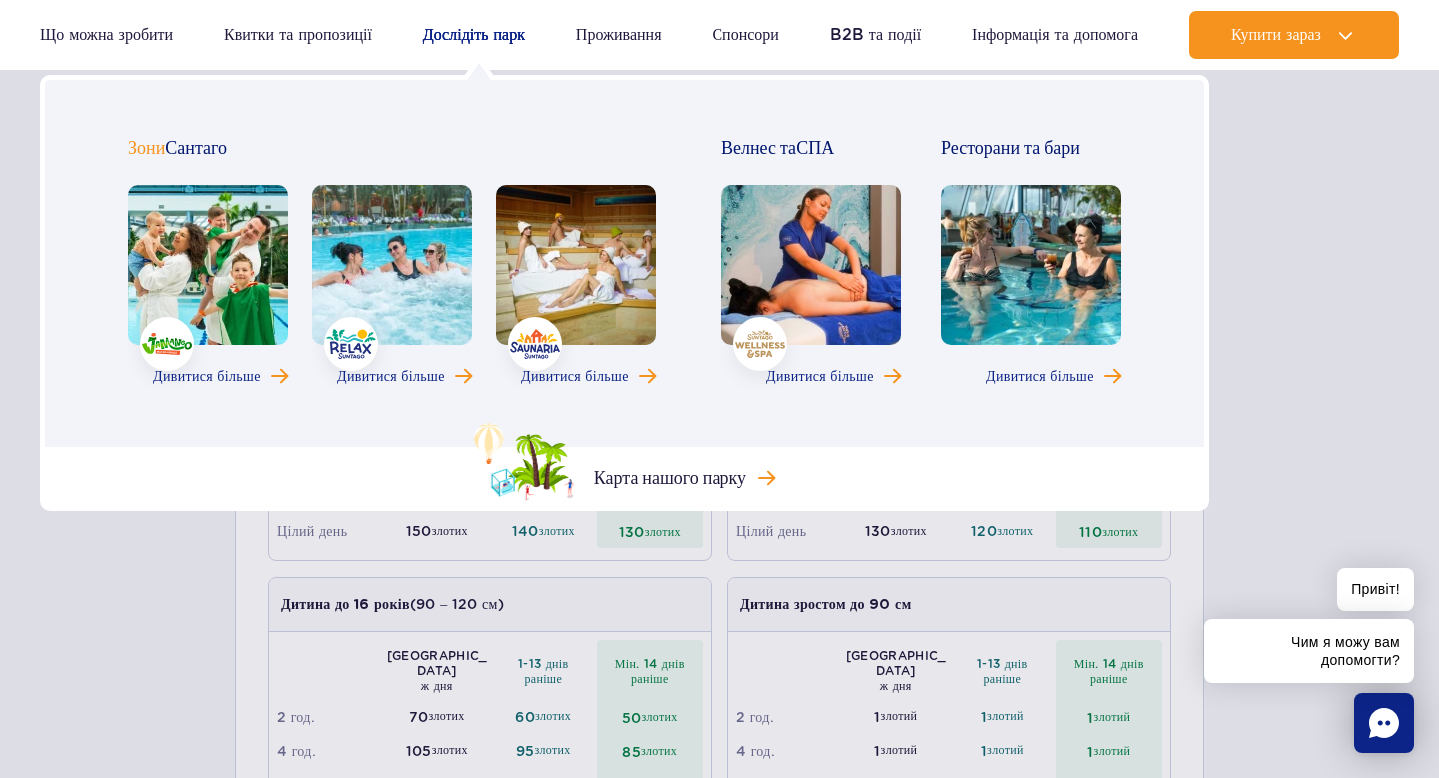
click at [509, 47] on link "Дослідіть парк" at bounding box center [474, 35] width 102 height 48
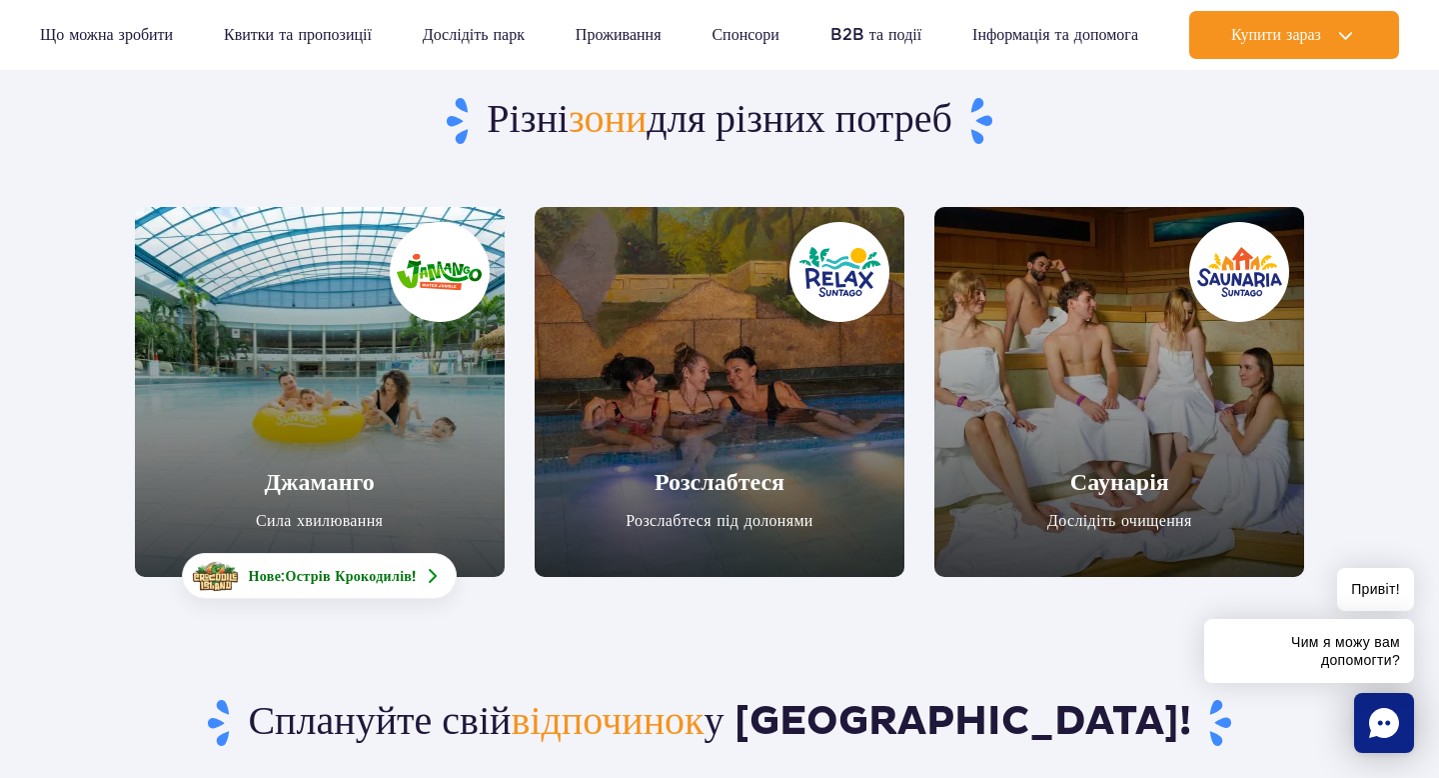
scroll to position [178, 0]
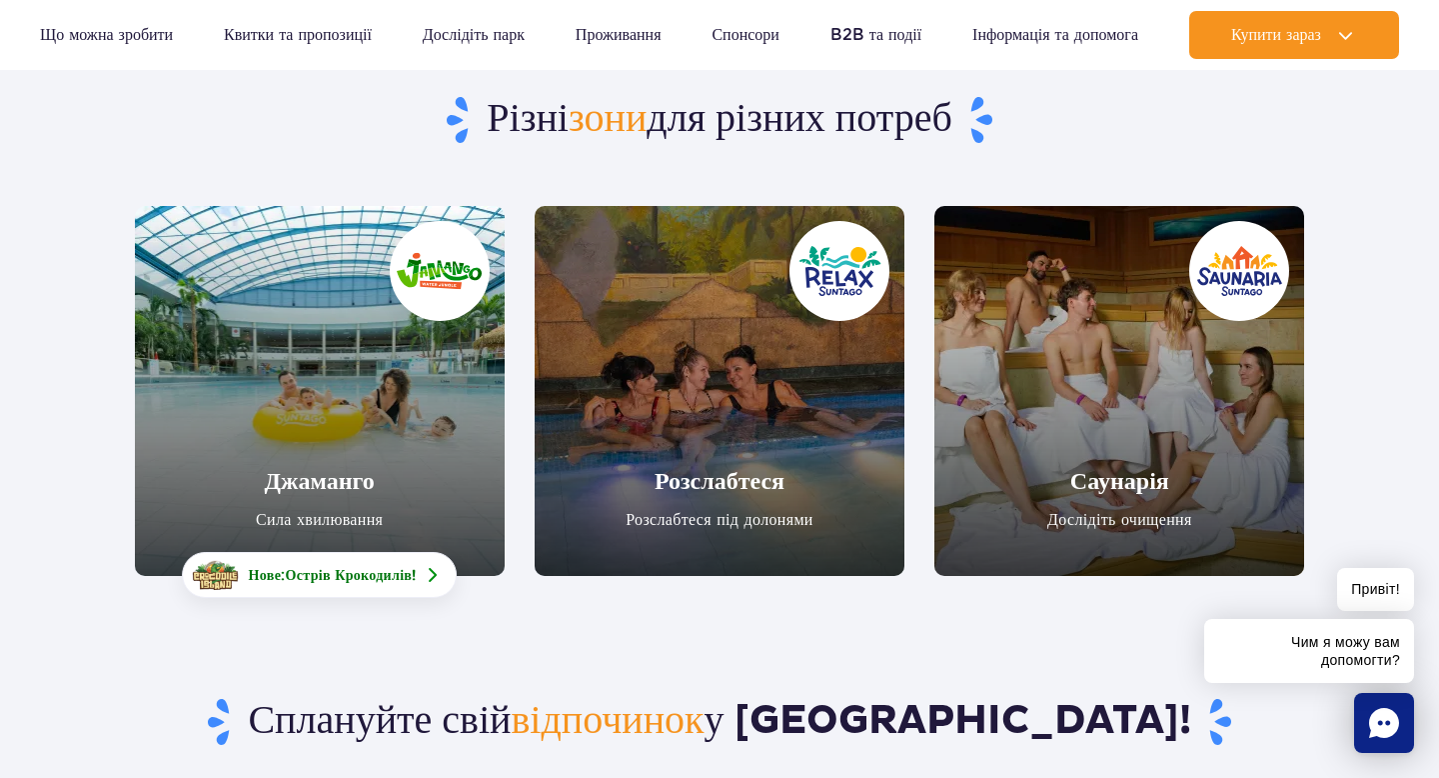
click at [457, 452] on link "Джаманго" at bounding box center [320, 391] width 370 height 370
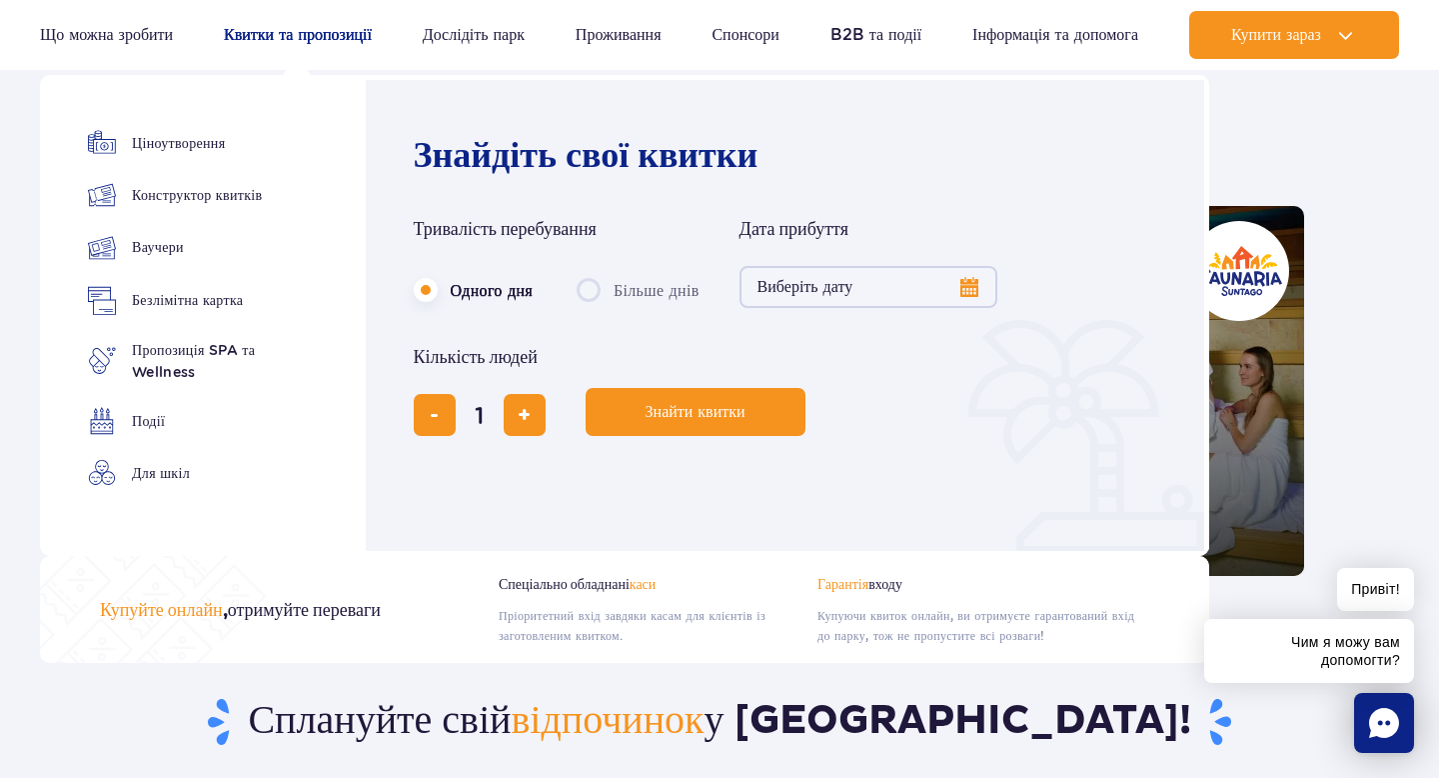
click at [325, 37] on font "Квитки та пропозиції" at bounding box center [298, 34] width 148 height 19
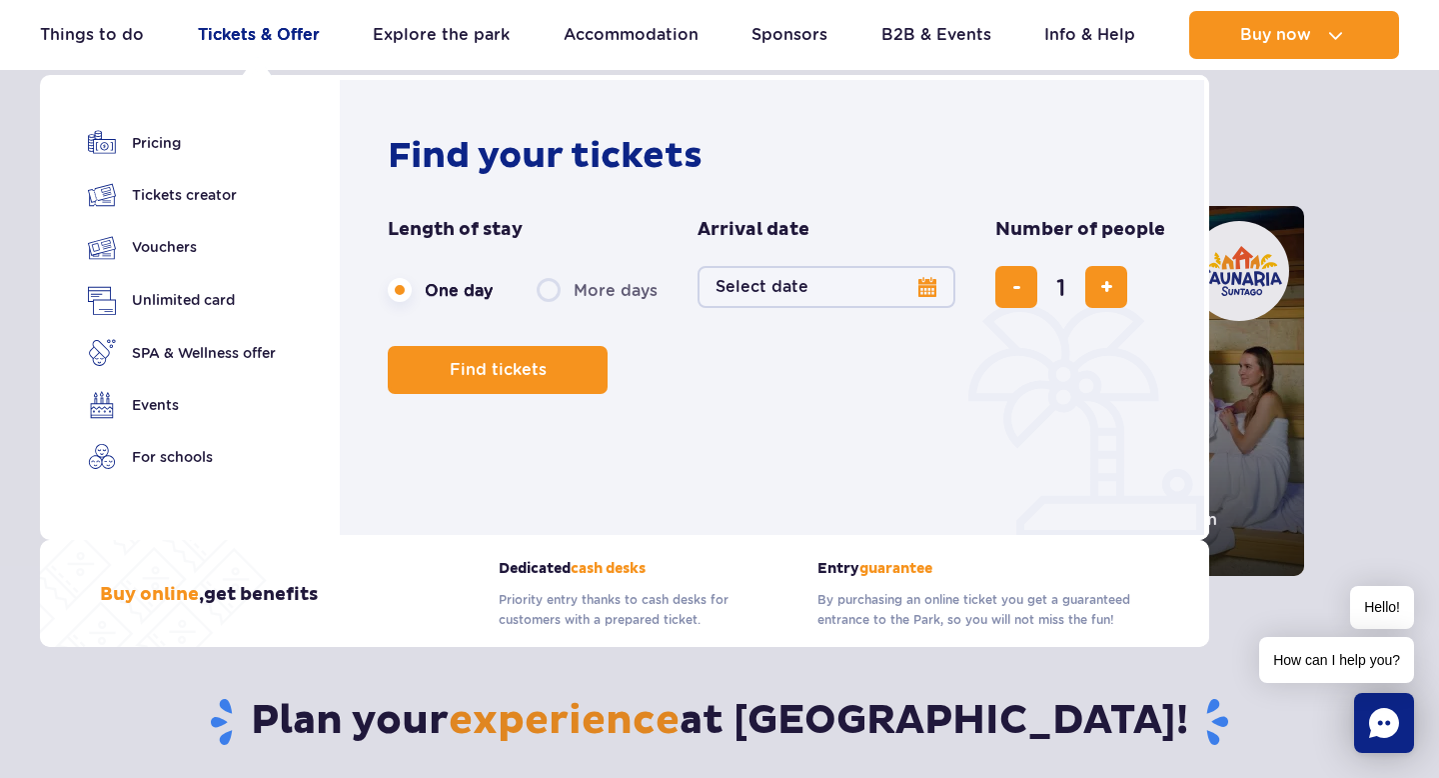
click at [813, 275] on button "Select date" at bounding box center [827, 287] width 258 height 42
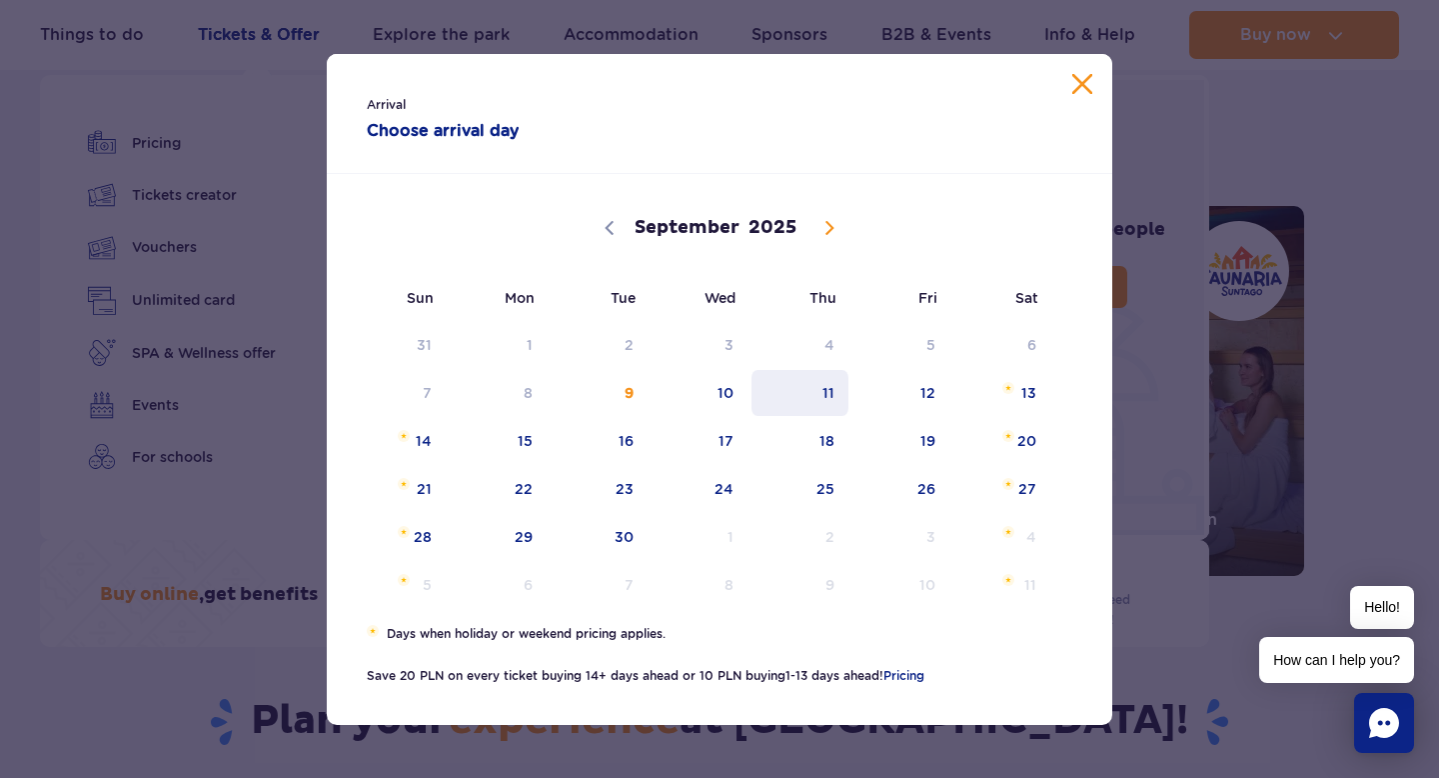
click at [836, 384] on span "11" at bounding box center [800, 393] width 101 height 46
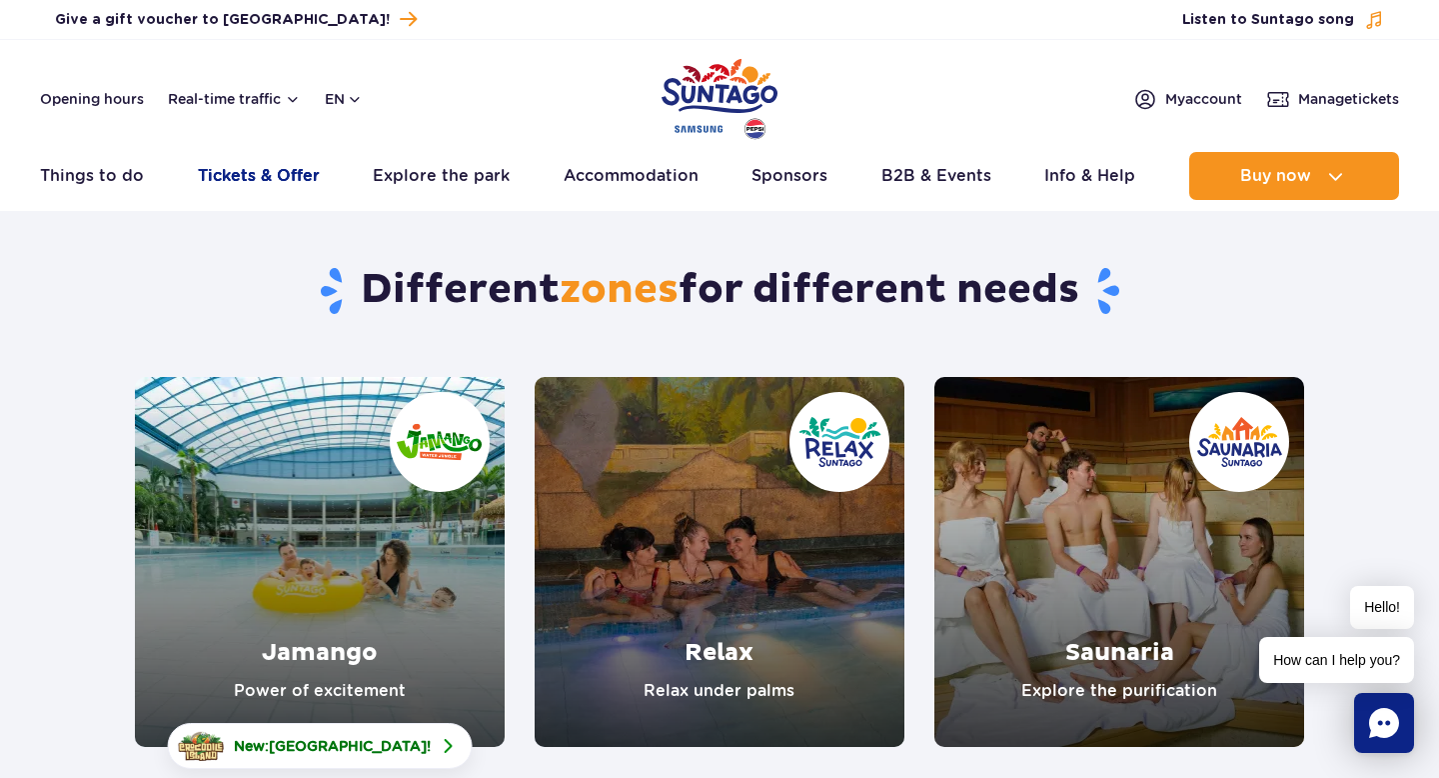
scroll to position [0, 0]
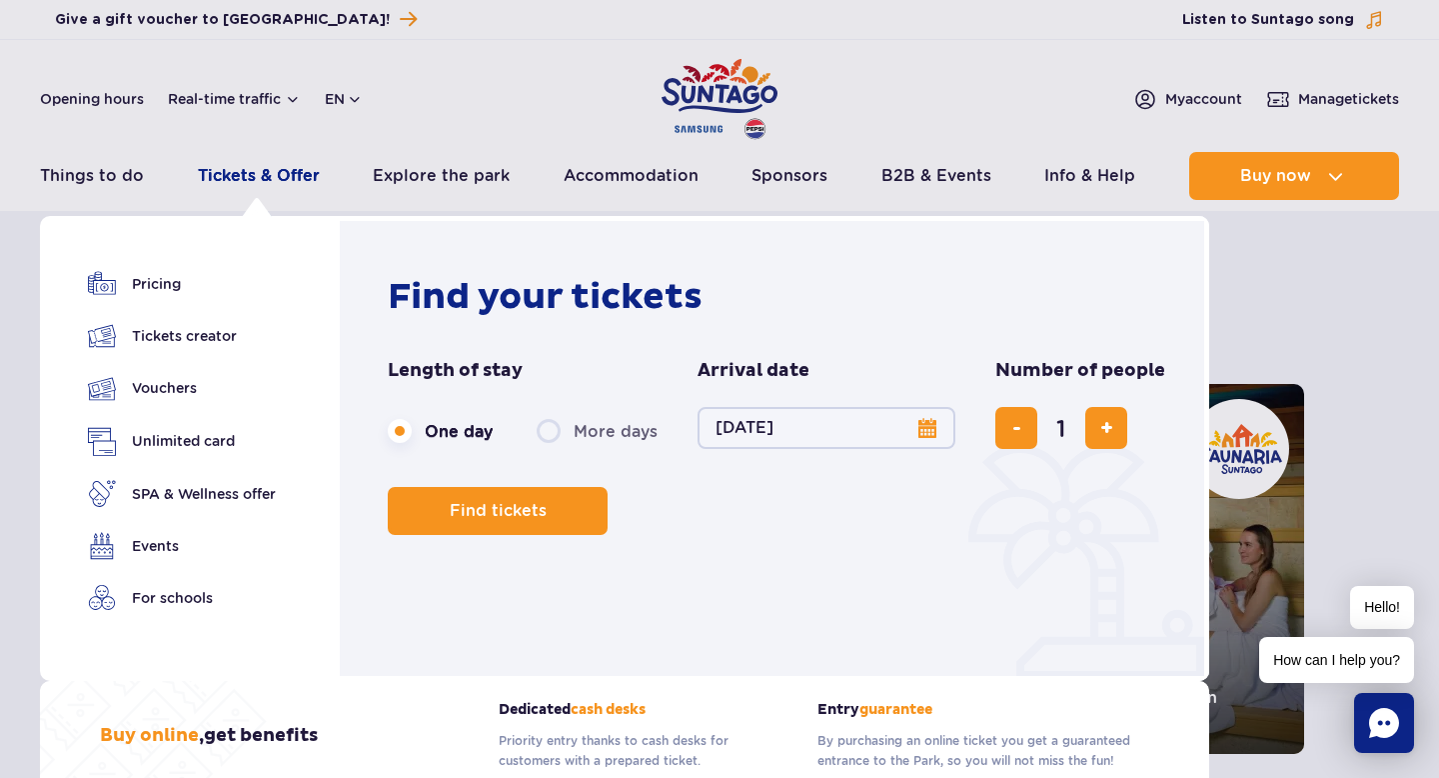
click at [259, 183] on link "Tickets & Offer" at bounding box center [259, 176] width 122 height 48
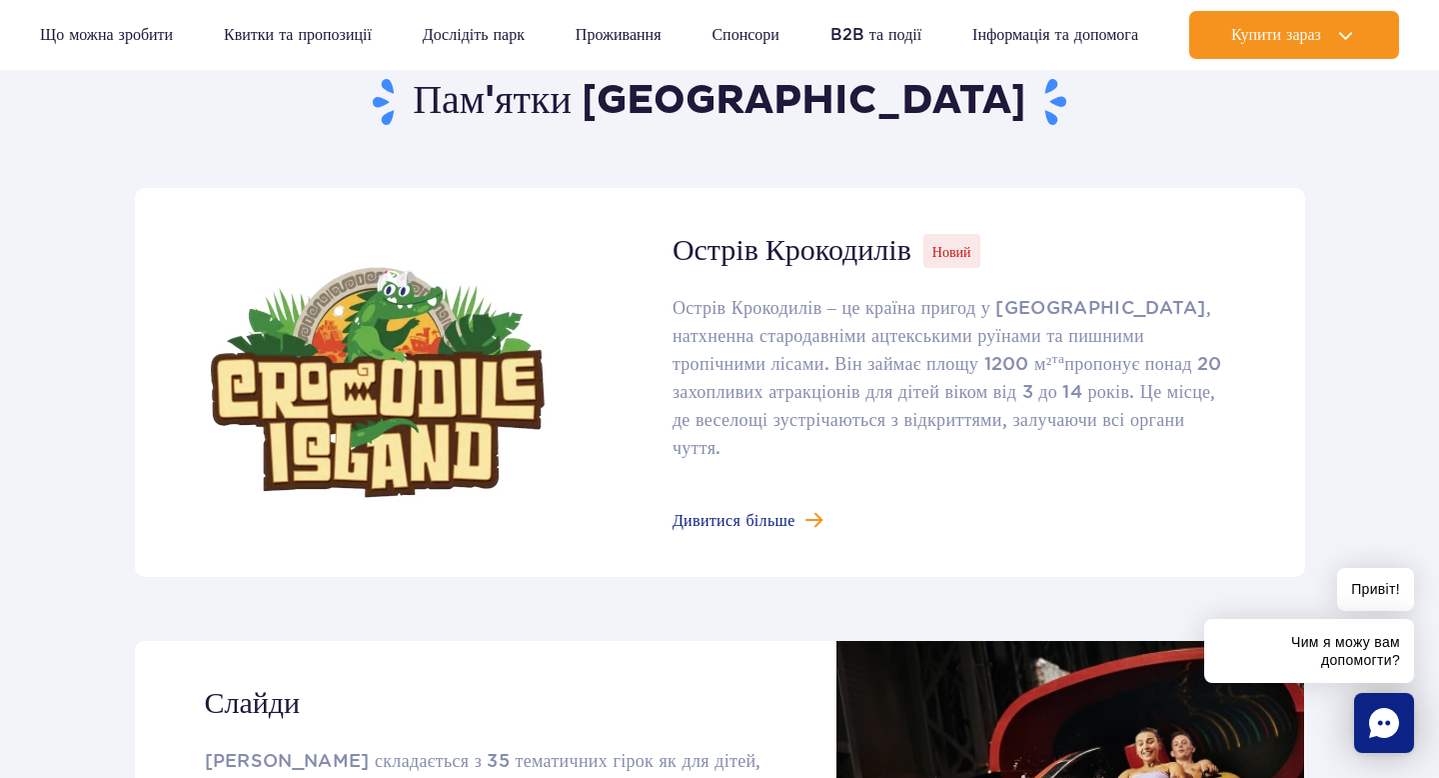
scroll to position [1242, 0]
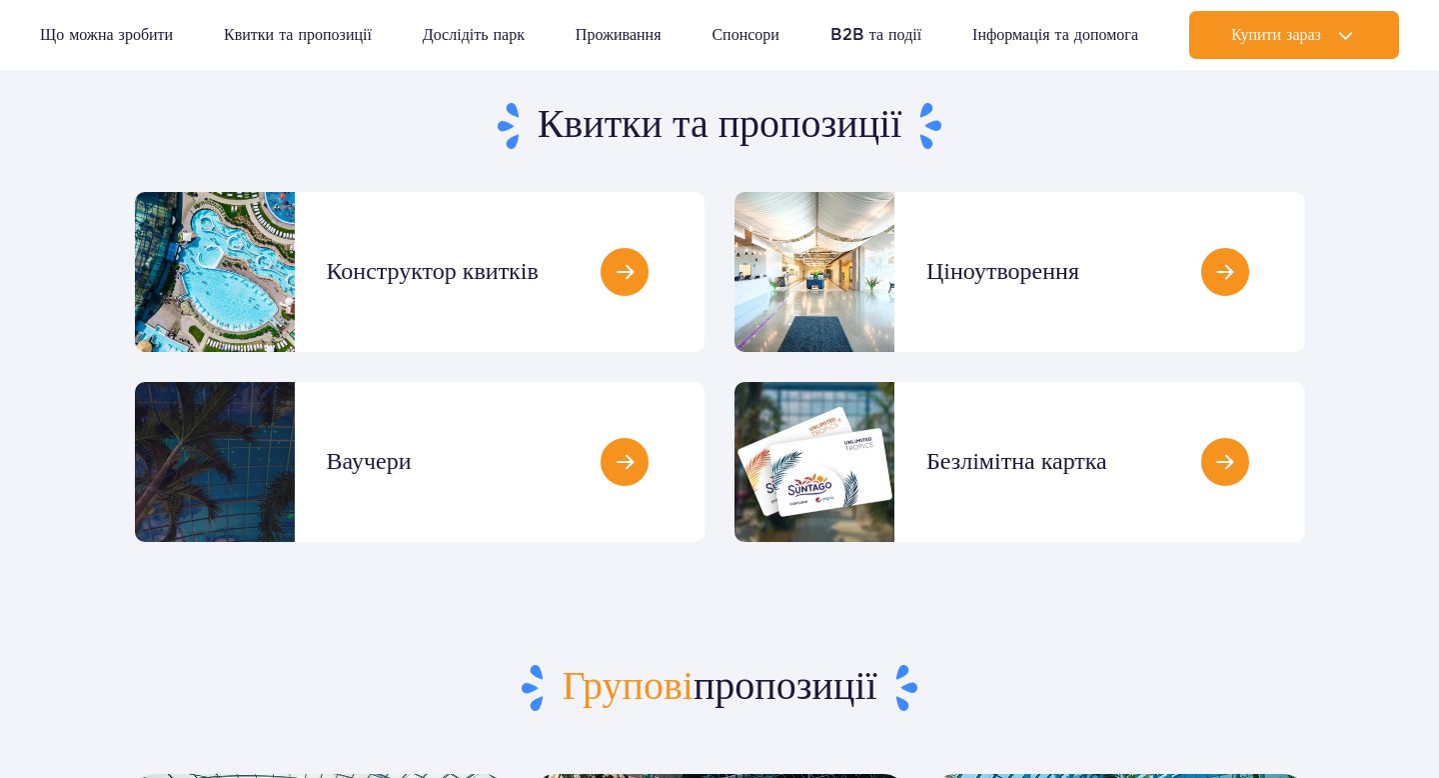
scroll to position [190, 0]
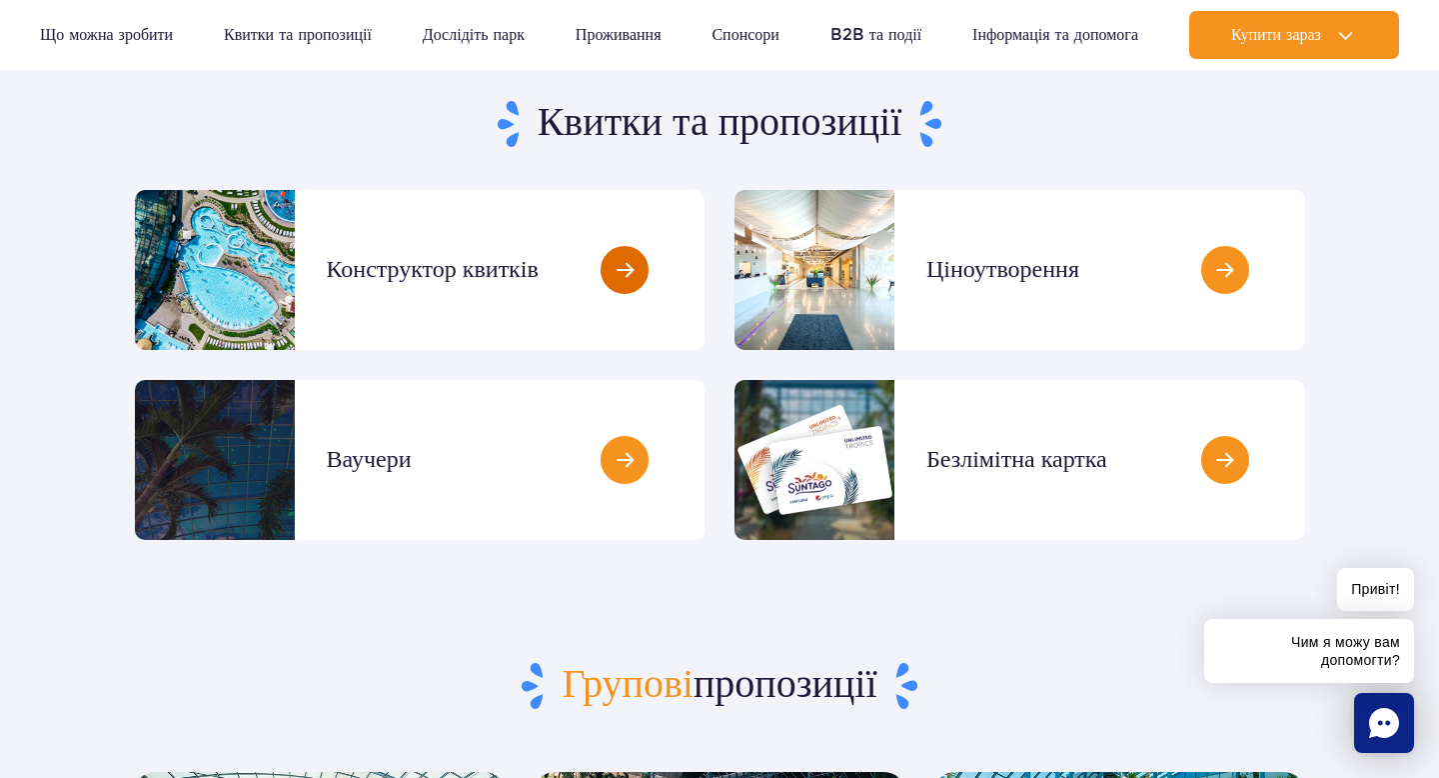
click at [705, 312] on link at bounding box center [705, 270] width 0 height 160
click at [705, 246] on link at bounding box center [705, 270] width 0 height 160
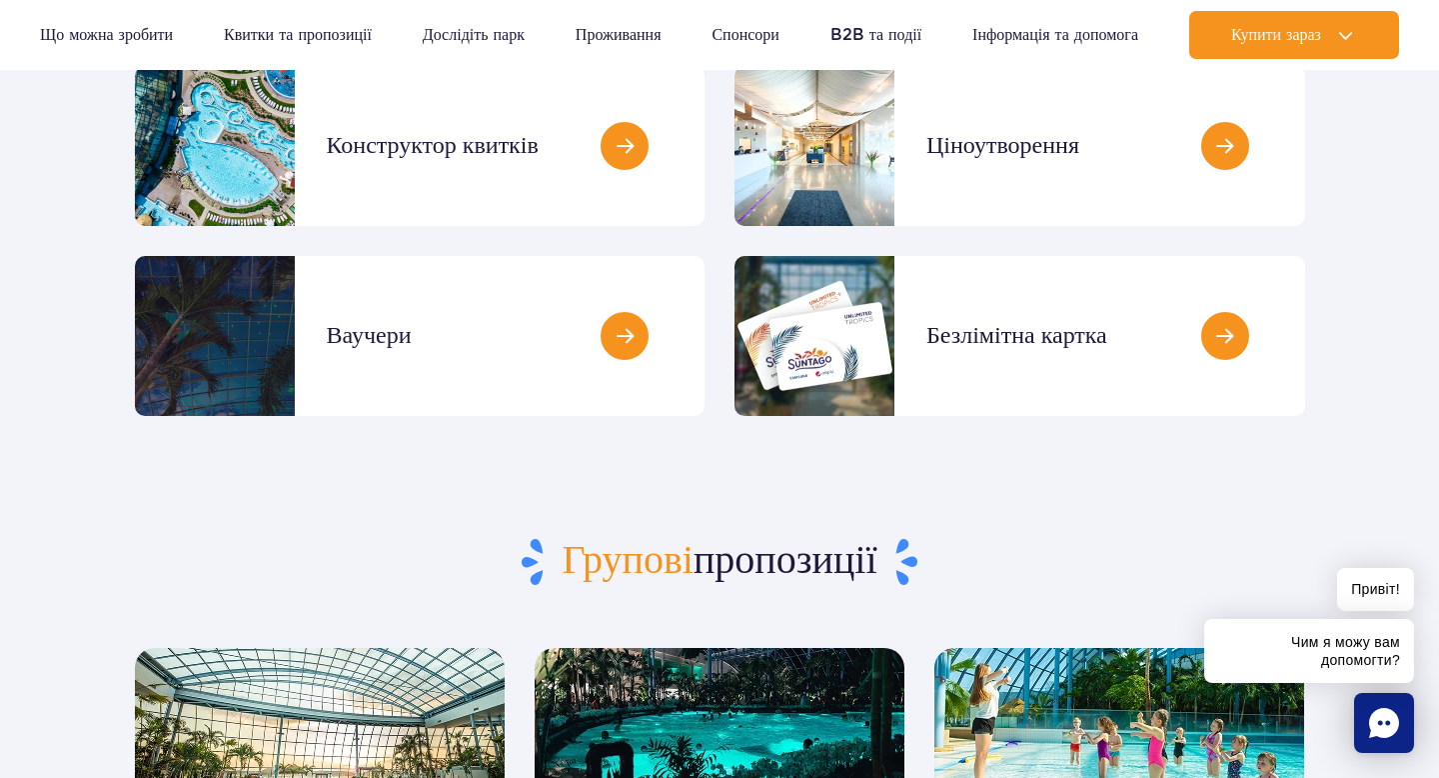
scroll to position [0, 0]
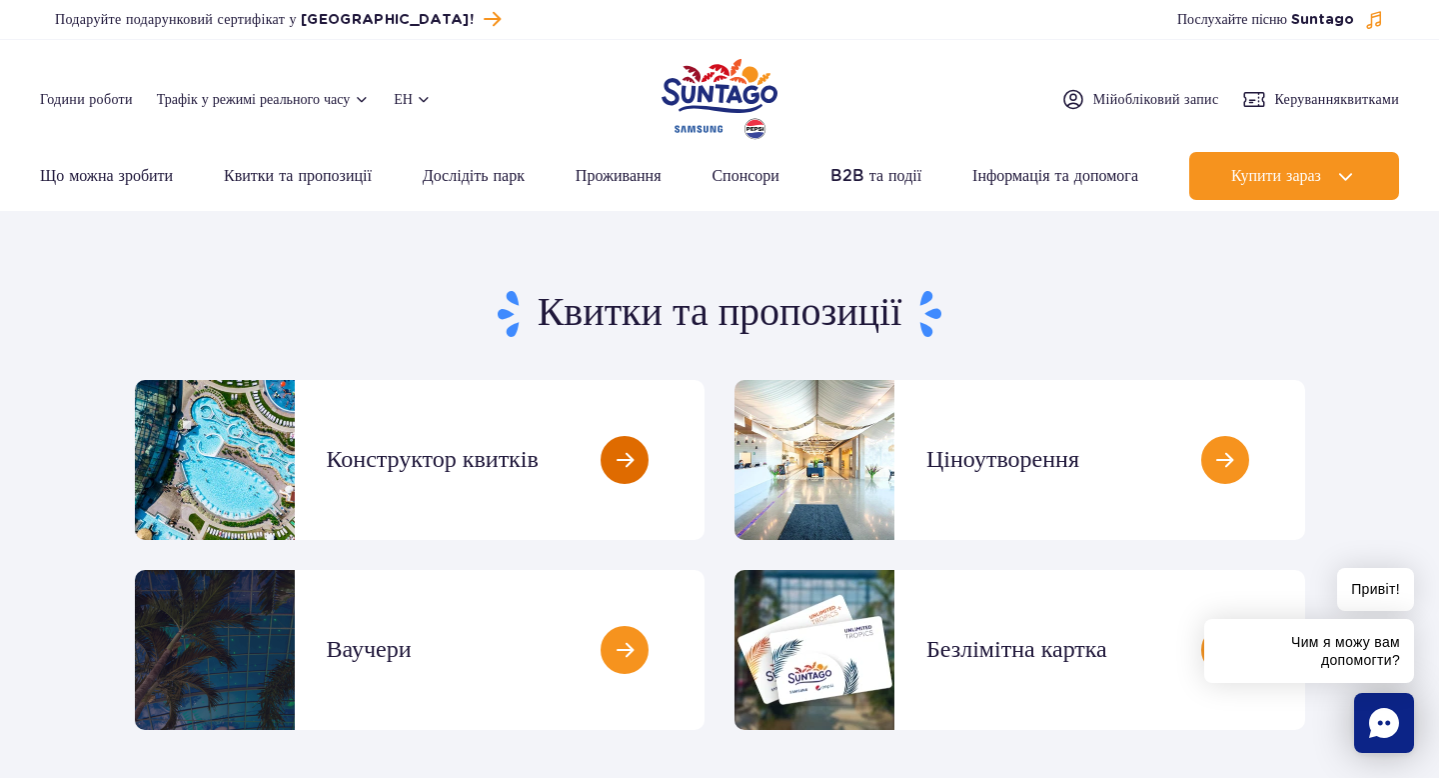
click at [705, 459] on link at bounding box center [705, 460] width 0 height 160
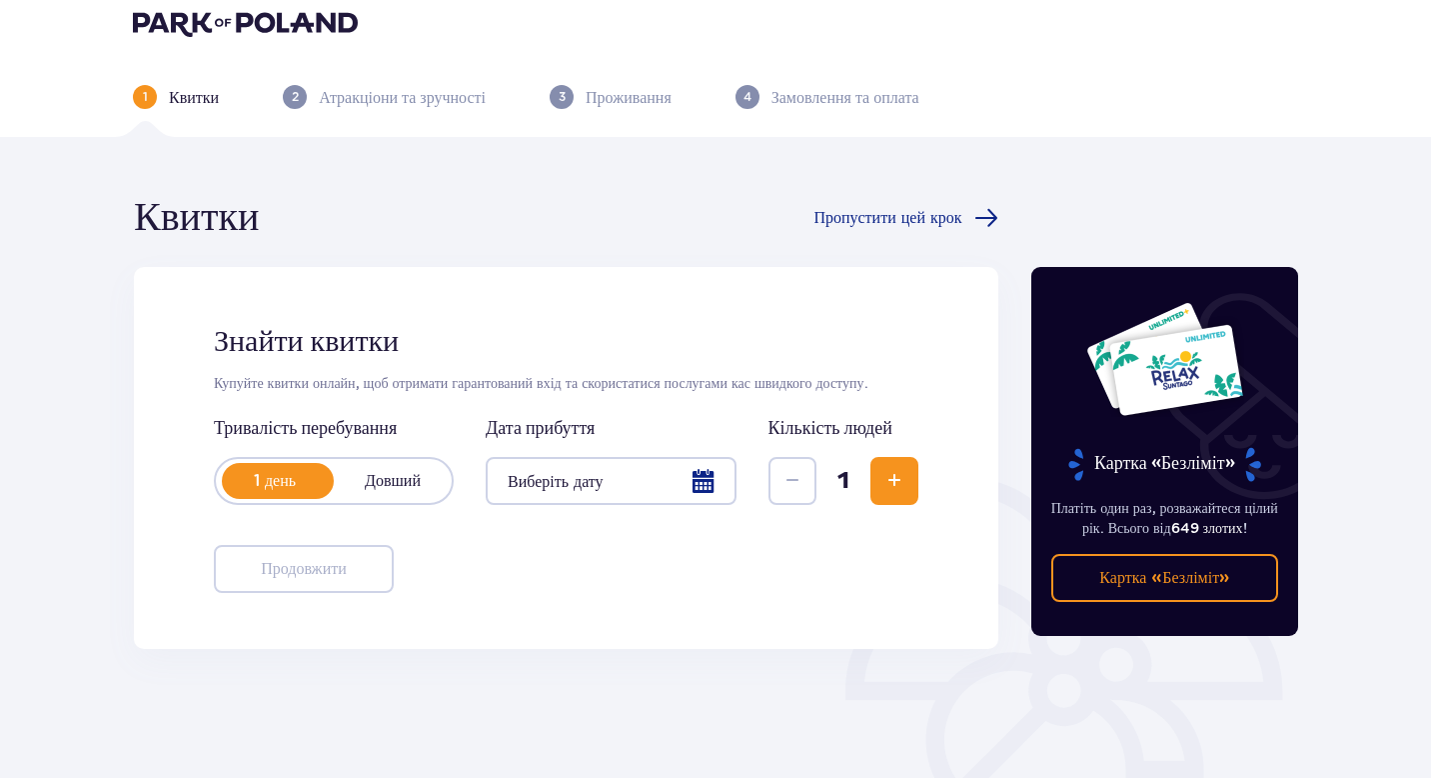
scroll to position [20, 0]
click at [674, 479] on div at bounding box center [611, 480] width 251 height 48
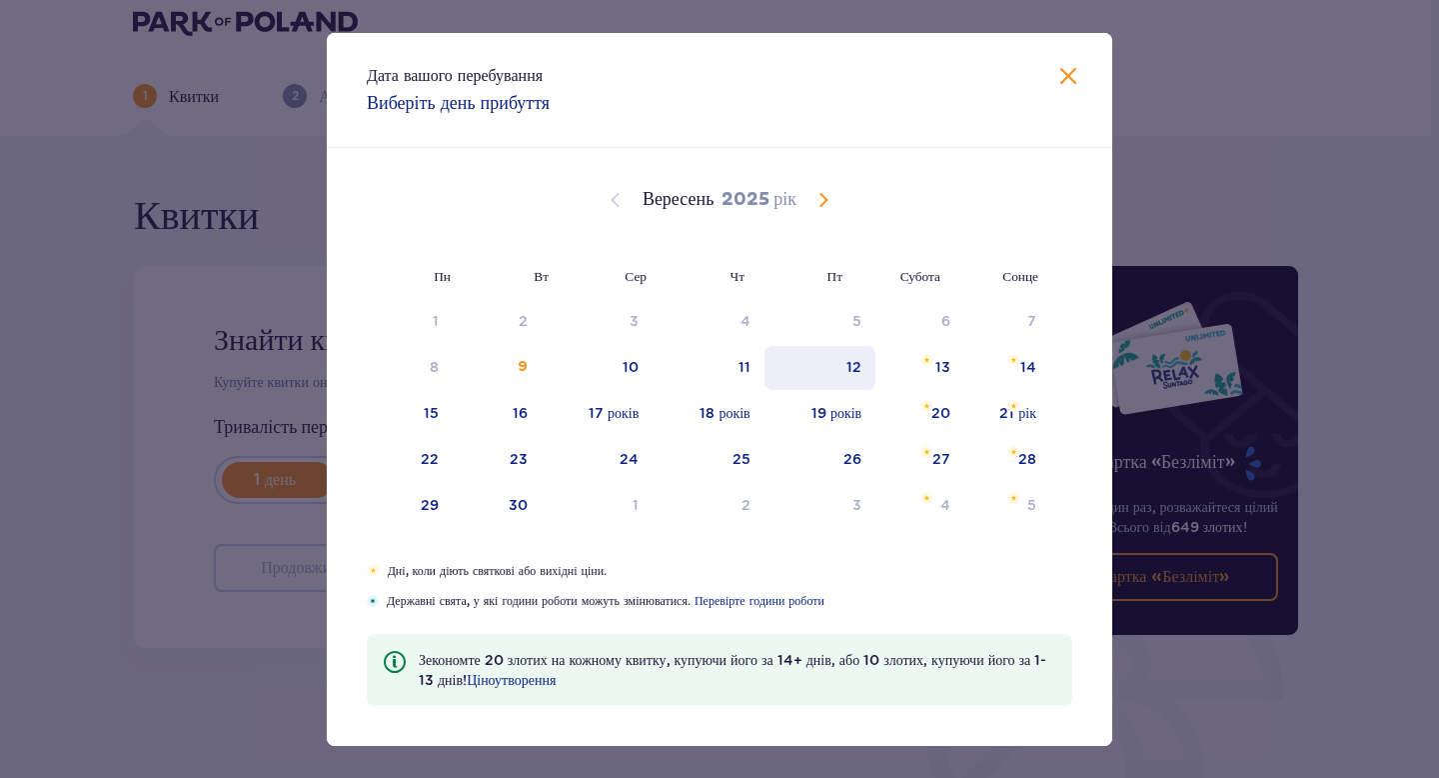
click at [852, 366] on font "12" at bounding box center [854, 367] width 15 height 16
type input "[DATE]"
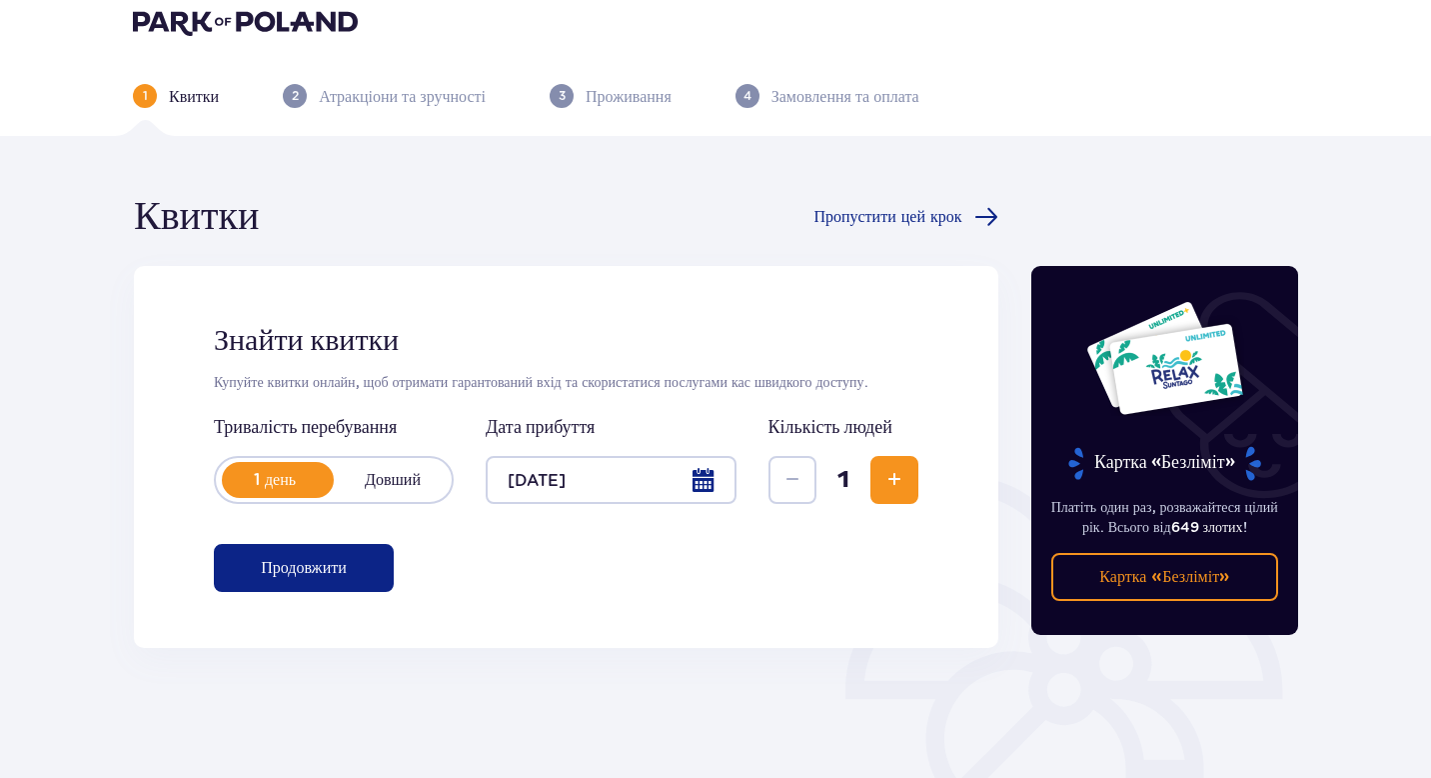
click at [874, 482] on button "Збільшення" at bounding box center [895, 480] width 48 height 48
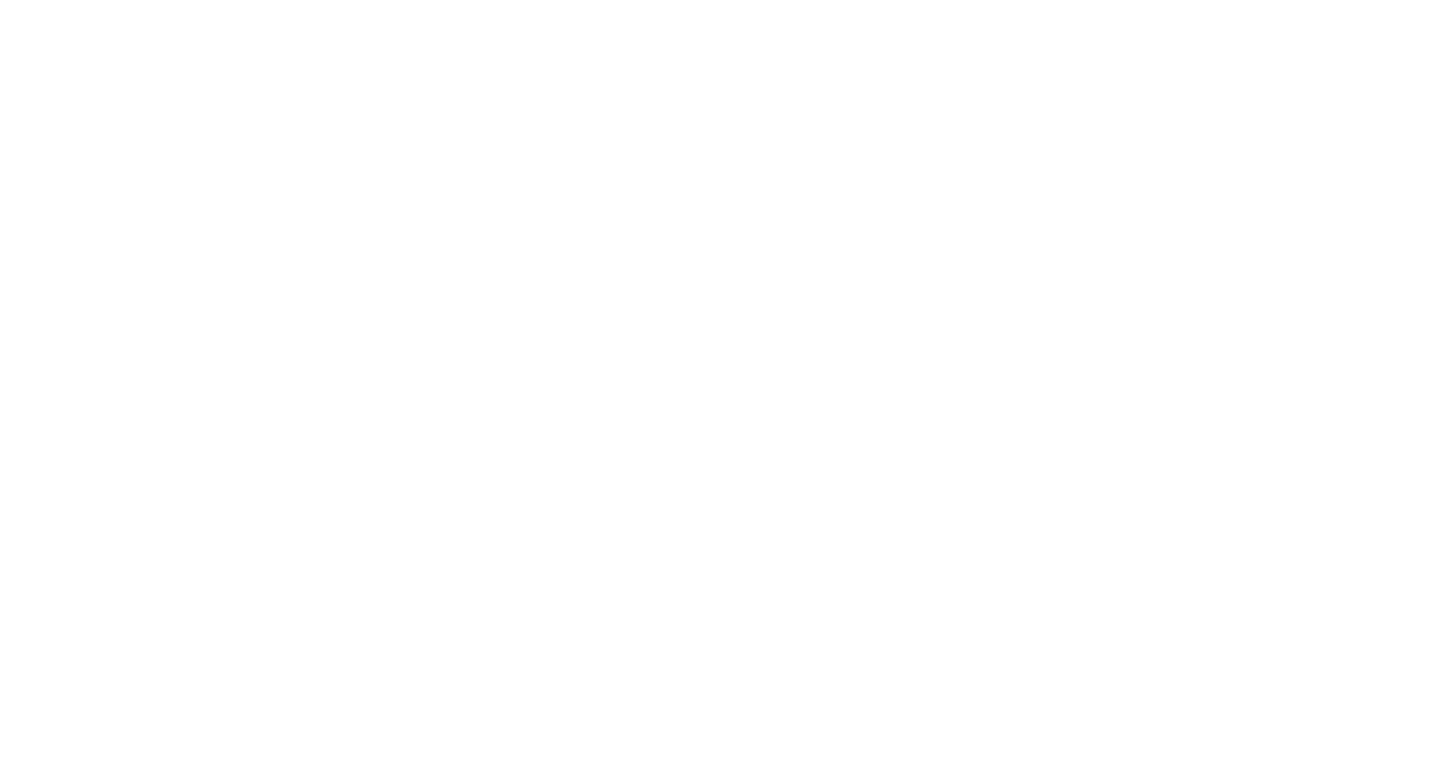
click at [874, 8] on html "Оригінальний текст Оцініть цей переклад Ваш відгук допоможе покращити Google Пе…" at bounding box center [719, 4] width 1439 height 8
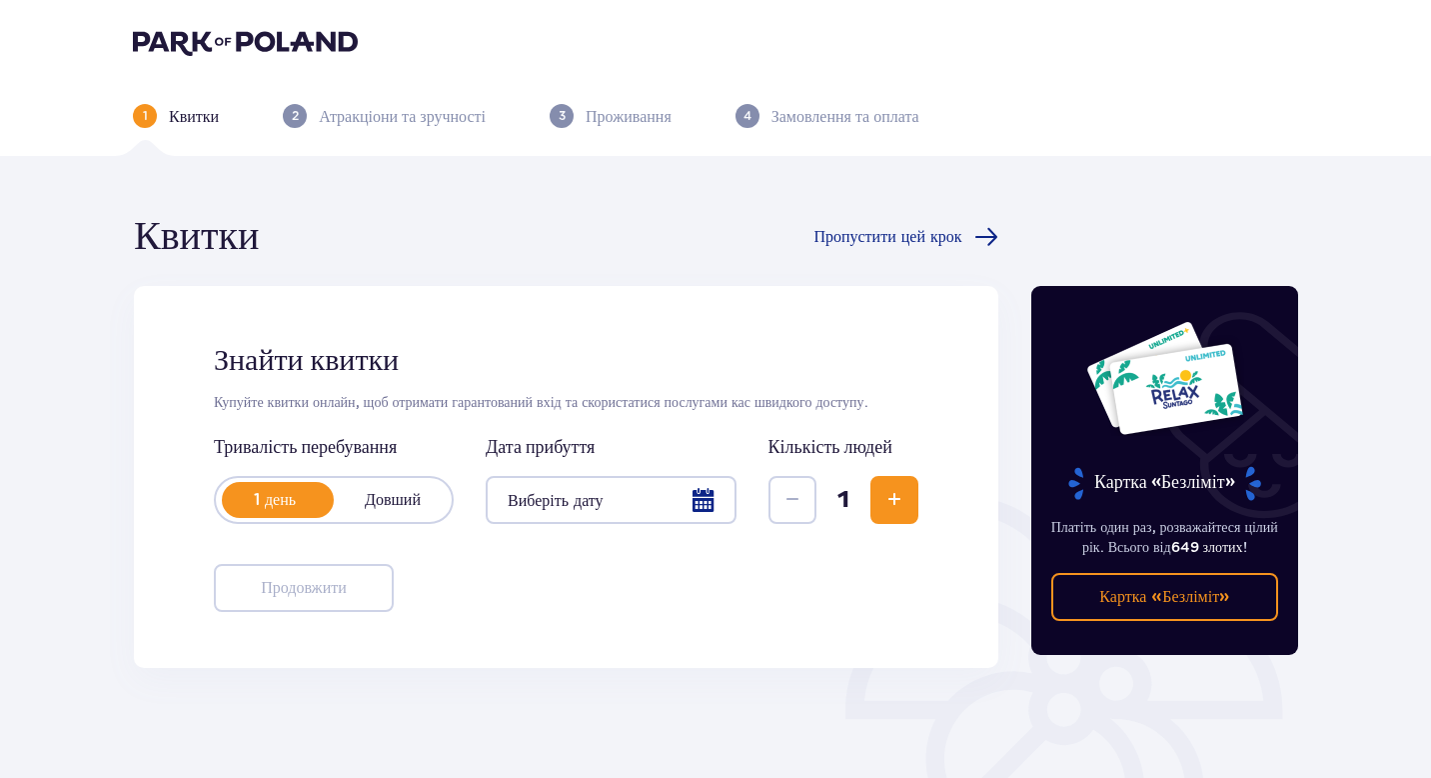
click at [685, 511] on div at bounding box center [611, 500] width 251 height 48
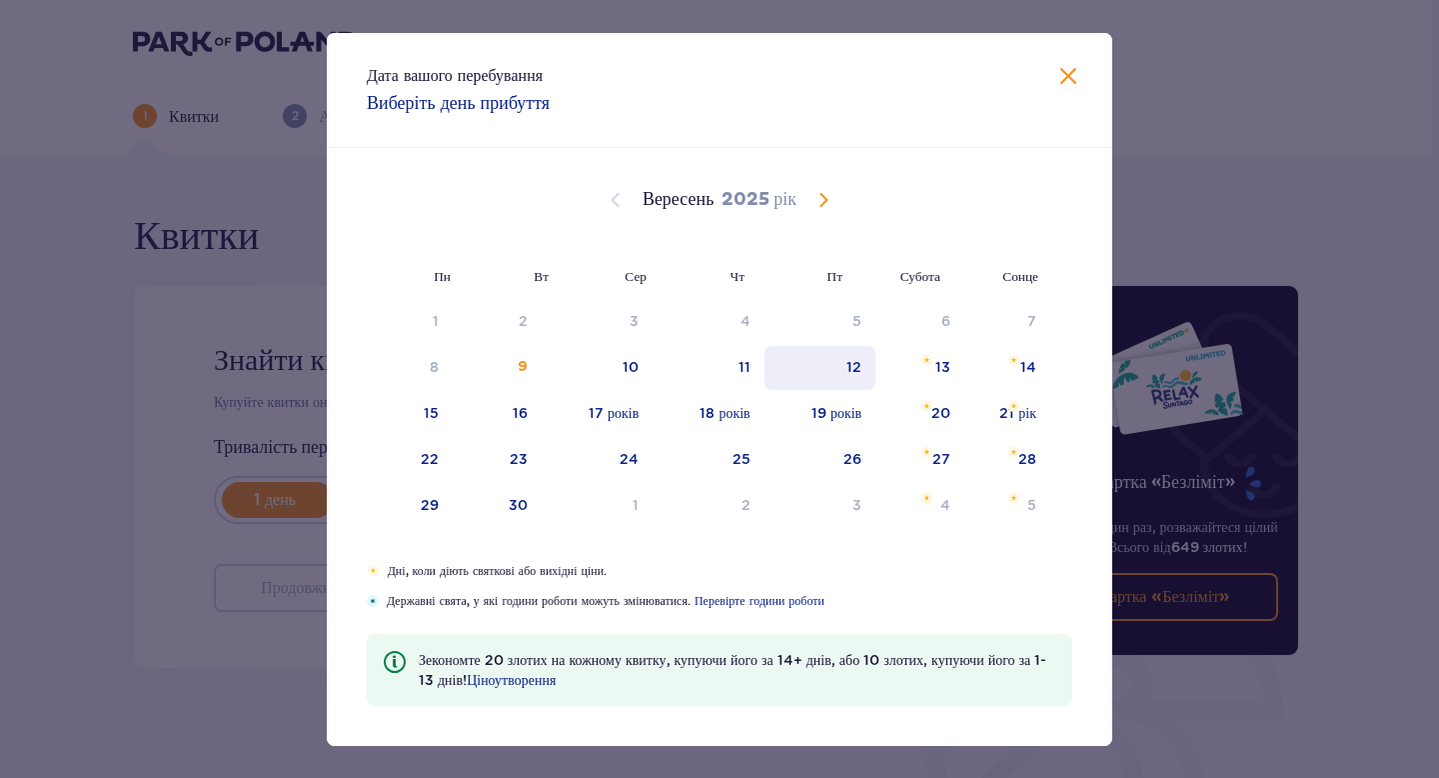
click at [829, 371] on div "12" at bounding box center [820, 368] width 111 height 44
type input "[DATE]"
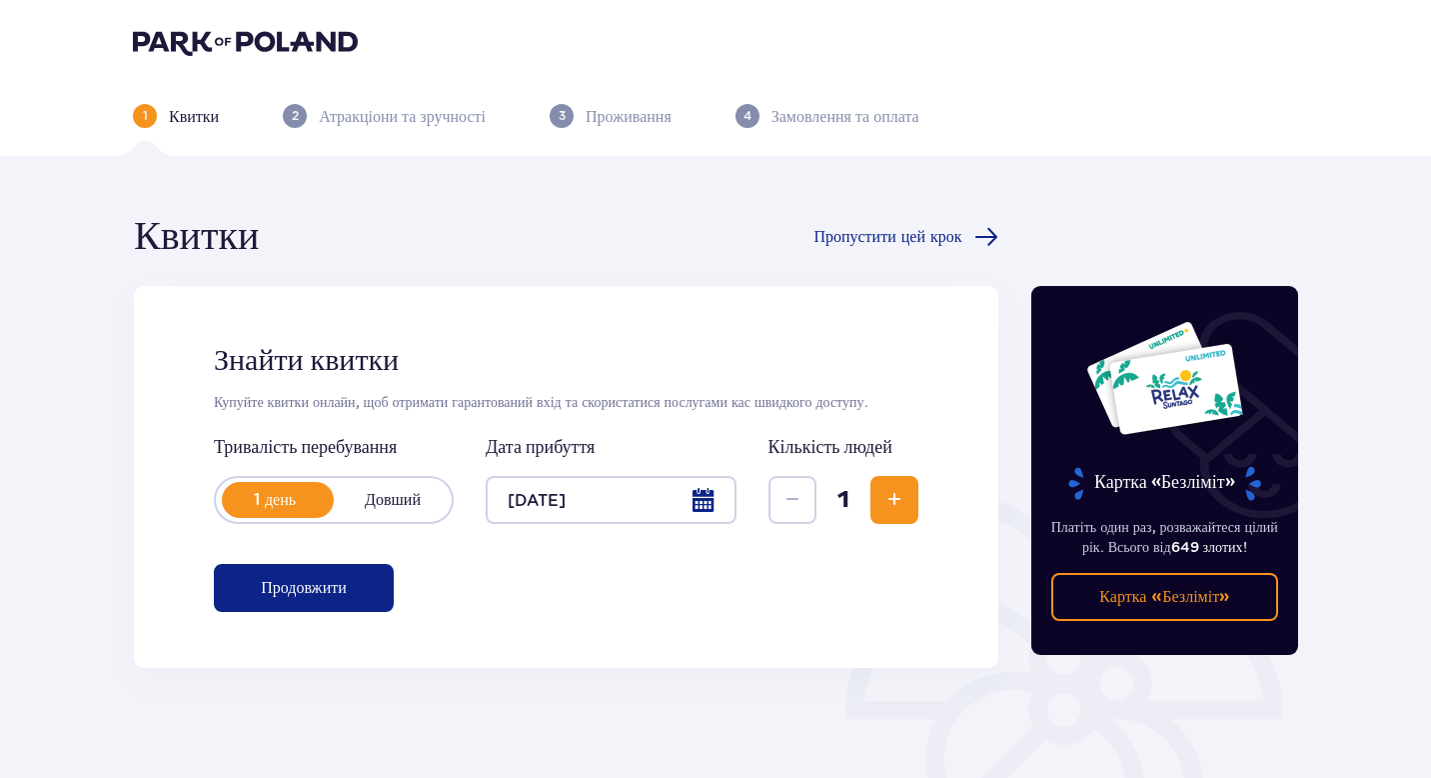
click at [885, 495] on span "Збільшення" at bounding box center [895, 500] width 24 height 24
click at [890, 495] on span "Збільшення" at bounding box center [895, 500] width 24 height 24
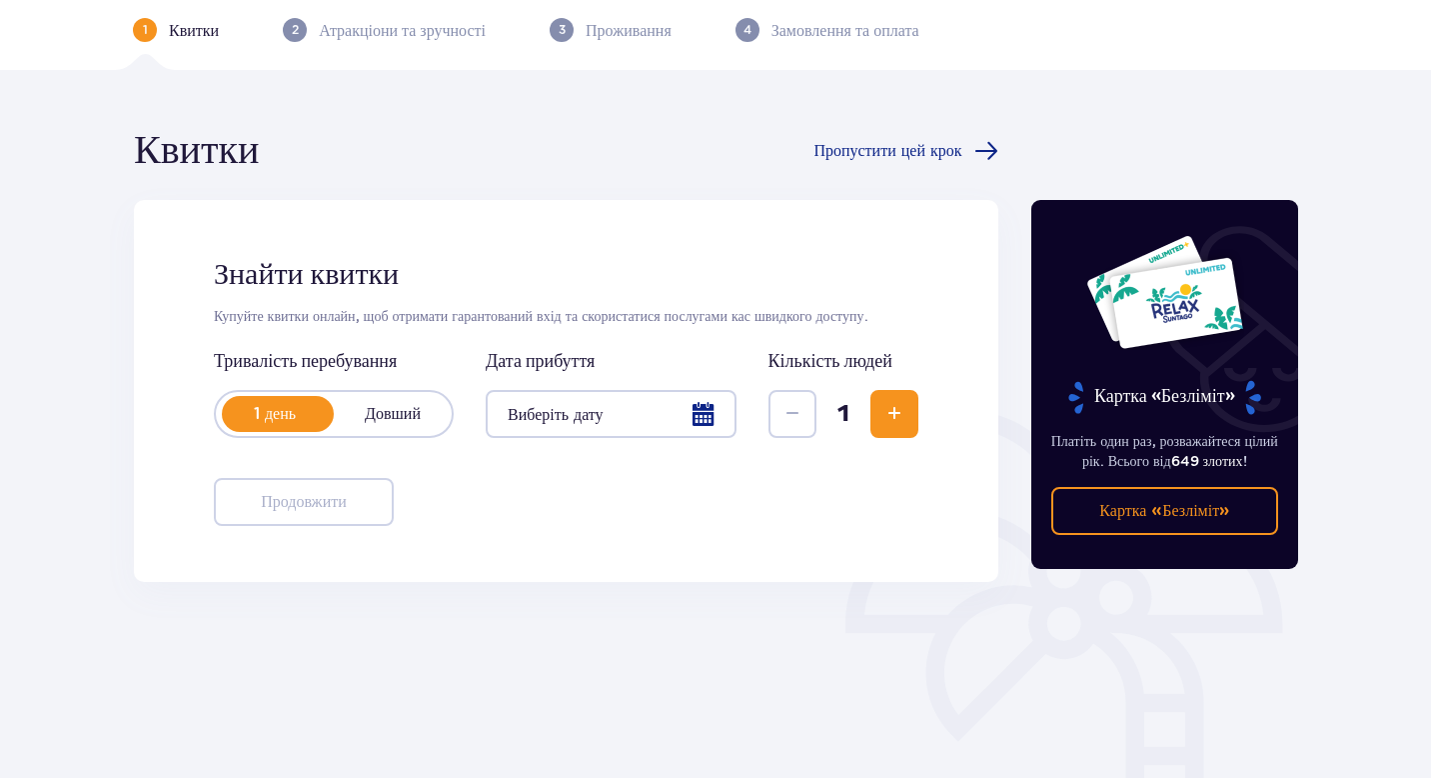
scroll to position [88, 0]
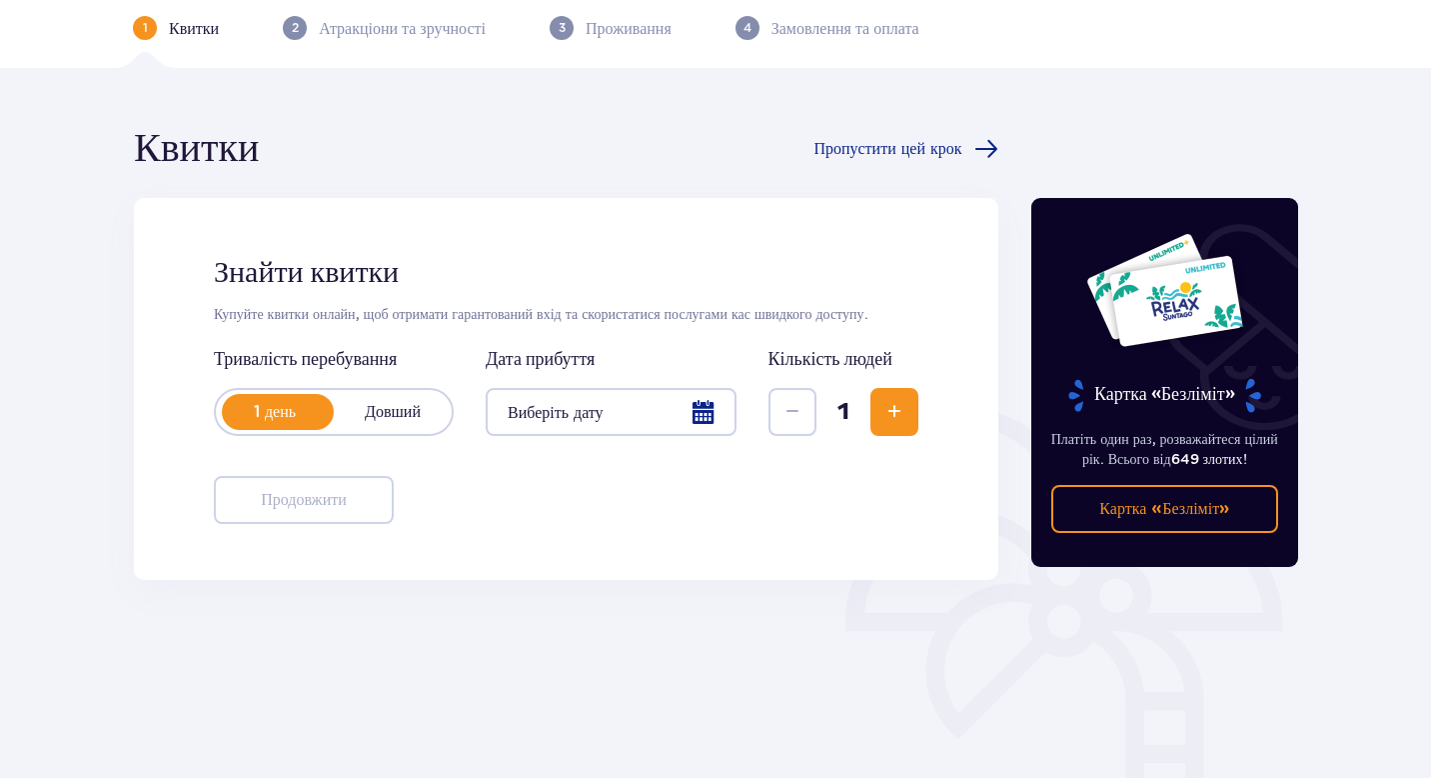
click at [594, 418] on div at bounding box center [611, 412] width 251 height 48
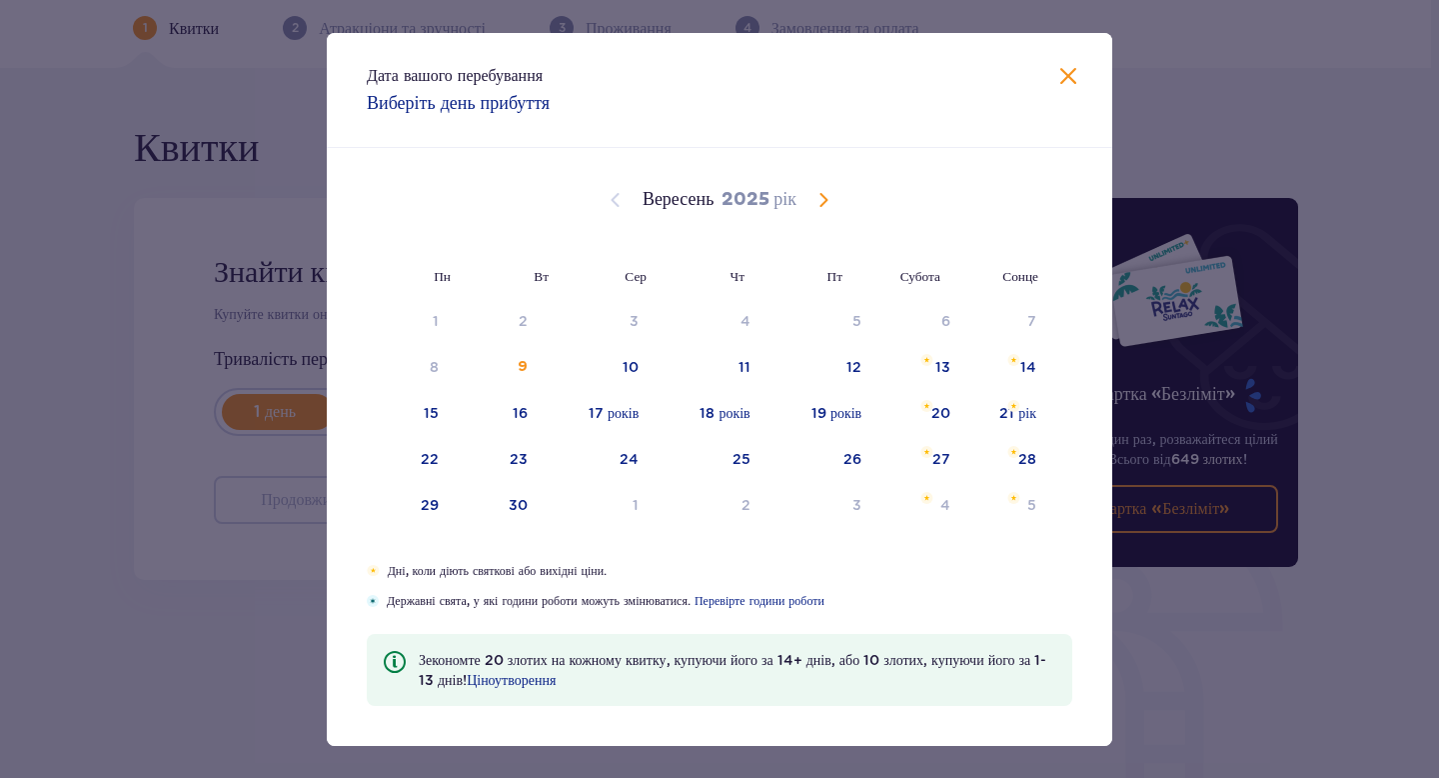
click at [822, 363] on div "12" at bounding box center [820, 368] width 111 height 44
type input "[DATE]"
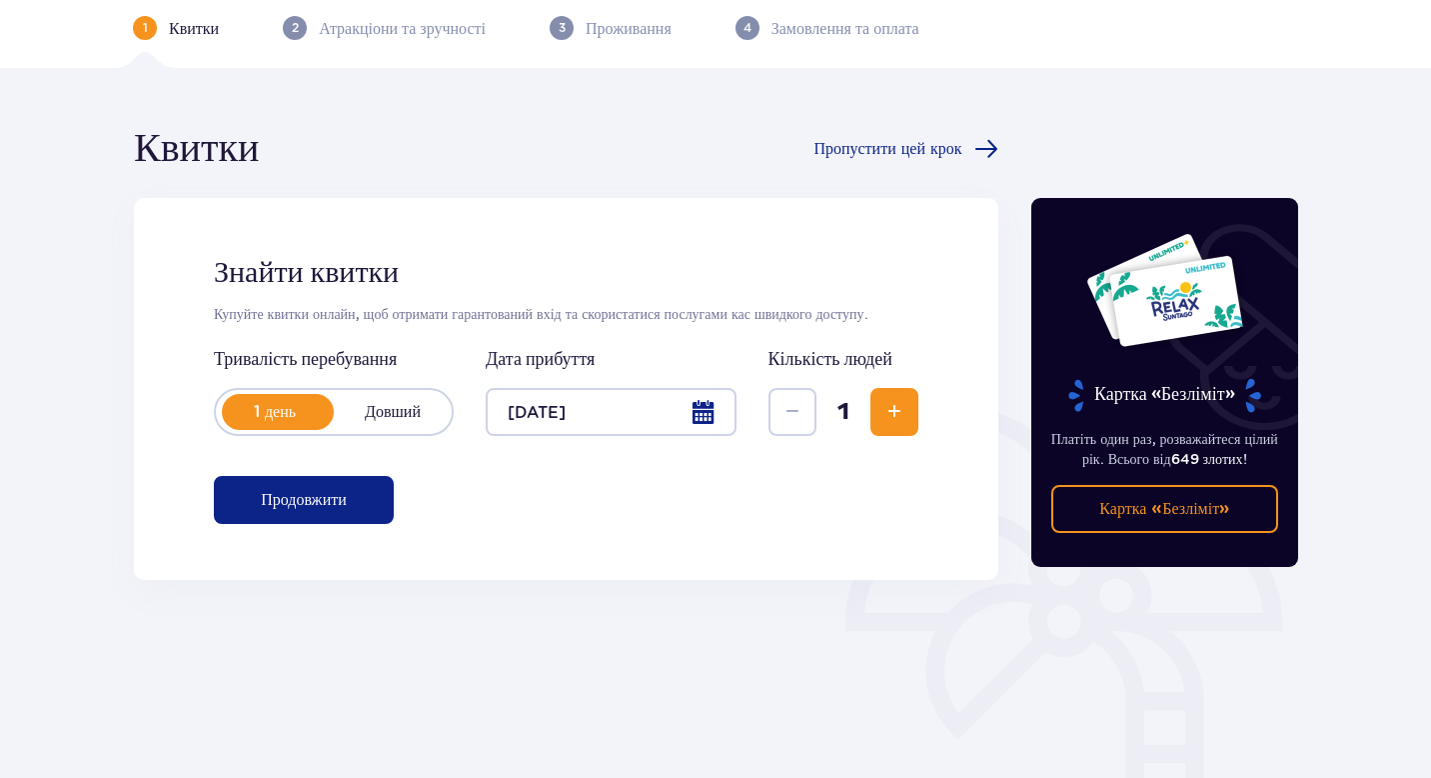
click at [345, 503] on span "button" at bounding box center [351, 500] width 24 height 24
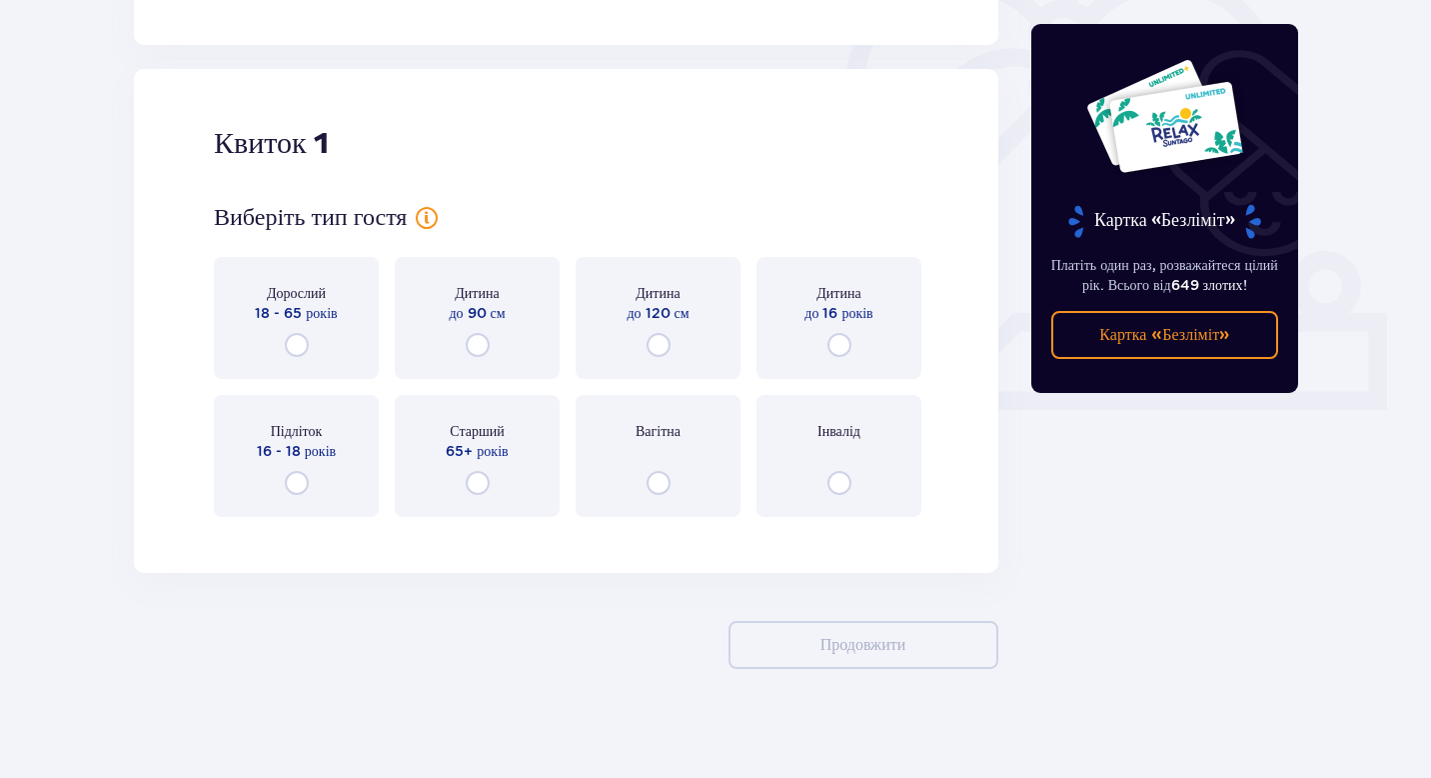
scroll to position [634, 0]
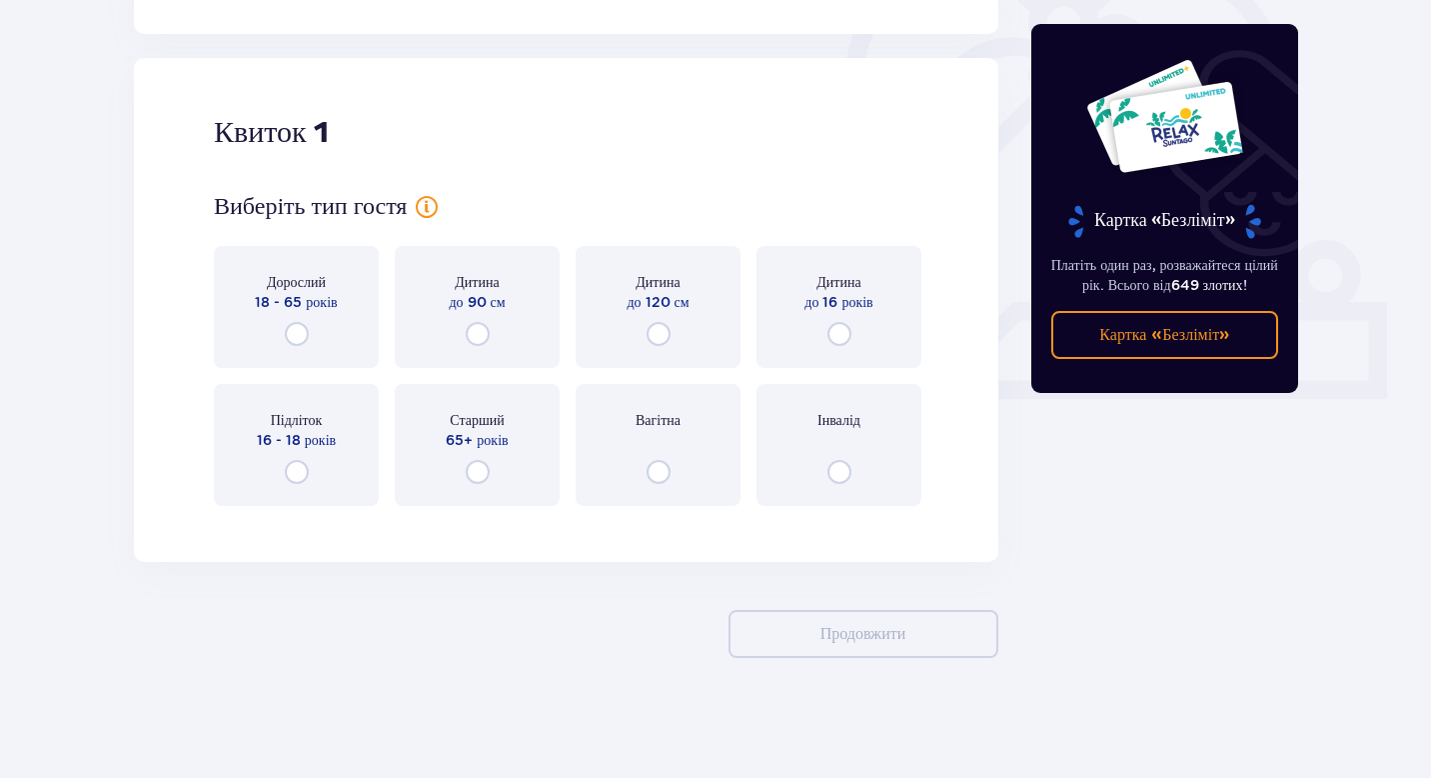
click at [337, 324] on div "Дорослий 18 - 65 років" at bounding box center [296, 307] width 165 height 122
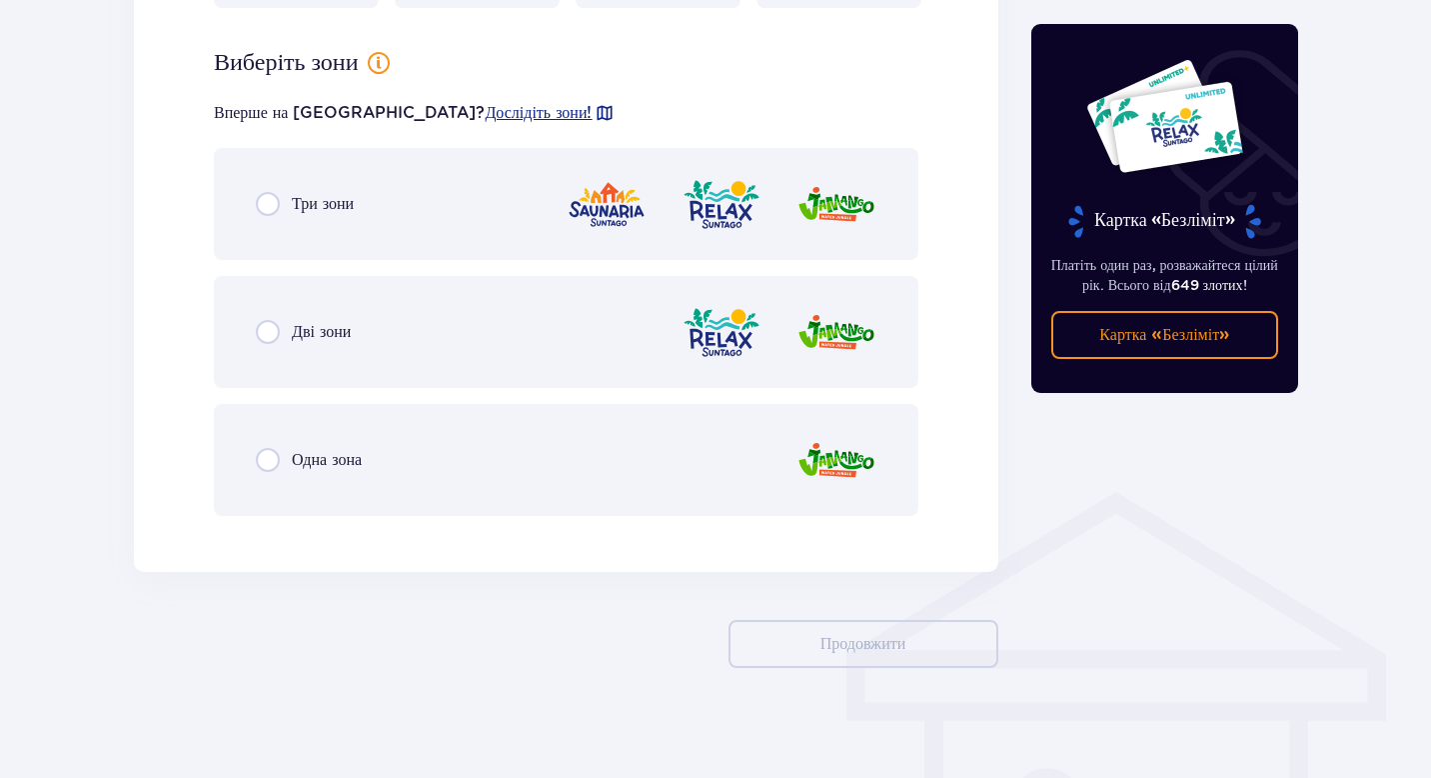
scroll to position [1142, 0]
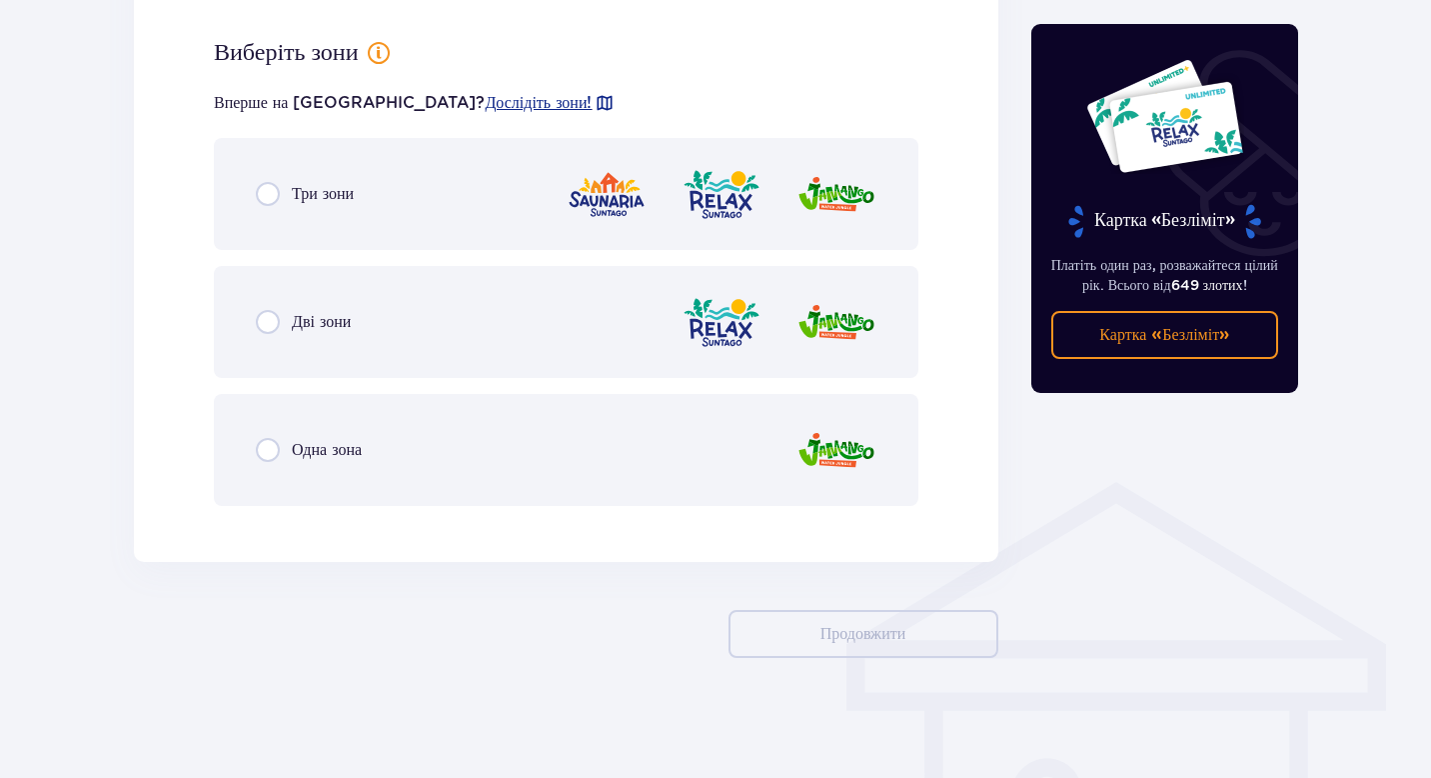
click at [410, 448] on div "Одна зона" at bounding box center [566, 450] width 705 height 112
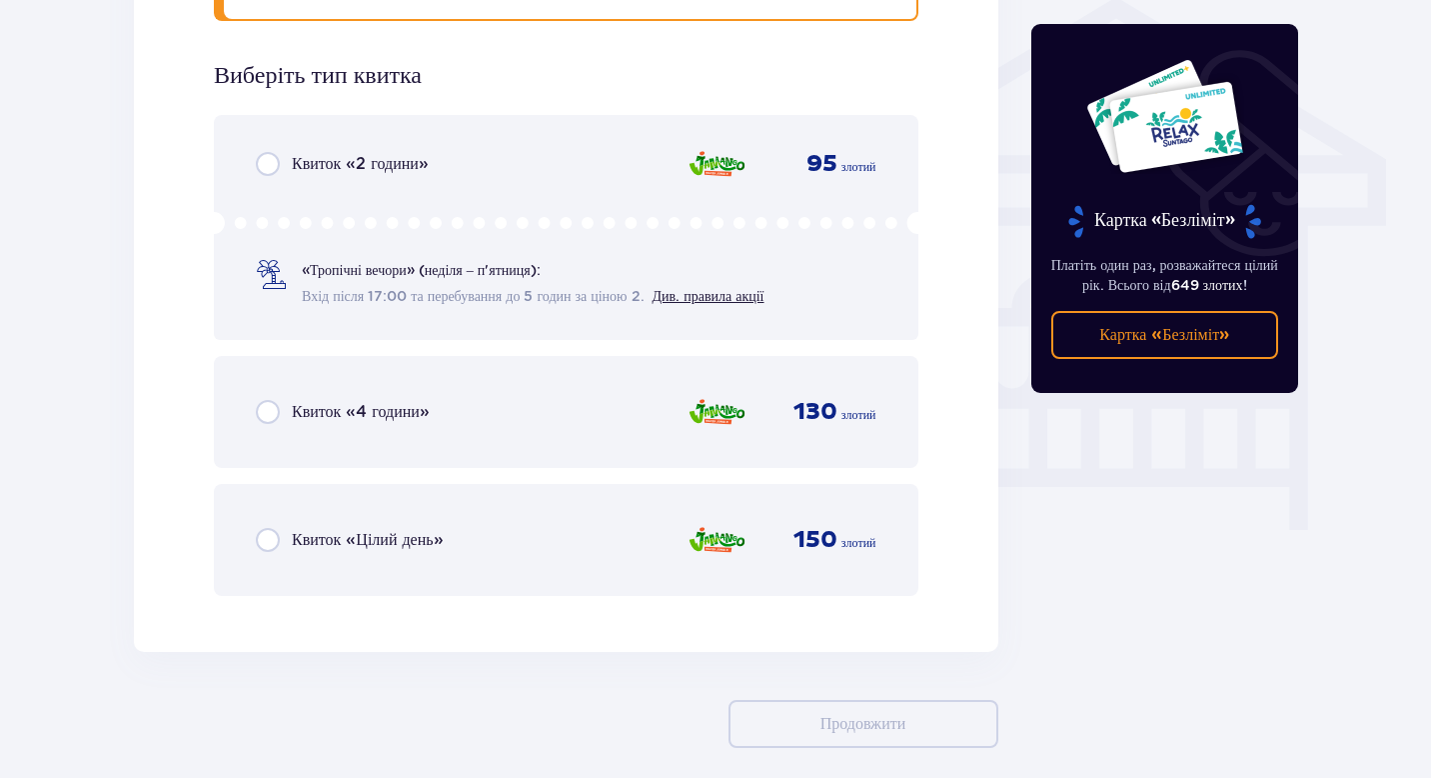
scroll to position [1621, 0]
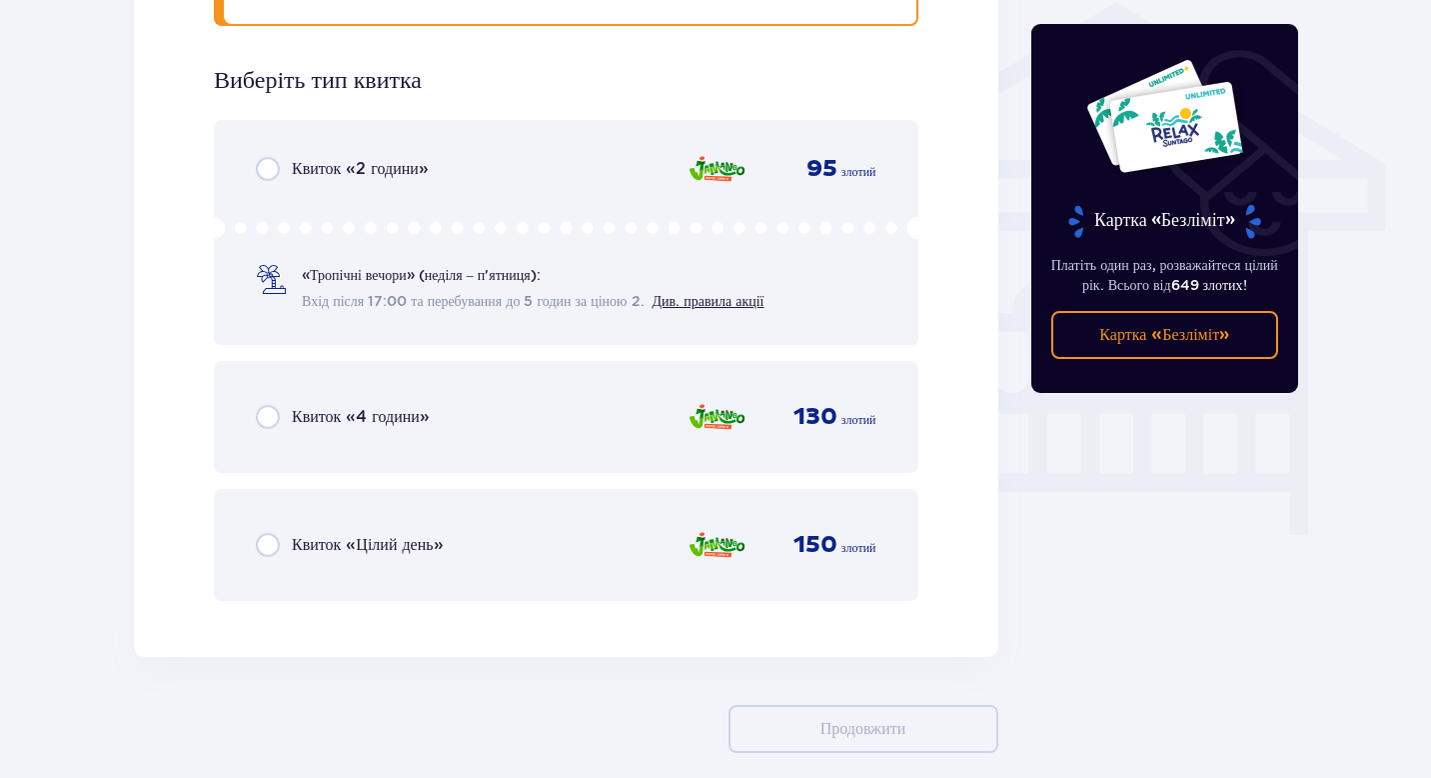
click at [521, 546] on div "Квиток «Цілий день» 150 злотий" at bounding box center [566, 545] width 621 height 42
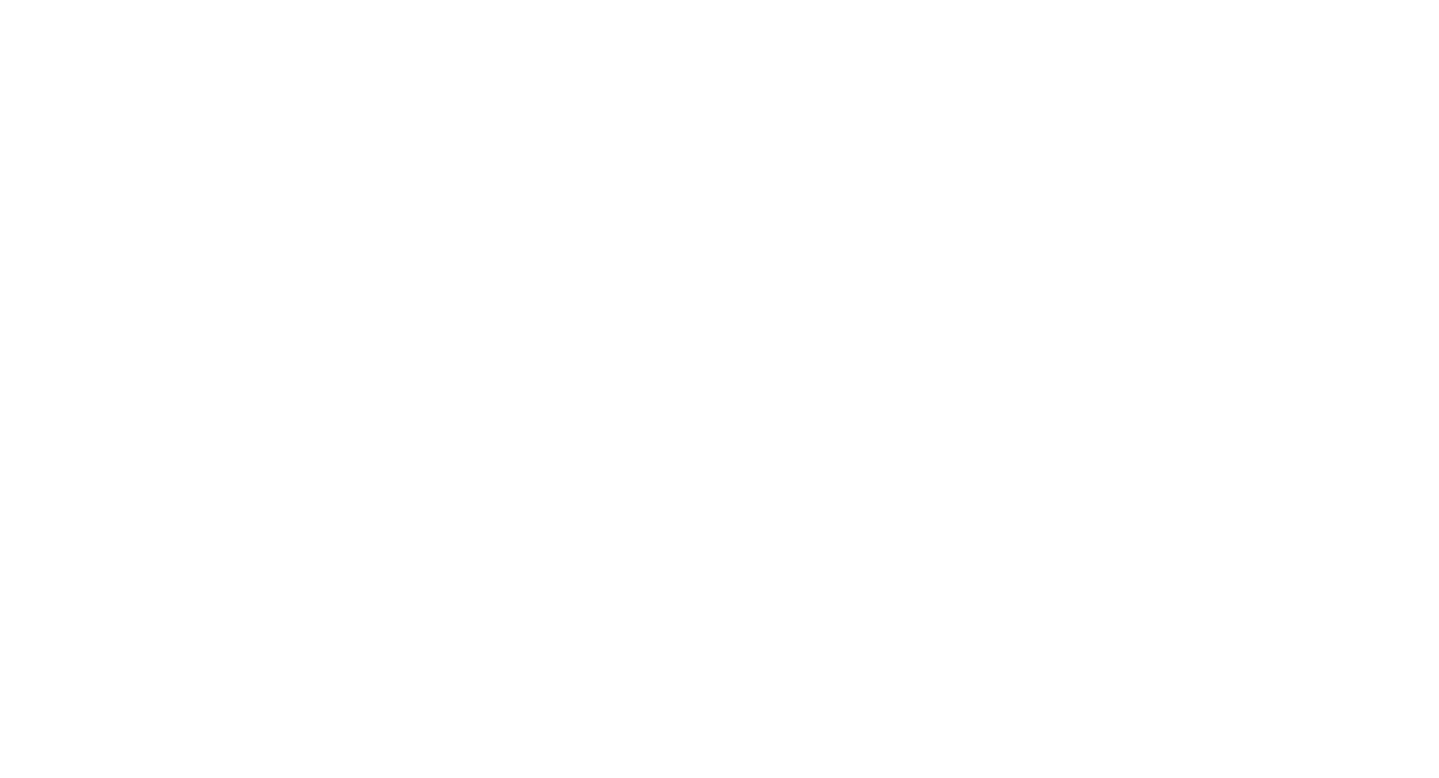
scroll to position [0, 0]
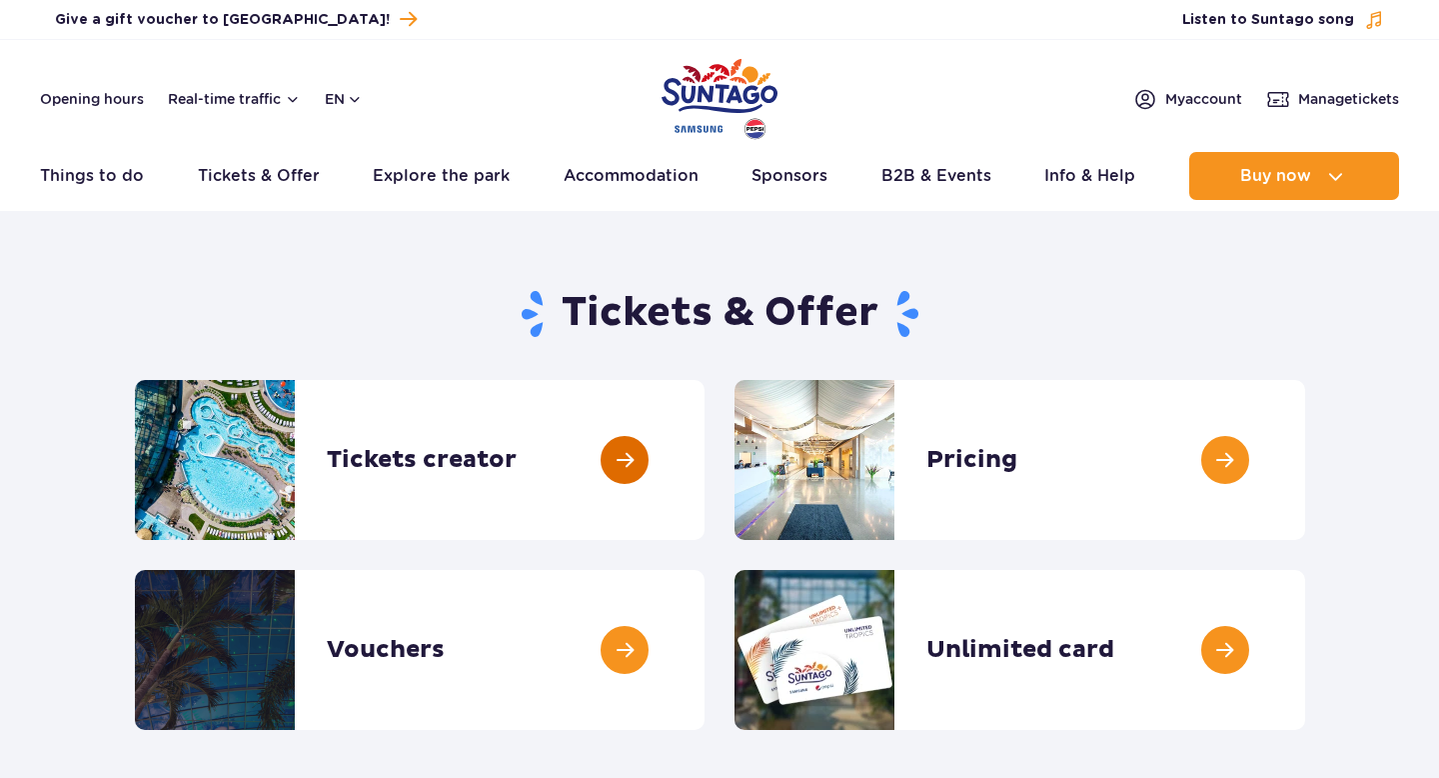
click at [705, 434] on link at bounding box center [705, 460] width 0 height 160
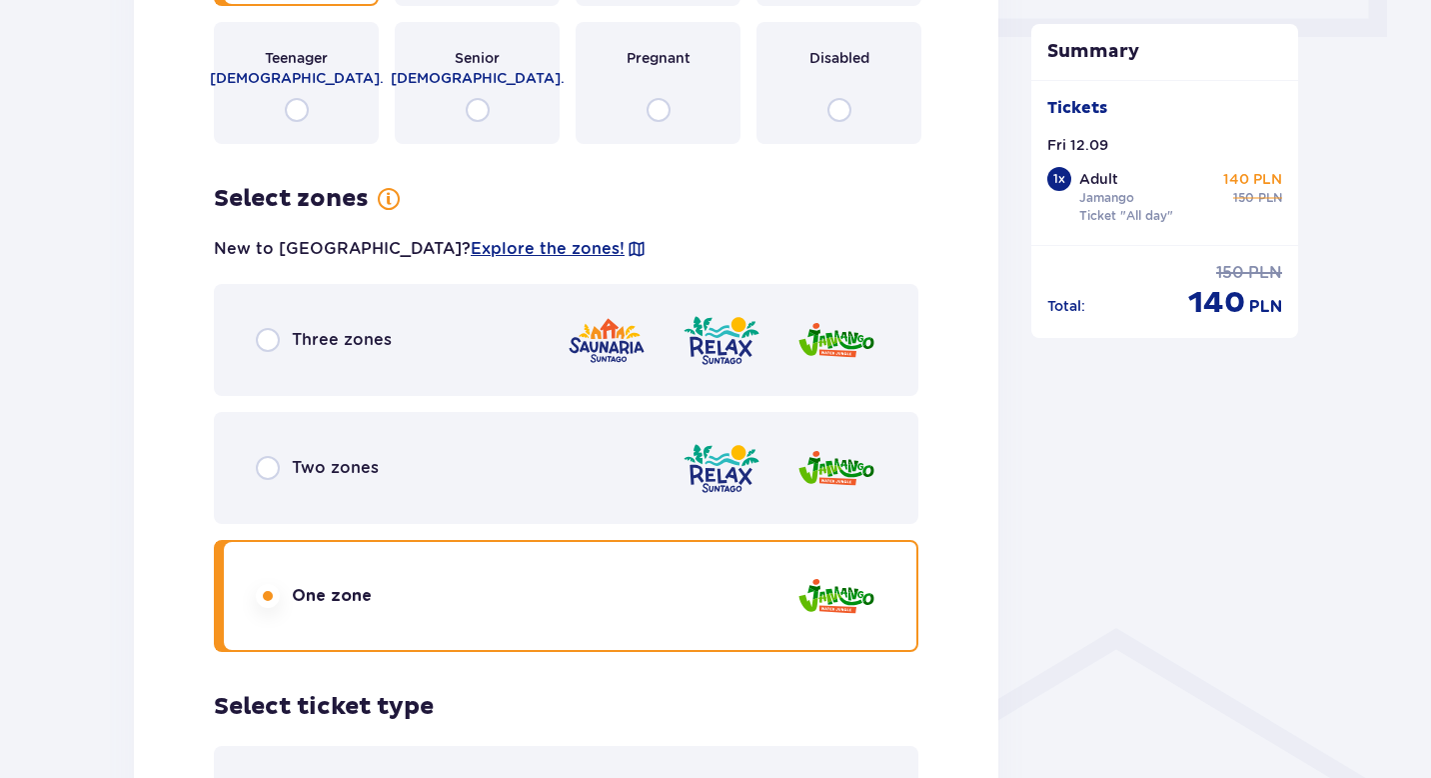
click at [359, 458] on p "Two zones" at bounding box center [335, 468] width 87 height 22
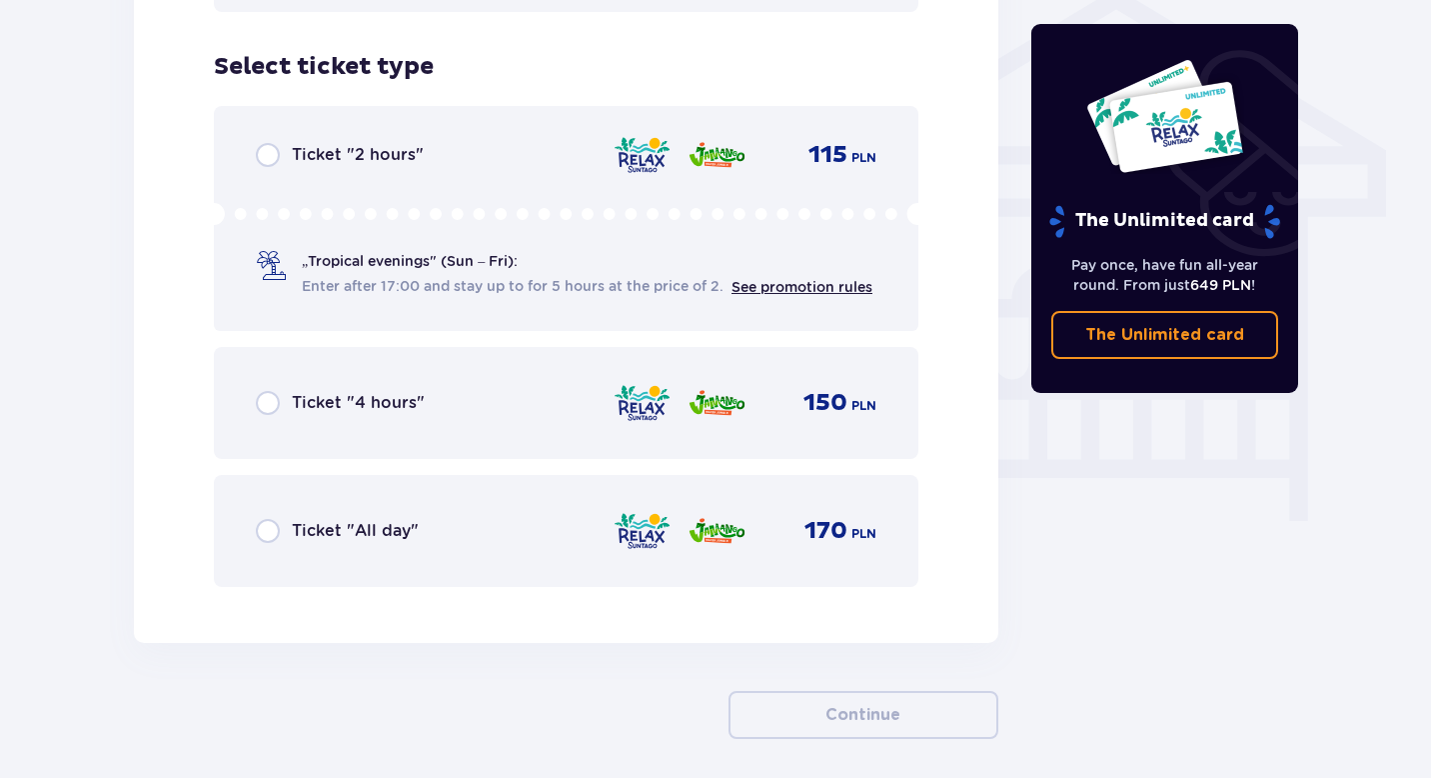
scroll to position [1651, 0]
